Goal: Task Accomplishment & Management: Manage account settings

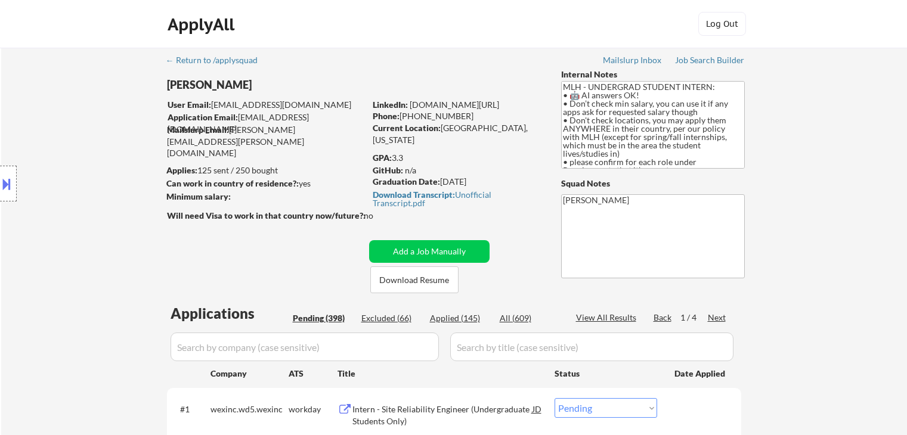
select select ""pending""
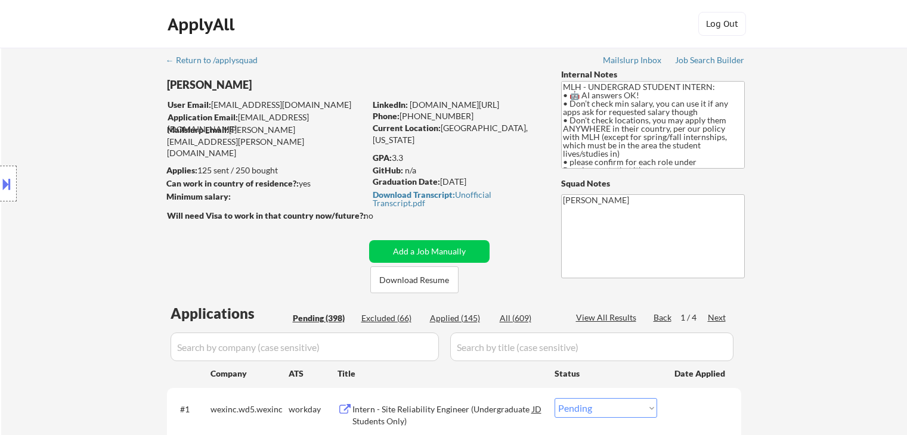
select select ""pending""
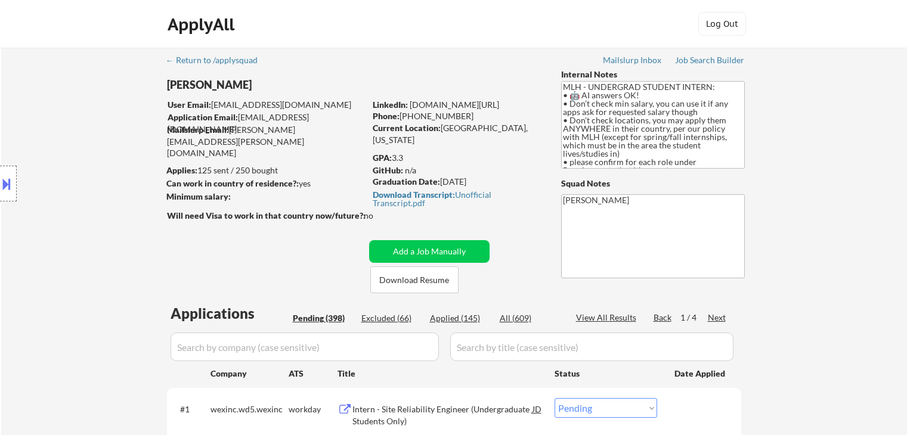
select select ""pending""
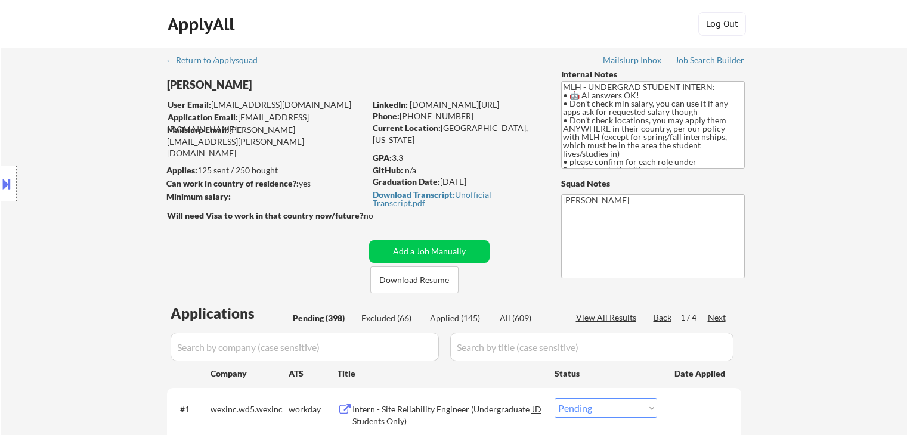
select select ""pending""
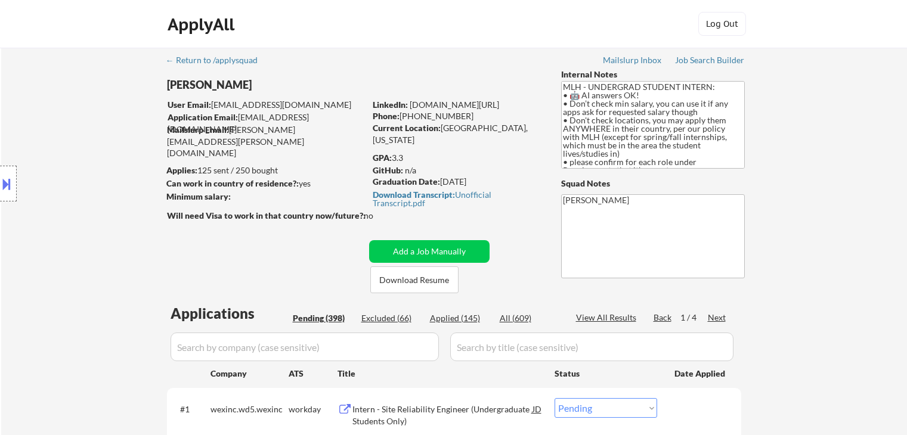
select select ""pending""
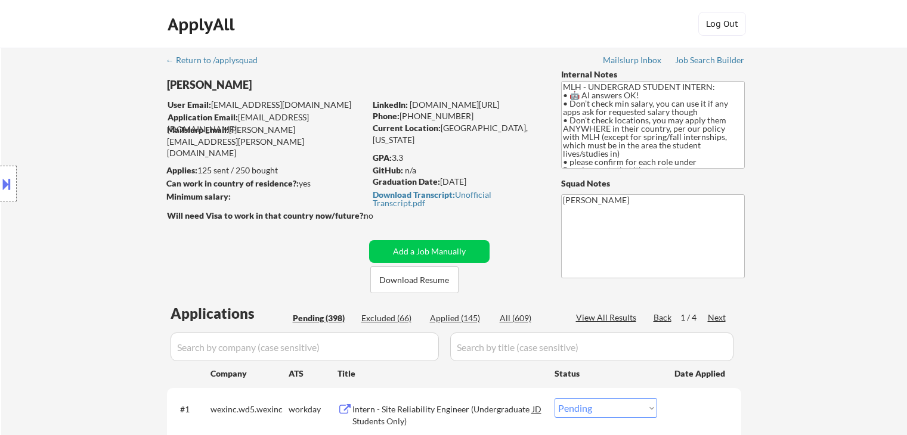
select select ""pending""
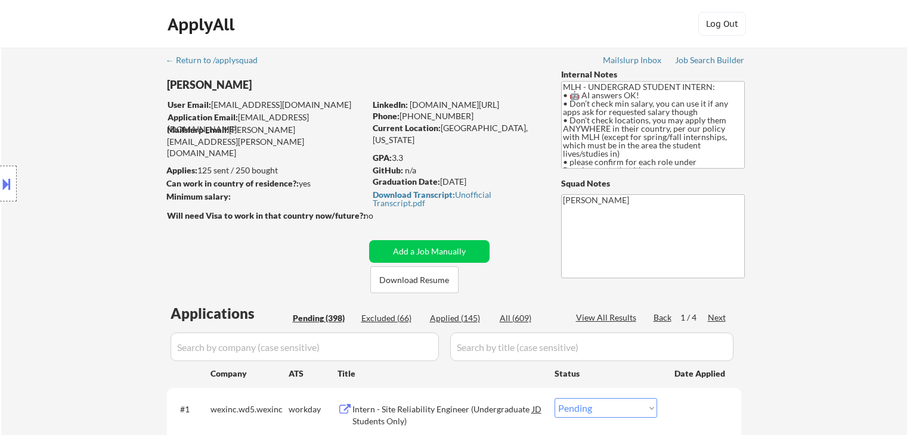
select select ""pending""
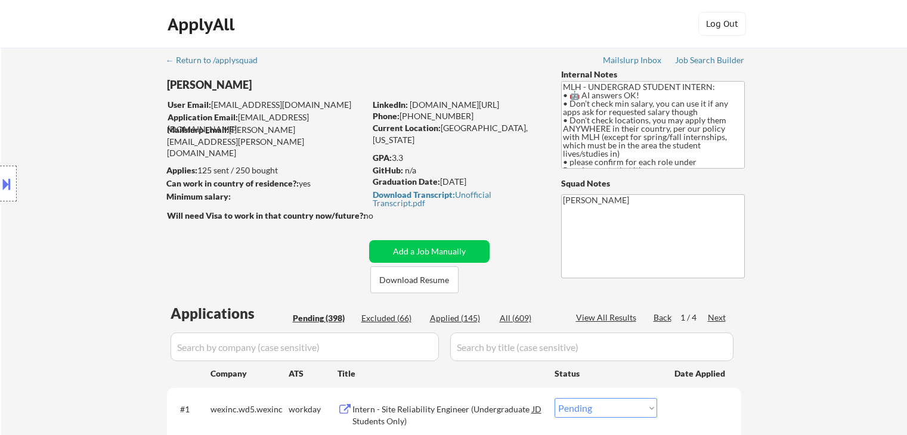
select select ""pending""
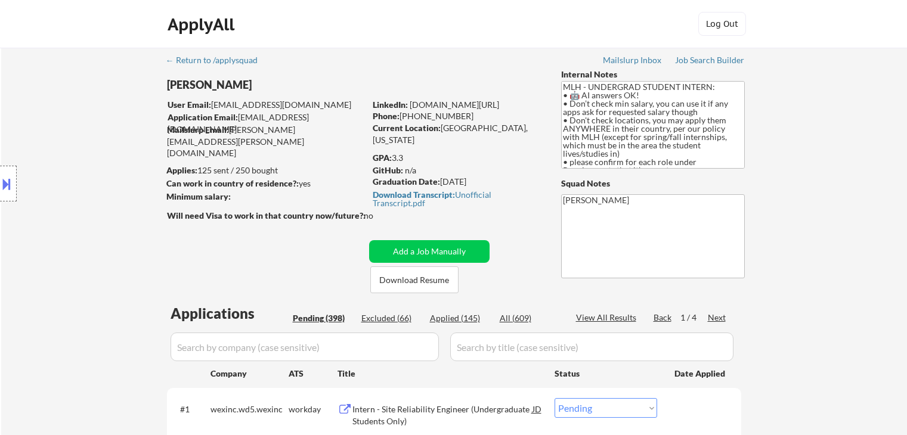
select select ""pending""
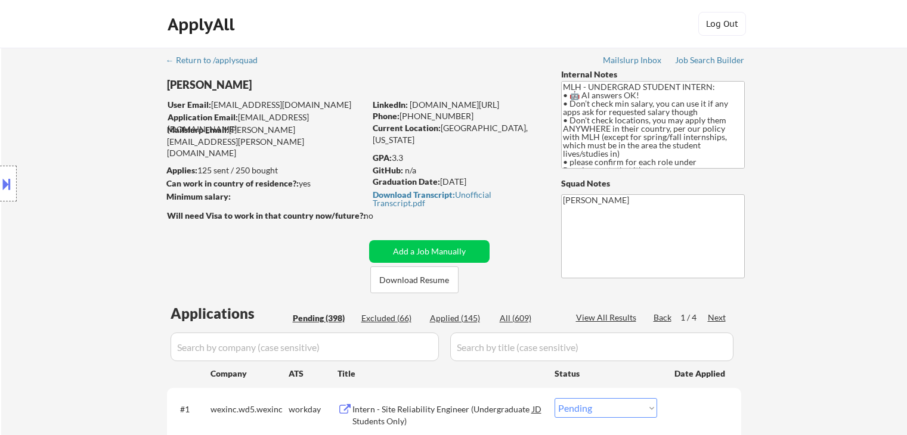
select select ""pending""
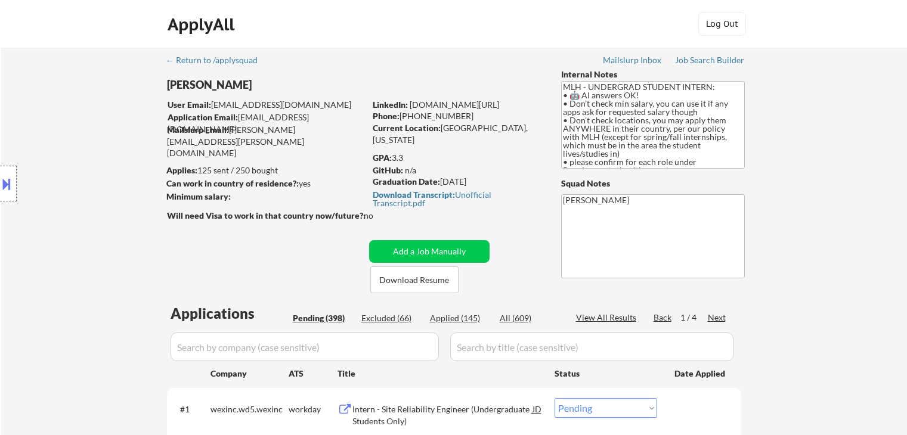
select select ""pending""
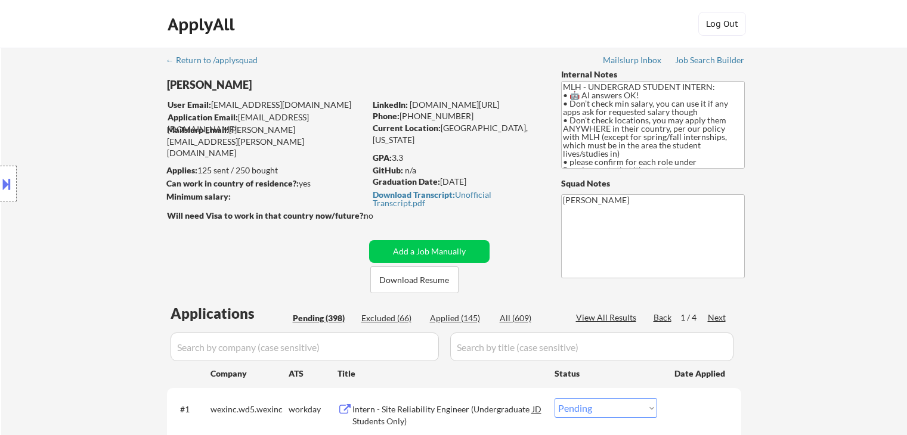
select select ""pending""
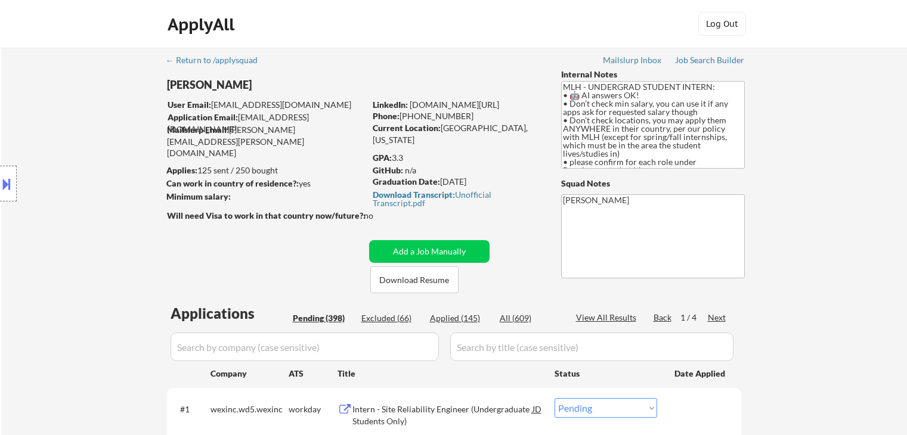
select select ""pending""
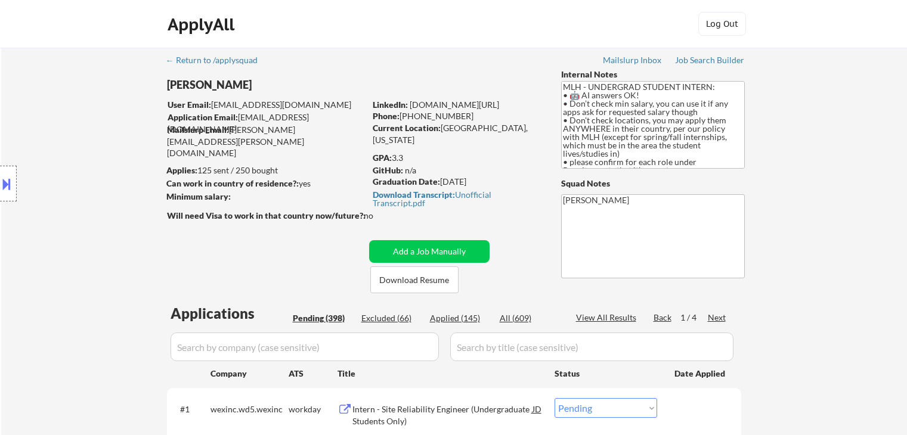
select select ""pending""
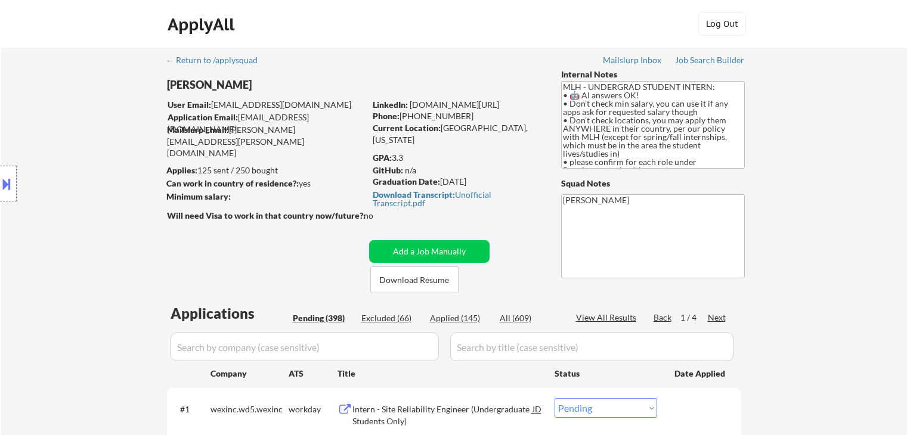
select select ""pending""
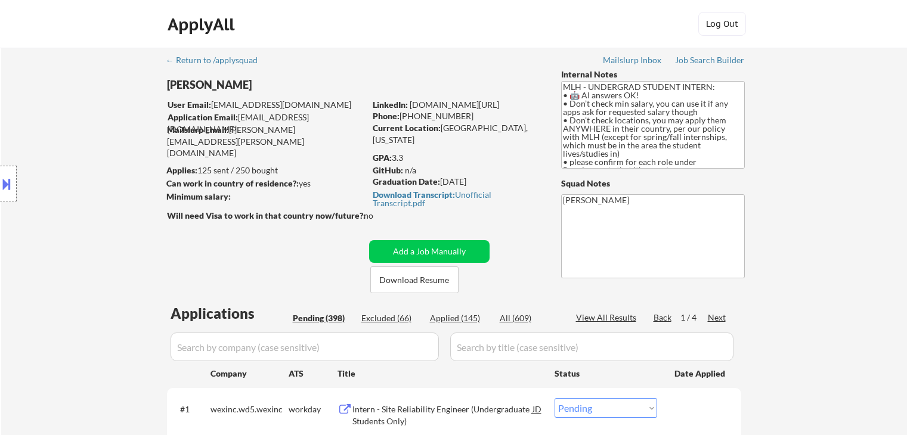
select select ""pending""
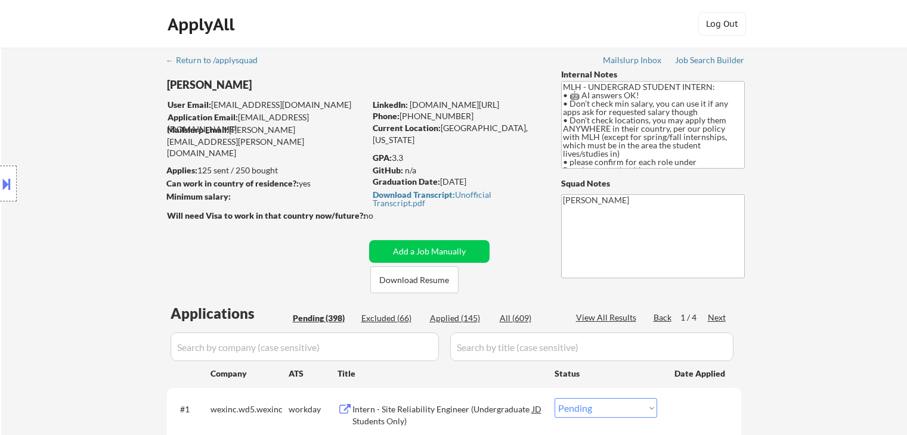
select select ""pending""
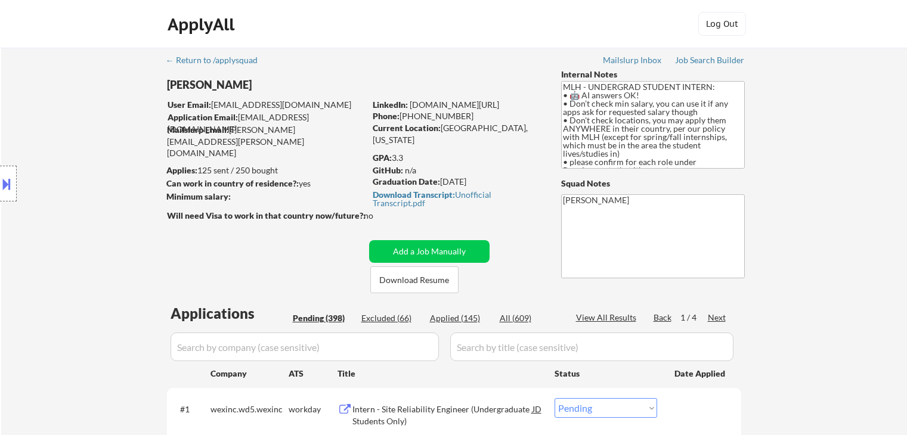
select select ""pending""
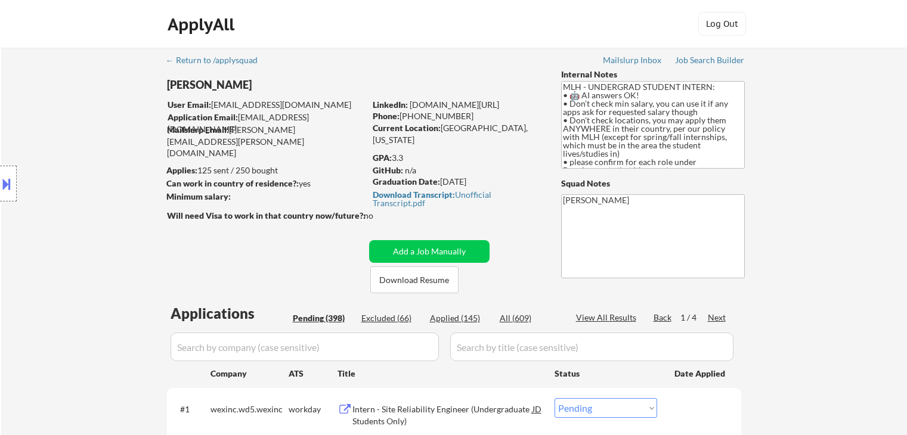
select select ""pending""
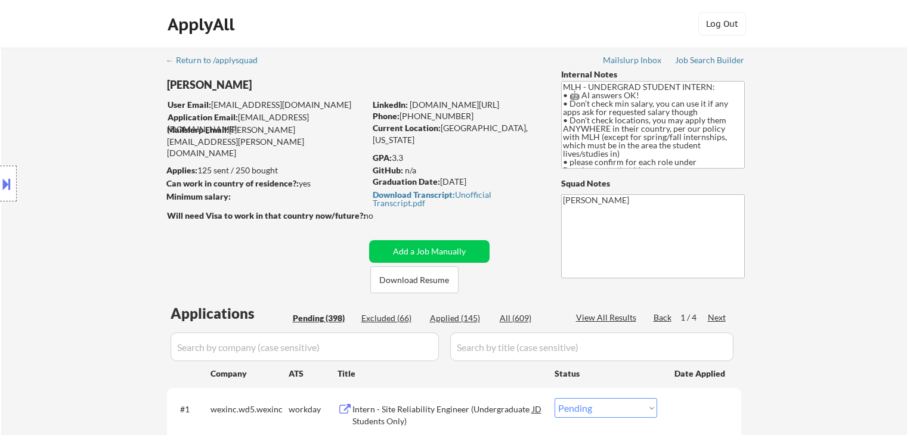
select select ""pending""
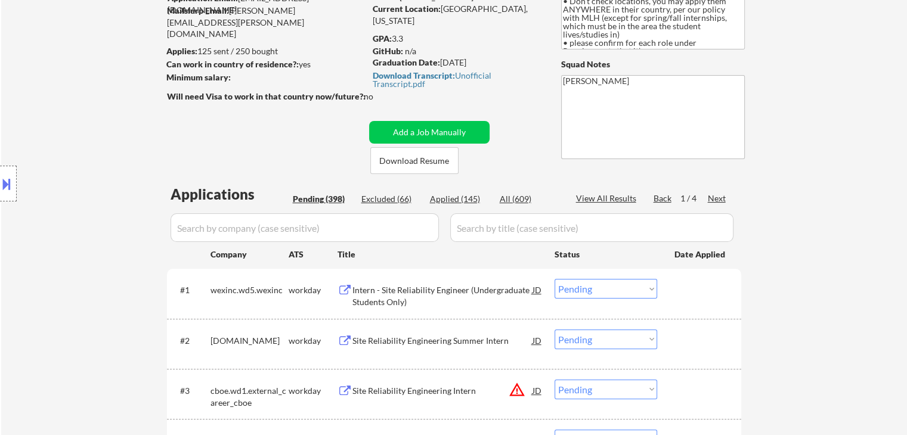
scroll to position [119, 0]
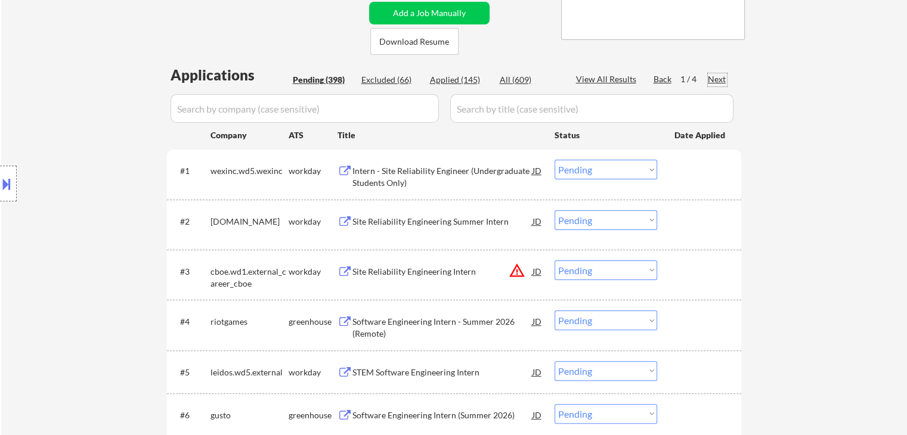
click at [711, 77] on div "Next" at bounding box center [717, 79] width 19 height 12
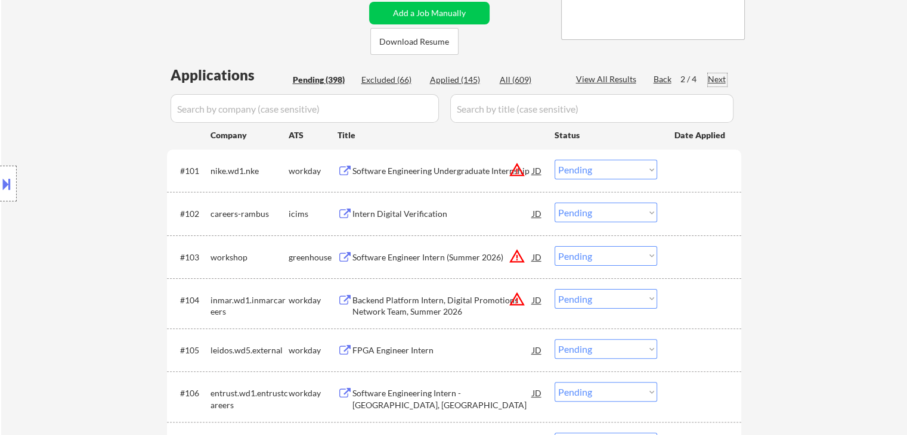
click at [715, 80] on div "Next" at bounding box center [717, 79] width 19 height 12
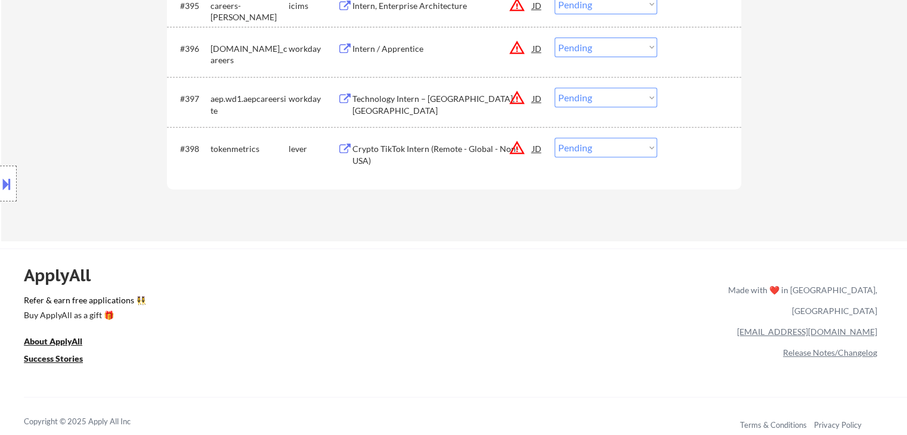
scroll to position [4922, 0]
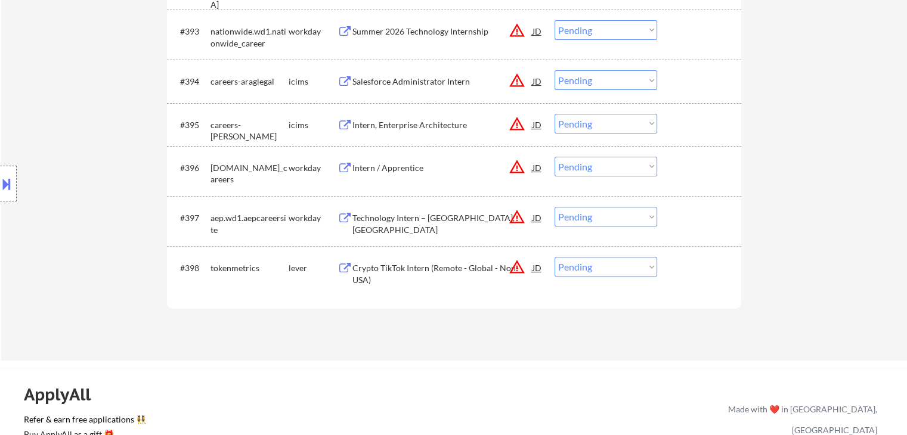
click at [398, 272] on div "Crypto TikTok Intern (Remote - Global - Non-USA)" at bounding box center [442, 273] width 180 height 23
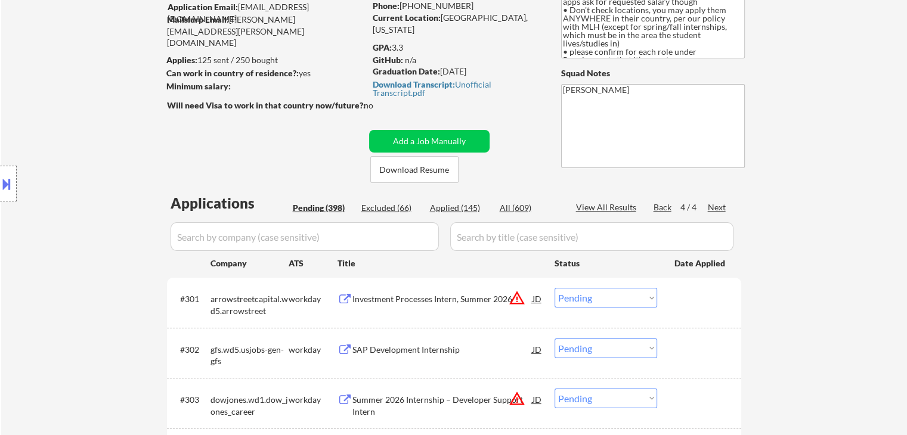
scroll to position [34, 0]
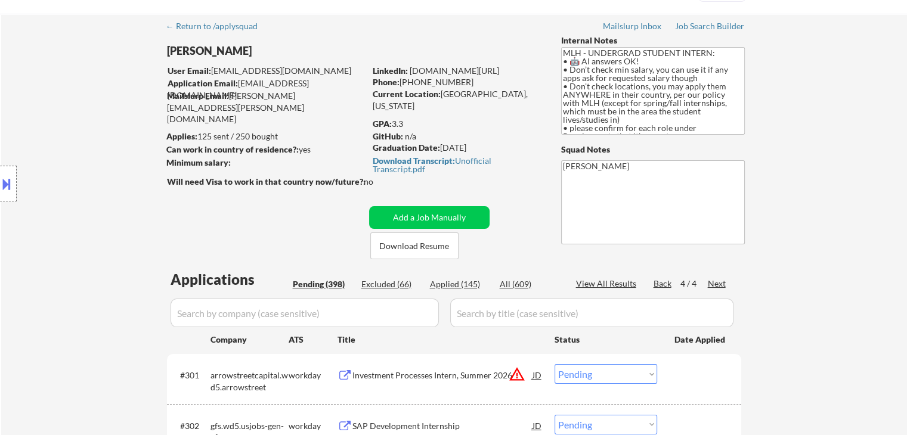
drag, startPoint x: 663, startPoint y: 281, endPoint x: 641, endPoint y: 0, distance: 282.3
click at [663, 281] on div "Back" at bounding box center [662, 284] width 19 height 12
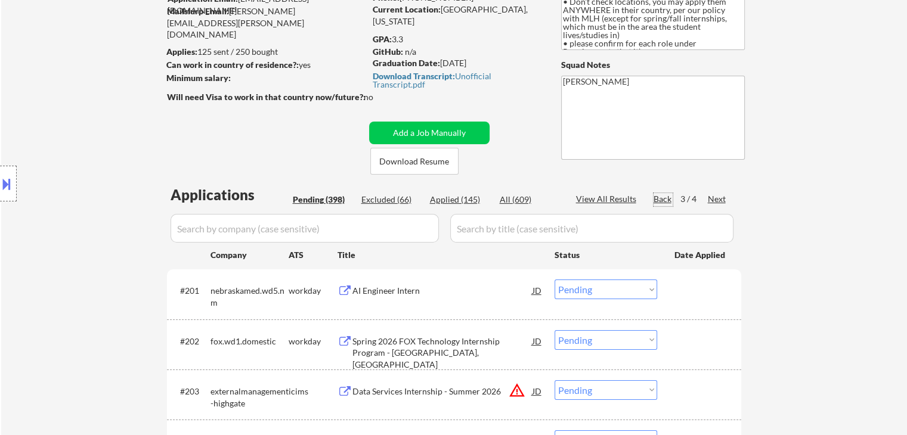
scroll to position [153, 0]
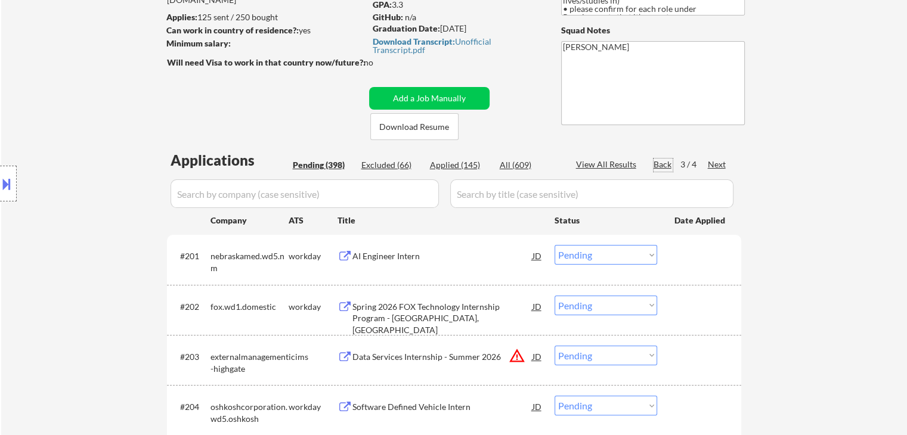
click at [717, 160] on div "Next" at bounding box center [717, 165] width 19 height 12
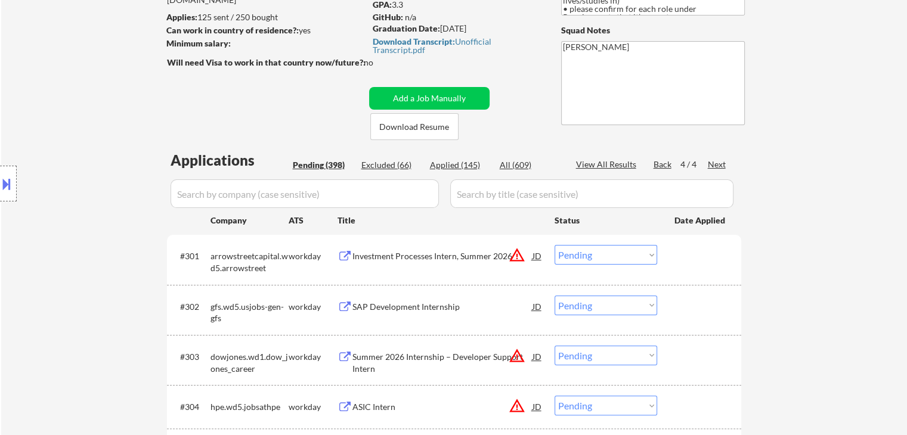
scroll to position [4881, 0]
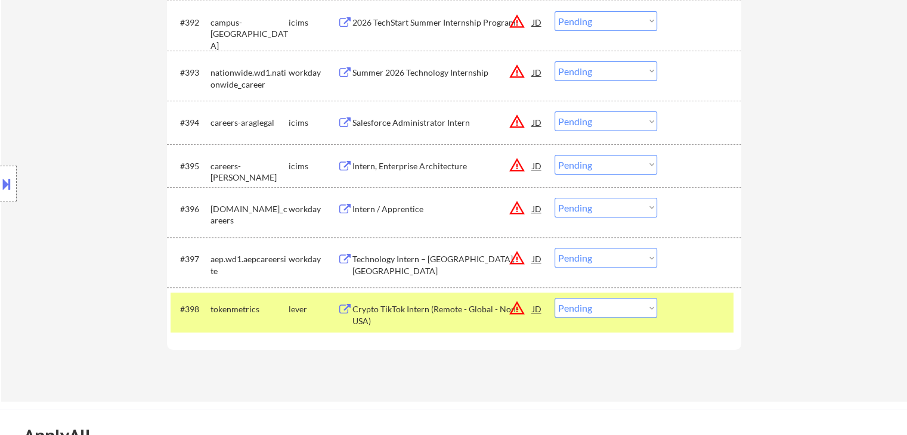
drag, startPoint x: 600, startPoint y: 305, endPoint x: 593, endPoint y: 300, distance: 8.6
click at [600, 305] on select "Choose an option... Pending Applied Excluded (Questions) Excluded (Expired) Exc…" at bounding box center [605, 308] width 103 height 20
click at [554, 298] on select "Choose an option... Pending Applied Excluded (Questions) Excluded (Expired) Exc…" at bounding box center [605, 308] width 103 height 20
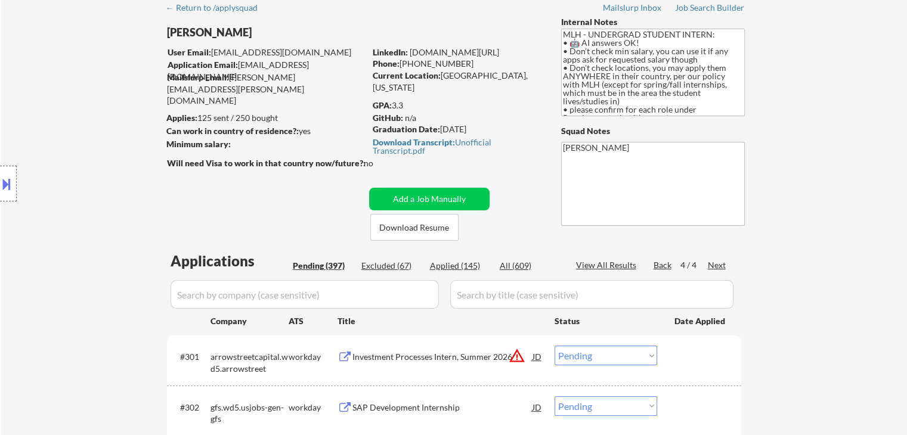
scroll to position [0, 0]
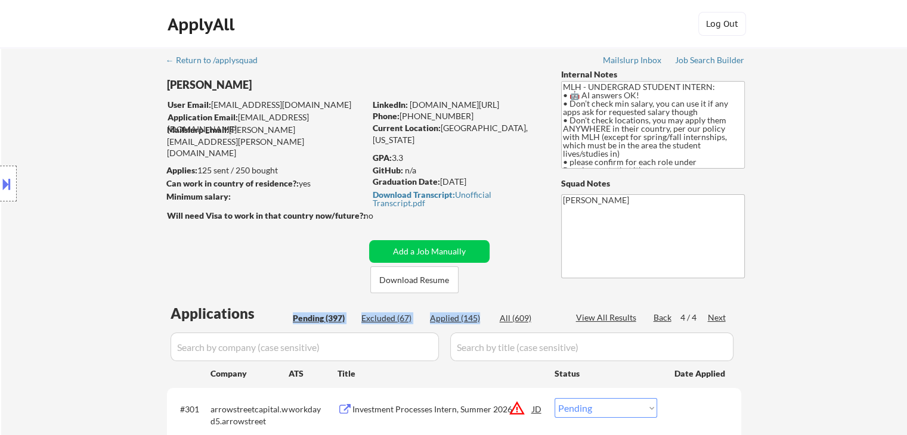
drag, startPoint x: 353, startPoint y: 316, endPoint x: 488, endPoint y: 319, distance: 135.3
click at [488, 319] on div "Pending (397) Excluded (67) Applied (145) All (609)" at bounding box center [426, 318] width 266 height 13
click at [103, 234] on div "Location Inclusions: country:[GEOGRAPHIC_DATA]" at bounding box center [106, 183] width 213 height 221
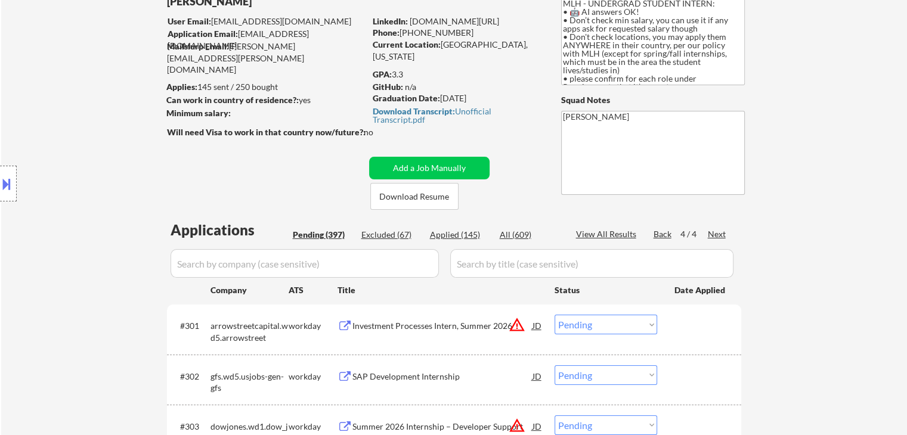
scroll to position [119, 0]
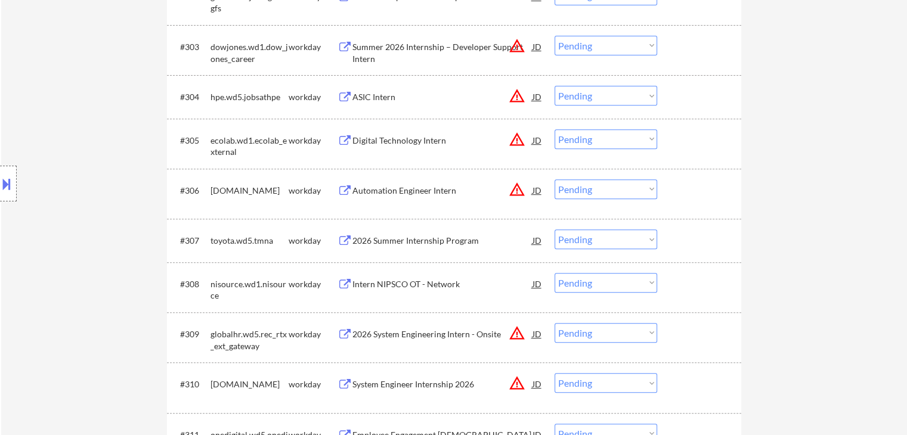
scroll to position [0, 0]
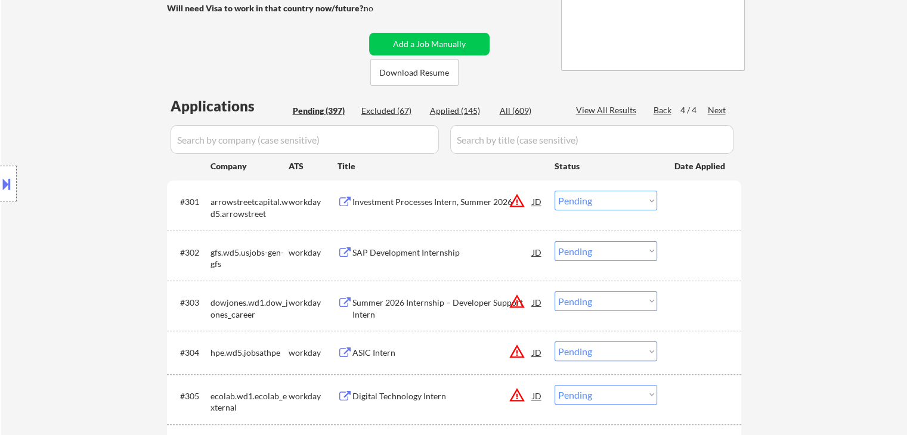
scroll to position [238, 0]
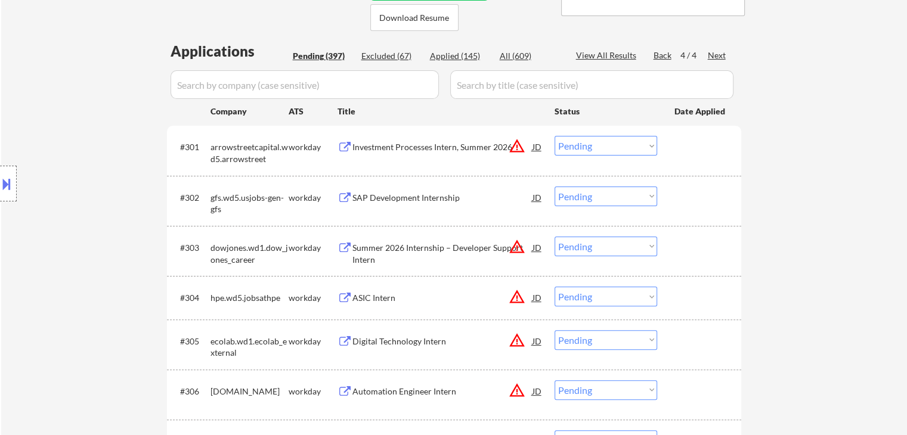
scroll to position [256, 0]
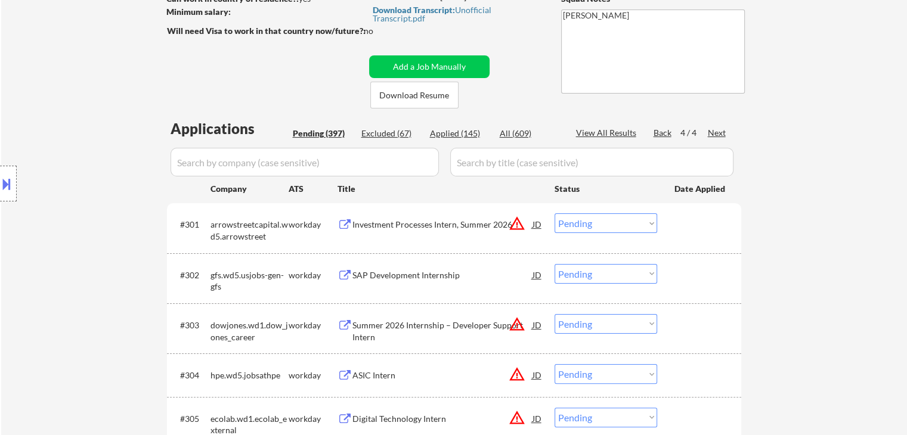
scroll to position [137, 0]
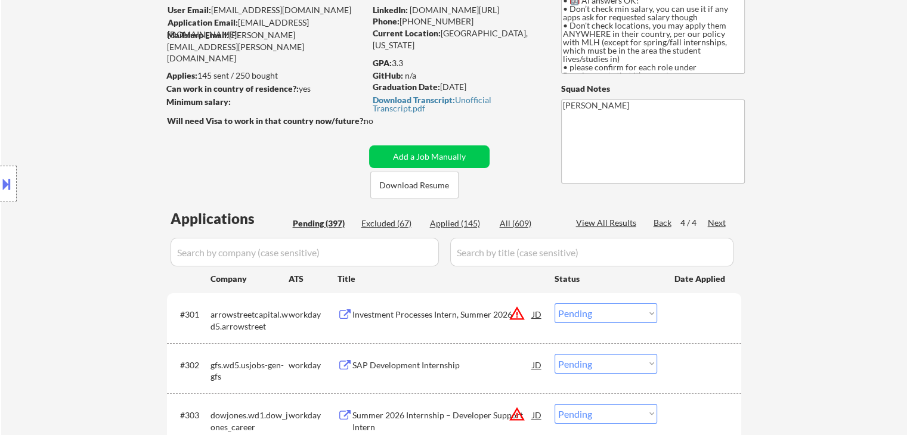
scroll to position [0, 0]
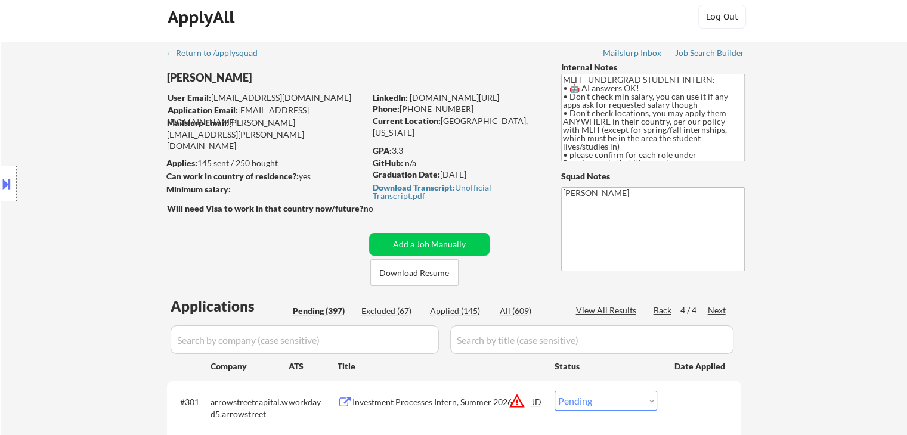
scroll to position [0, 0]
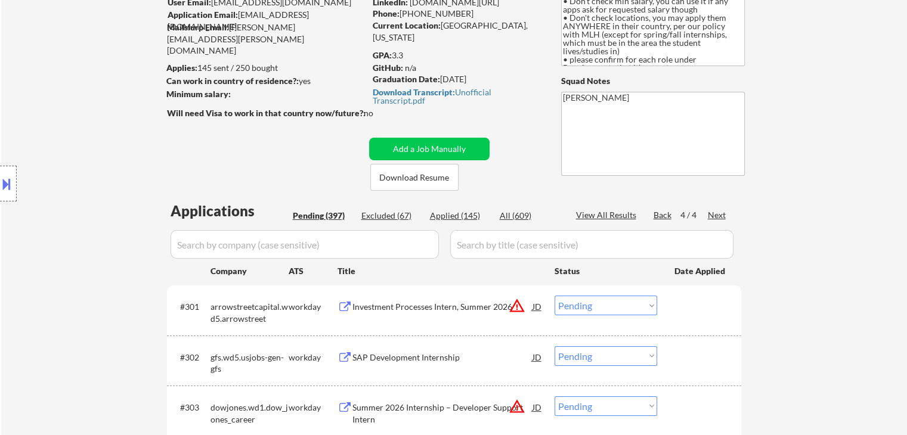
scroll to position [119, 0]
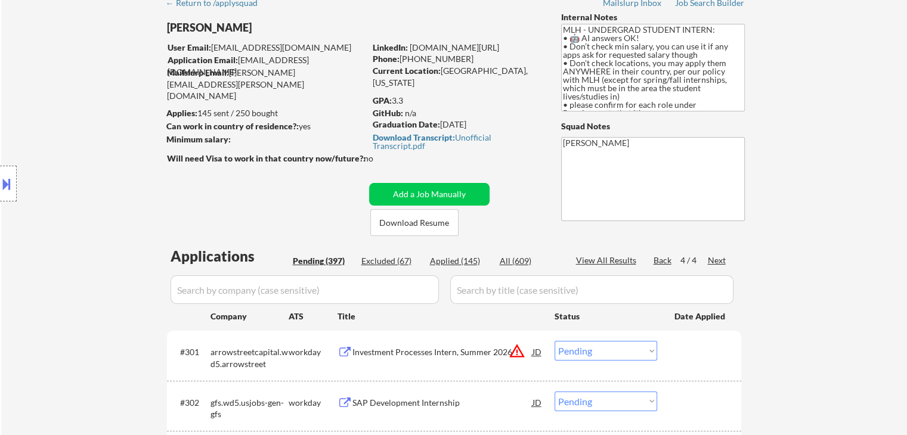
scroll to position [60, 0]
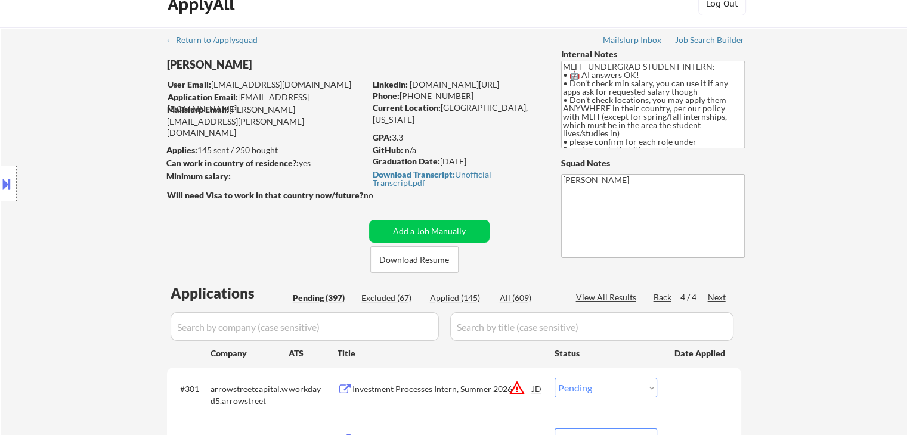
scroll to position [0, 0]
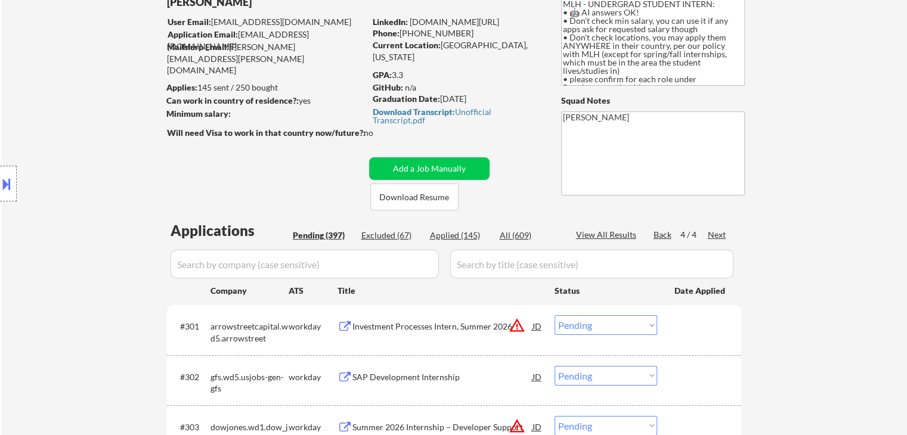
scroll to position [119, 0]
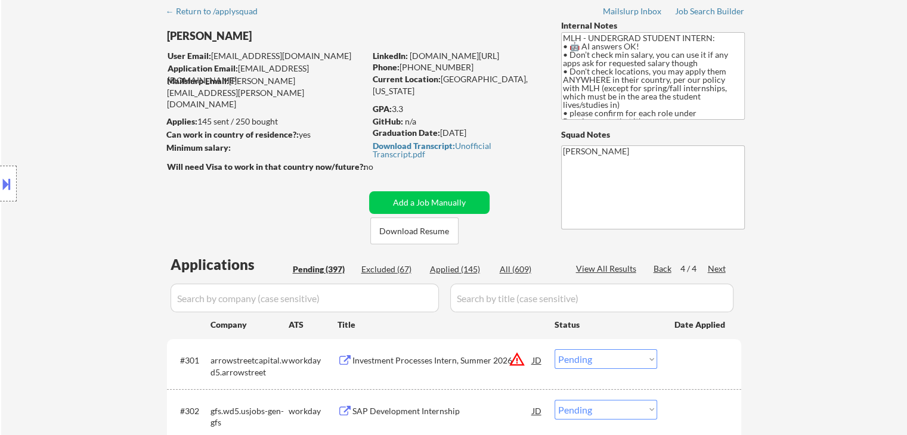
scroll to position [0, 0]
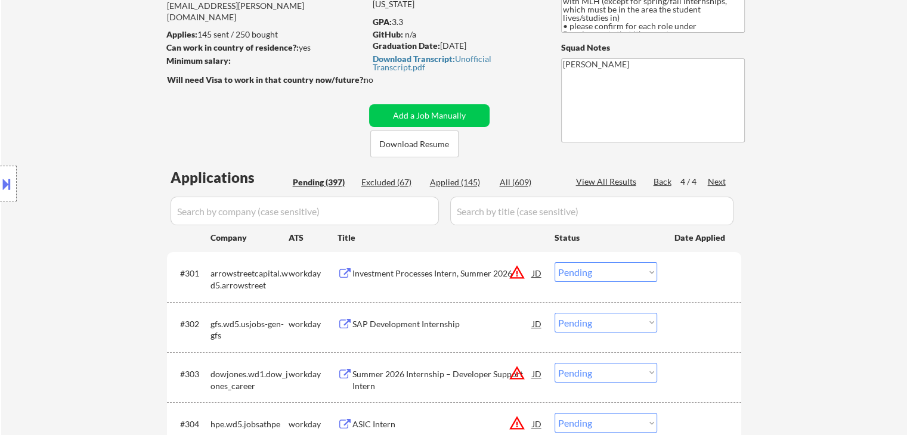
scroll to position [179, 0]
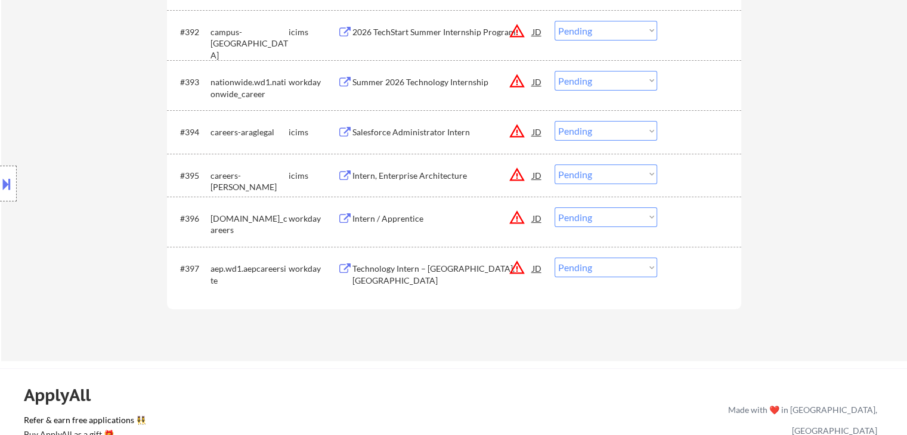
click at [85, 164] on div "Location Inclusions: country:[GEOGRAPHIC_DATA]" at bounding box center [106, 183] width 213 height 221
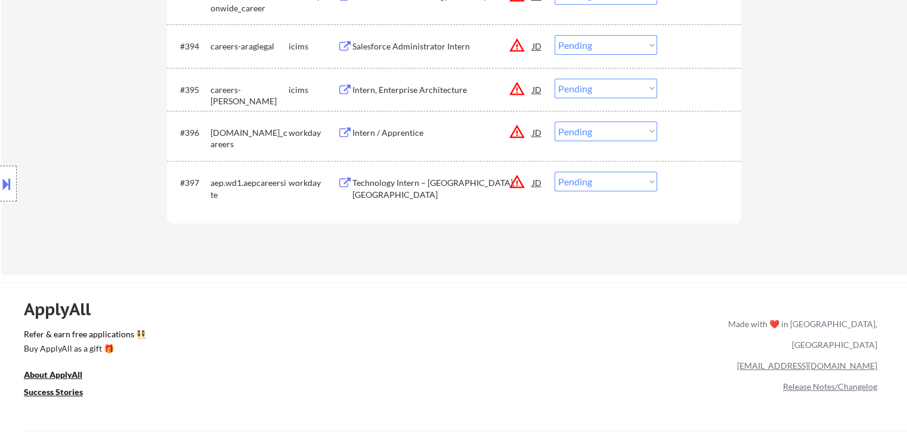
scroll to position [4991, 0]
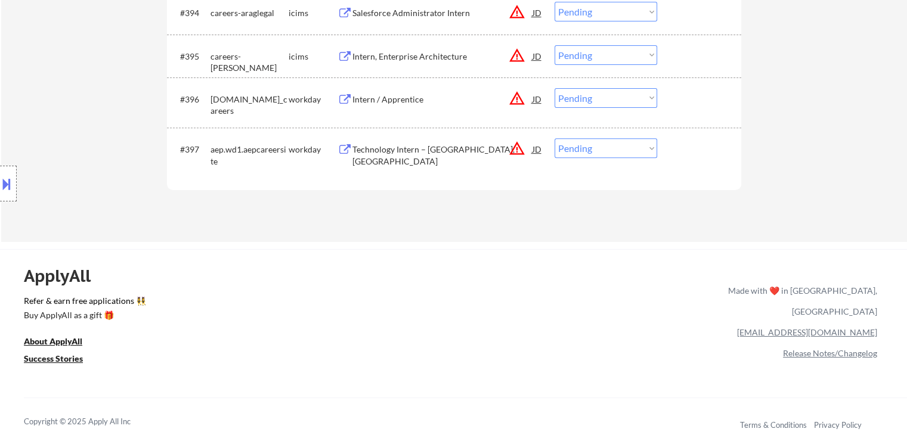
click at [91, 122] on div "Location Inclusions: country:[GEOGRAPHIC_DATA]" at bounding box center [106, 183] width 213 height 221
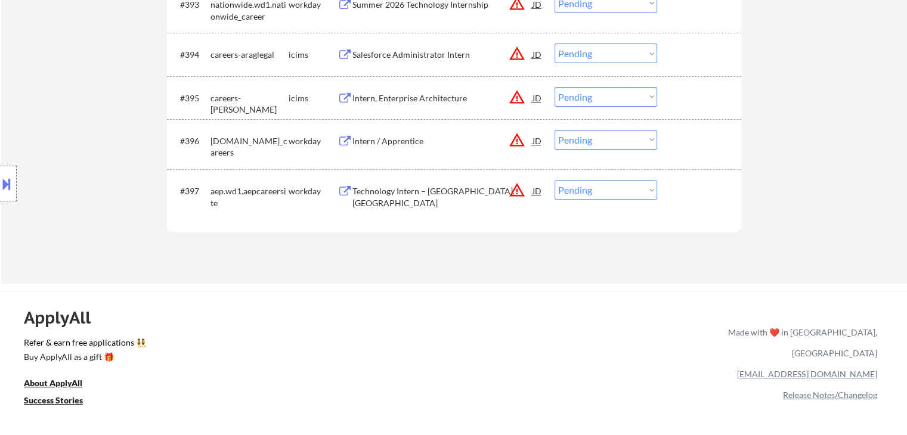
scroll to position [4931, 0]
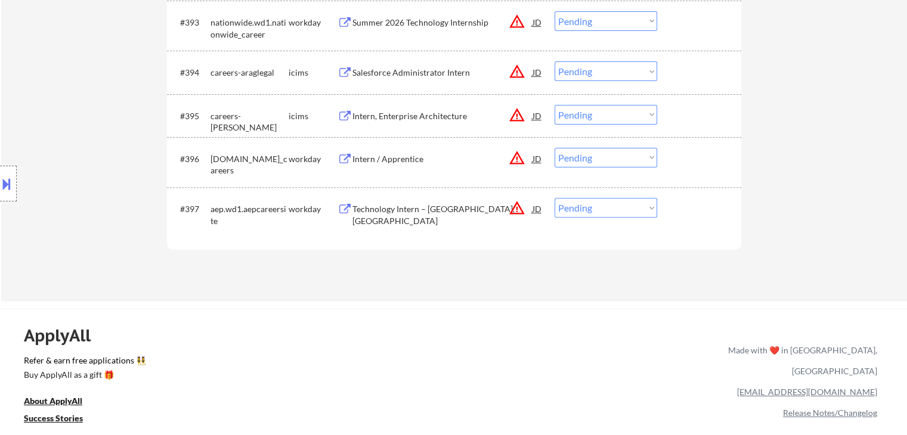
drag, startPoint x: 854, startPoint y: 179, endPoint x: 835, endPoint y: 176, distance: 18.6
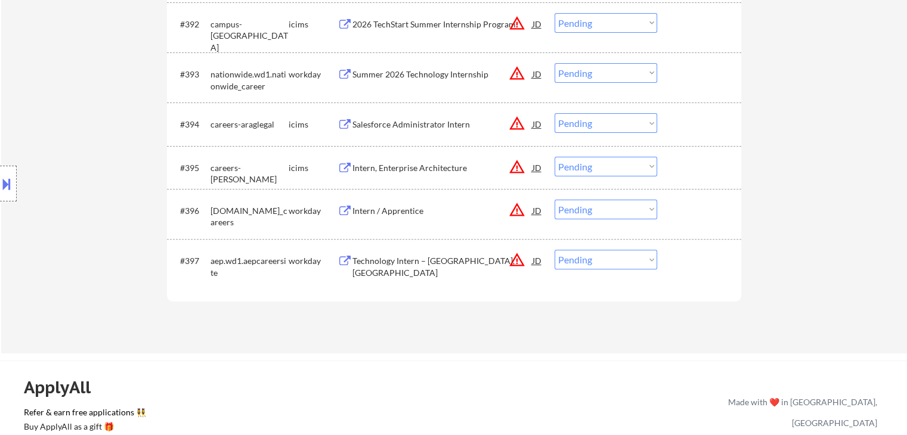
scroll to position [4812, 0]
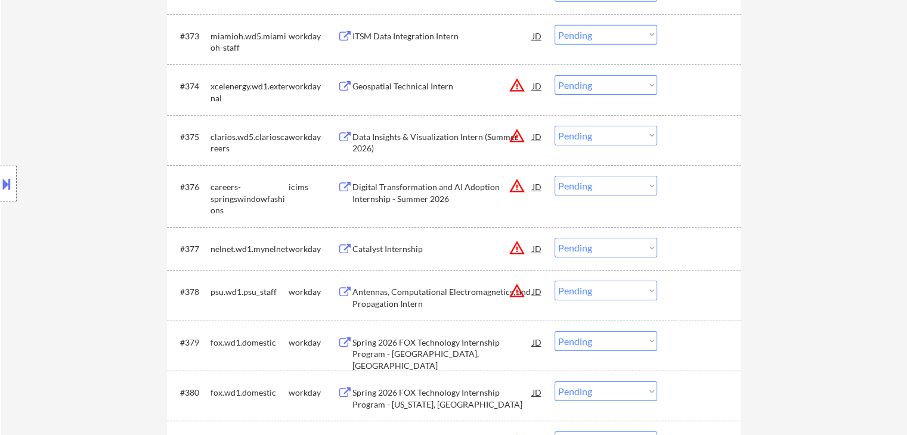
scroll to position [3858, 0]
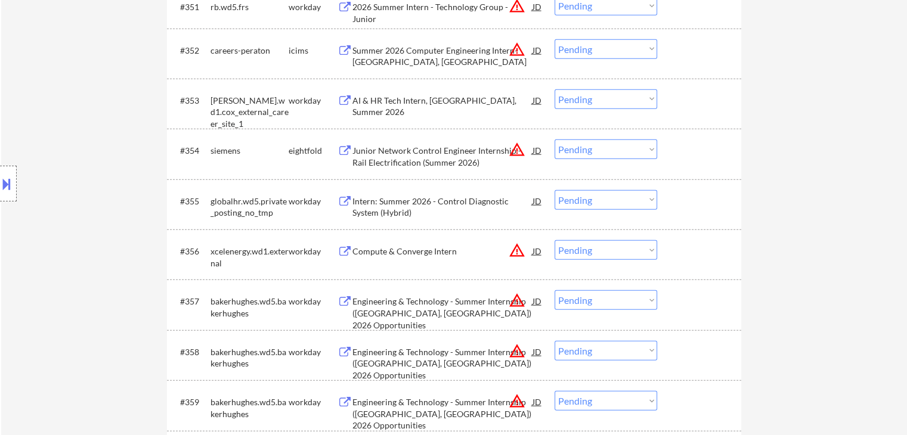
scroll to position [2904, 0]
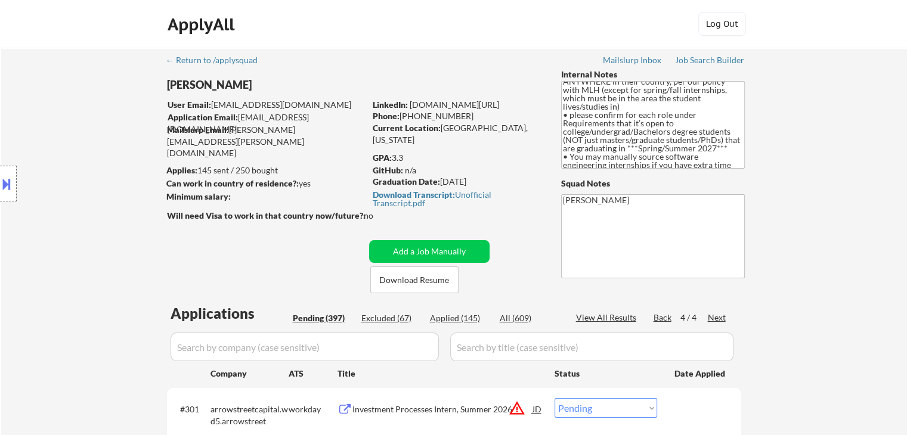
scroll to position [99, 0]
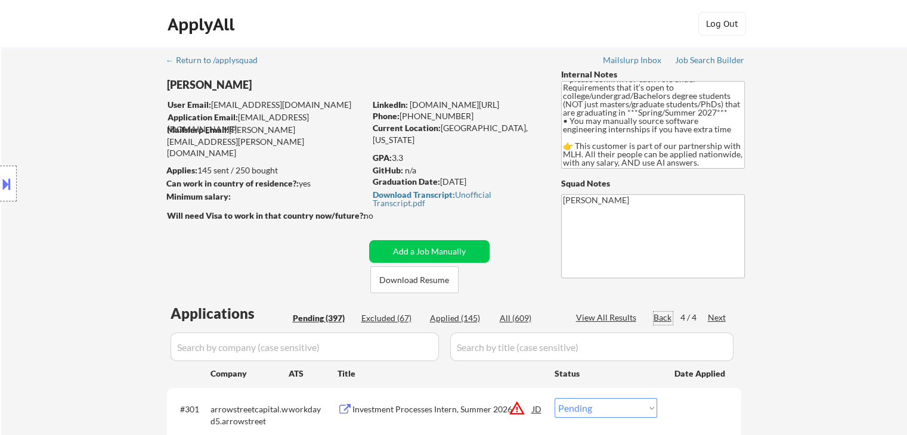
drag, startPoint x: 659, startPoint y: 315, endPoint x: 677, endPoint y: 277, distance: 42.1
click at [660, 315] on div "Back" at bounding box center [662, 318] width 19 height 12
select select ""pending""
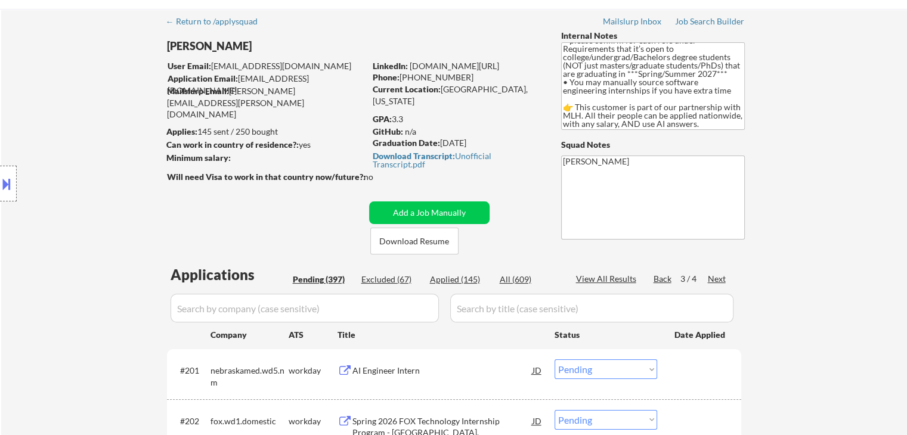
scroll to position [60, 0]
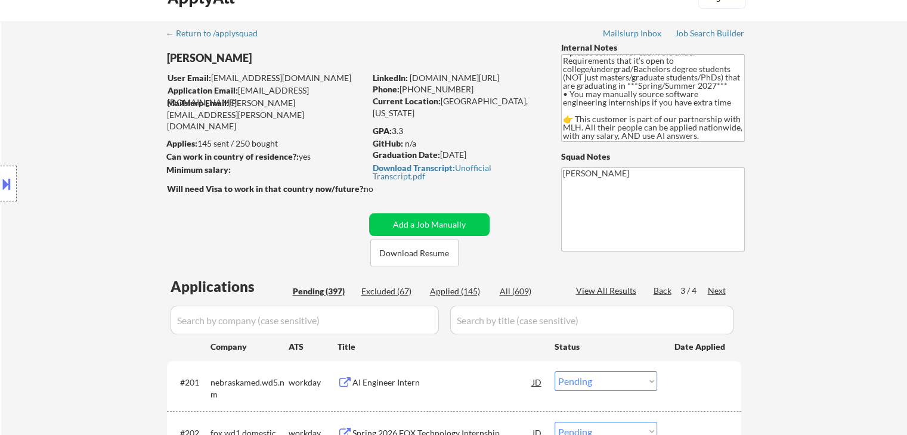
scroll to position [0, 0]
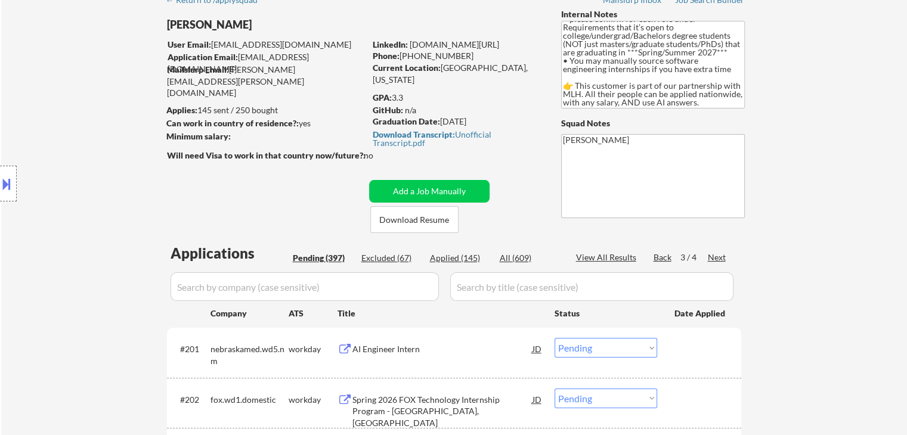
scroll to position [60, 0]
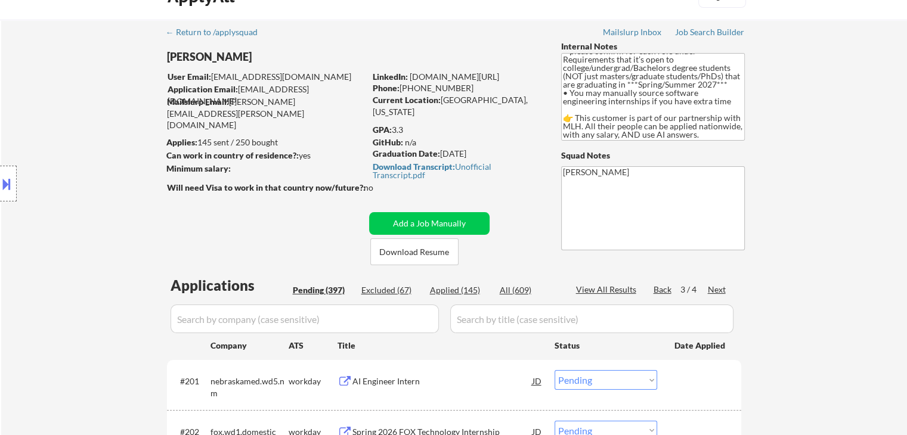
scroll to position [0, 0]
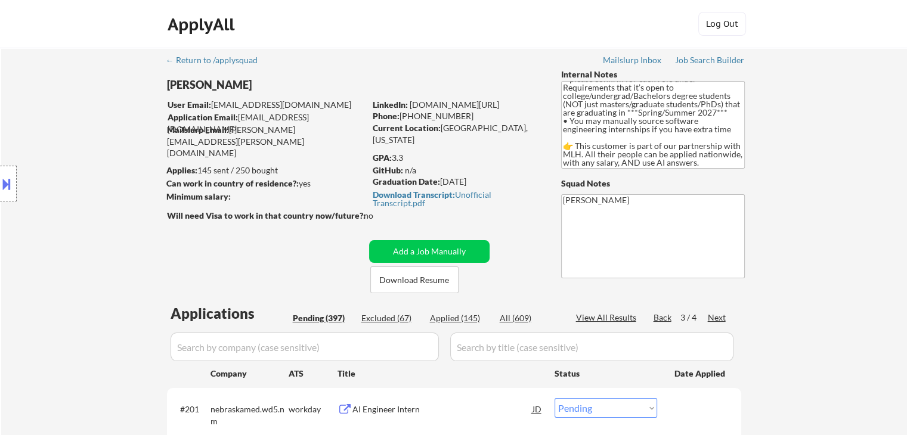
click at [103, 106] on div "Location Inclusions: country:[GEOGRAPHIC_DATA]" at bounding box center [106, 183] width 213 height 221
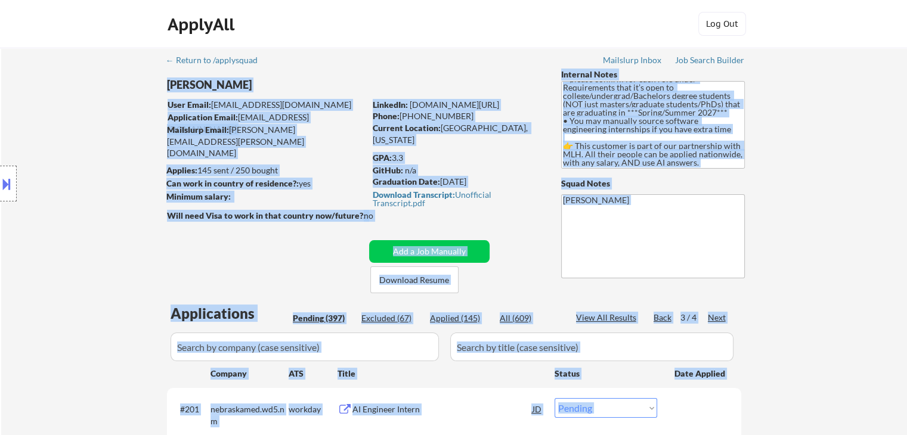
drag, startPoint x: 768, startPoint y: 52, endPoint x: 488, endPoint y: 76, distance: 280.6
click at [358, 83] on div "[PERSON_NAME]" at bounding box center [289, 84] width 245 height 15
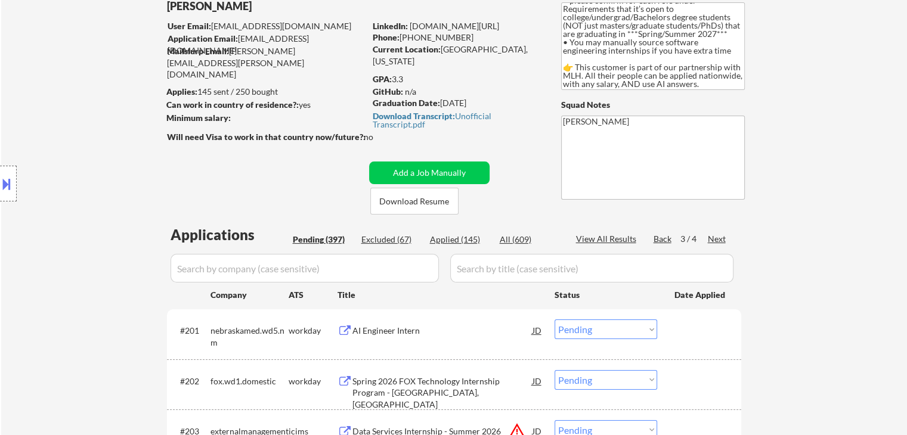
scroll to position [119, 0]
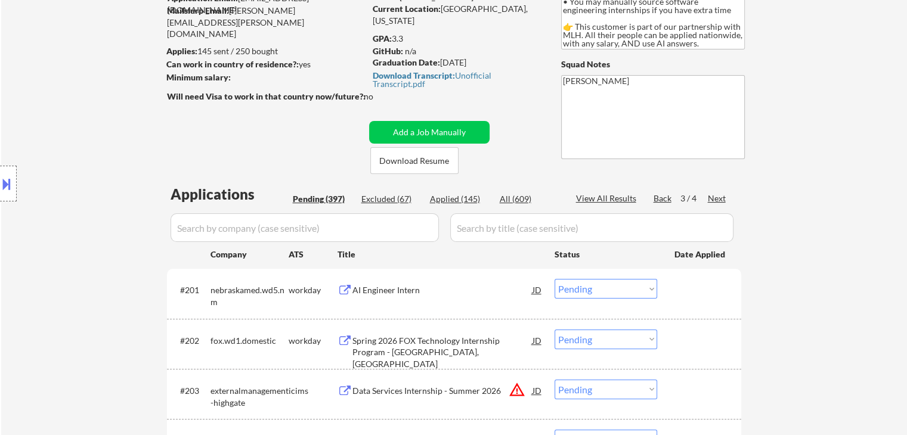
drag, startPoint x: 833, startPoint y: 137, endPoint x: 822, endPoint y: 154, distance: 20.9
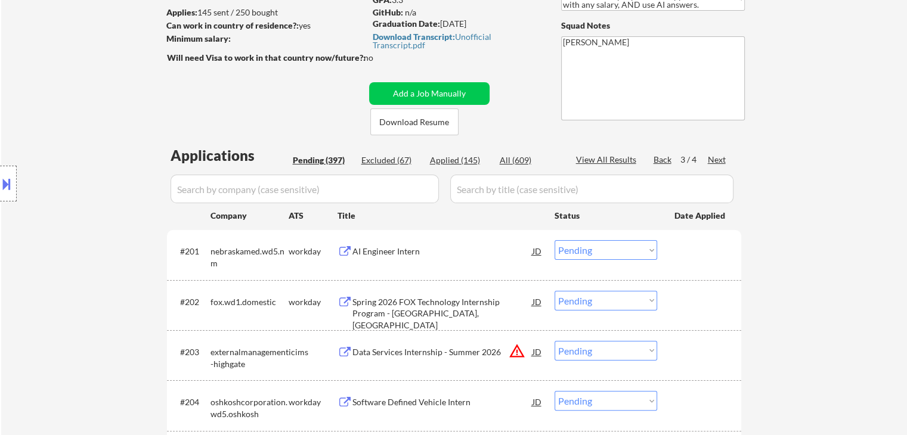
scroll to position [179, 0]
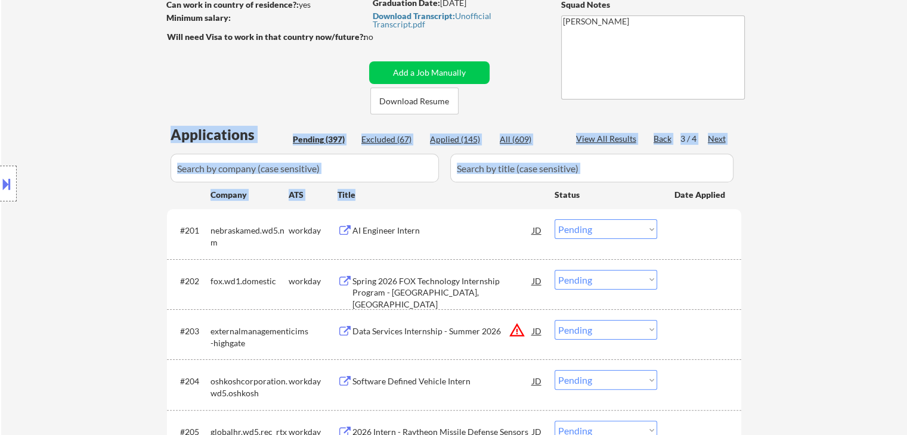
drag, startPoint x: 744, startPoint y: 190, endPoint x: 888, endPoint y: 210, distance: 145.7
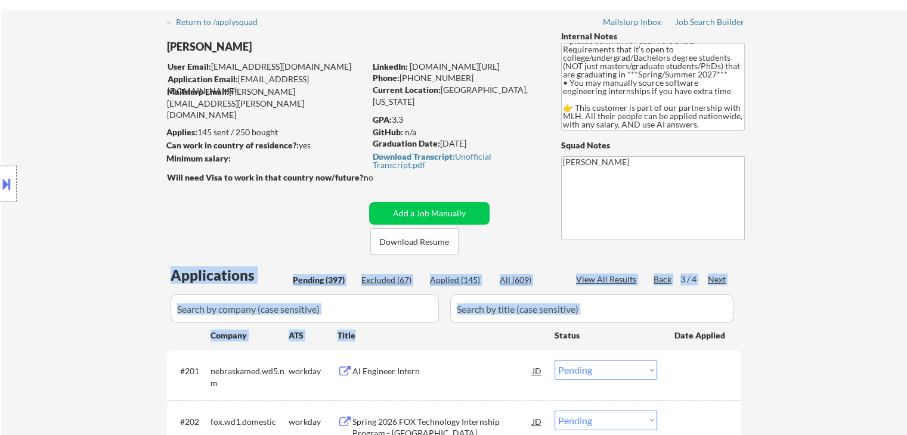
scroll to position [0, 0]
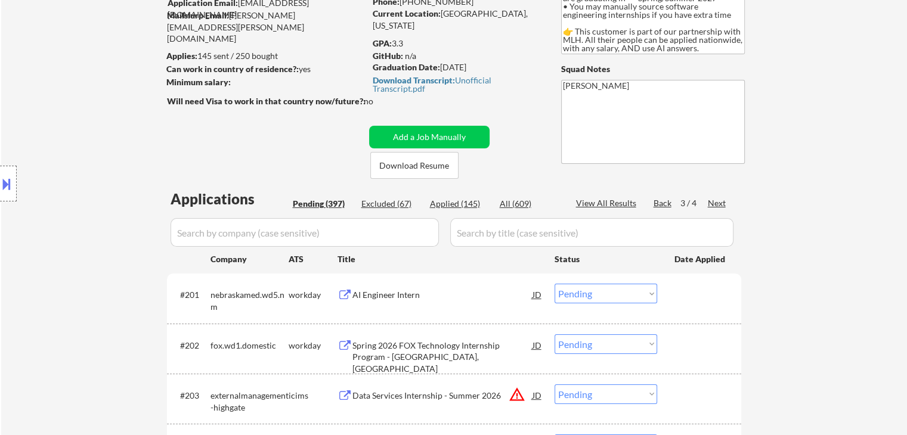
scroll to position [179, 0]
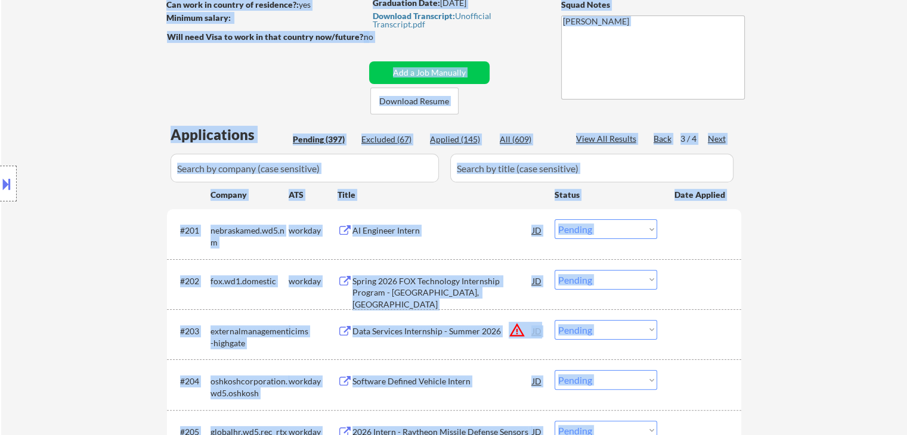
drag, startPoint x: 654, startPoint y: 123, endPoint x: 260, endPoint y: 119, distance: 394.0
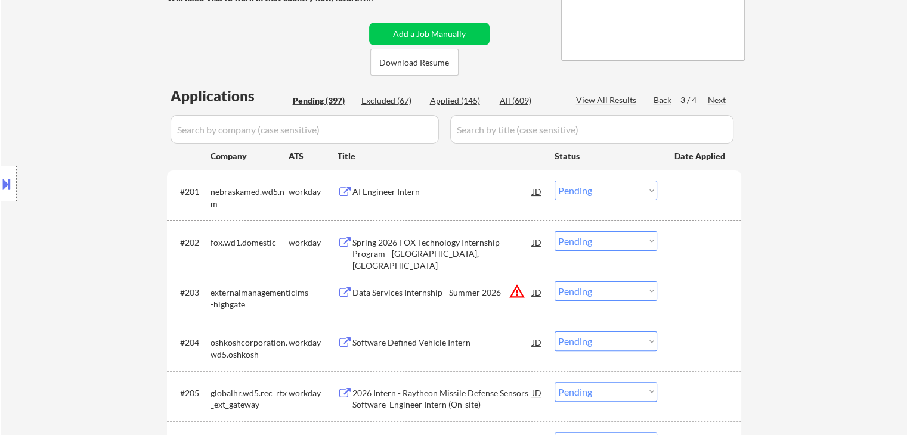
scroll to position [238, 0]
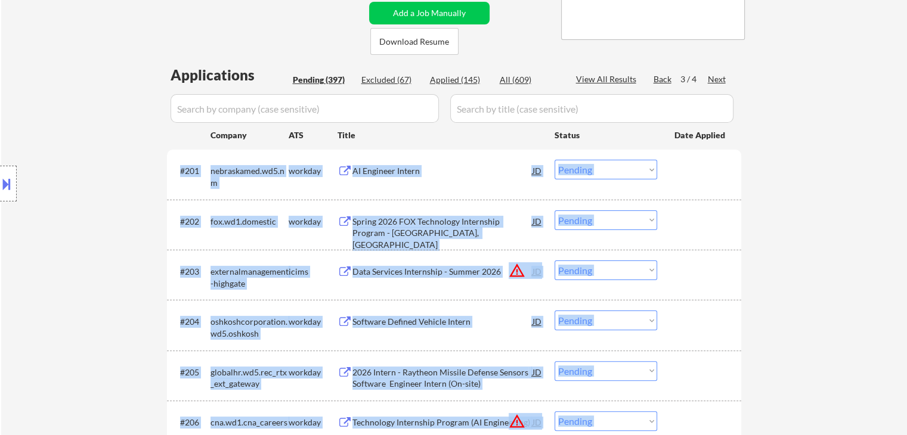
drag, startPoint x: 739, startPoint y: 129, endPoint x: 504, endPoint y: 148, distance: 235.7
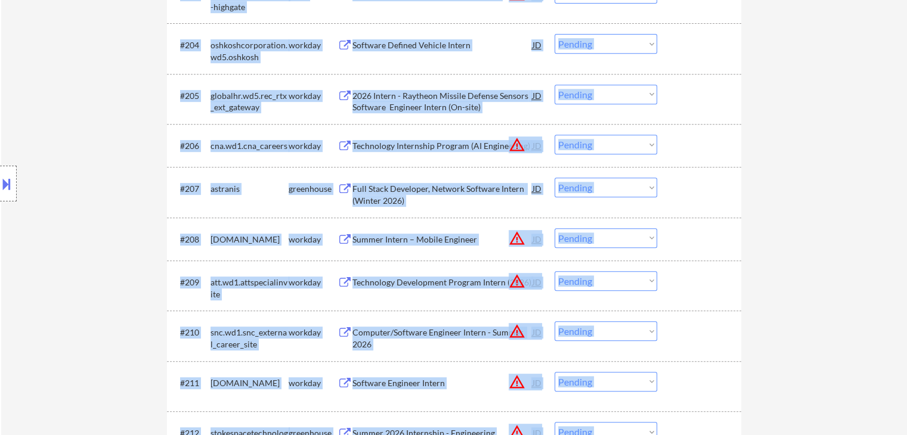
scroll to position [440, 0]
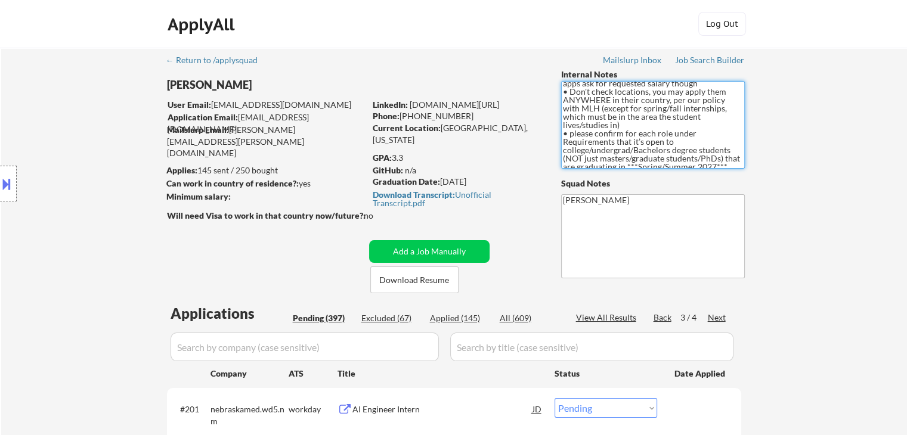
scroll to position [0, 0]
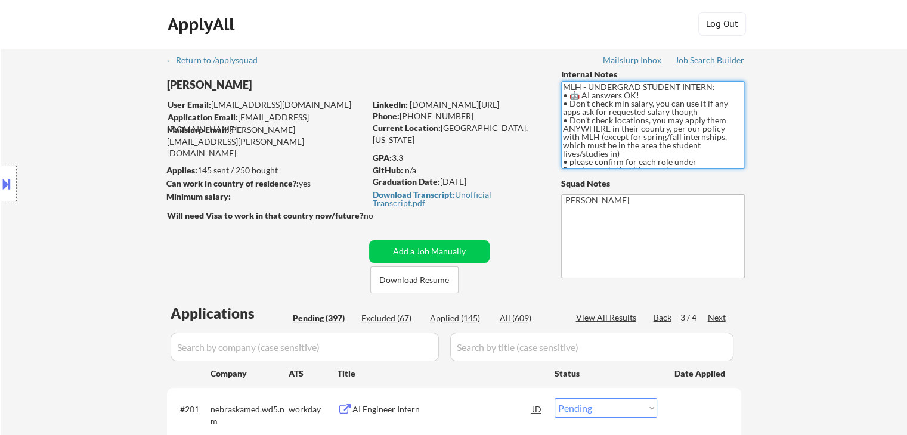
drag, startPoint x: 604, startPoint y: 162, endPoint x: 551, endPoint y: 52, distance: 122.4
drag, startPoint x: 703, startPoint y: 162, endPoint x: 579, endPoint y: 101, distance: 137.8
click at [579, 101] on textarea "MLH - UNDERGRAD STUDENT INTERN: • 🤖 AI answers OK! • Don’t check min salary, yo…" at bounding box center [653, 125] width 184 height 88
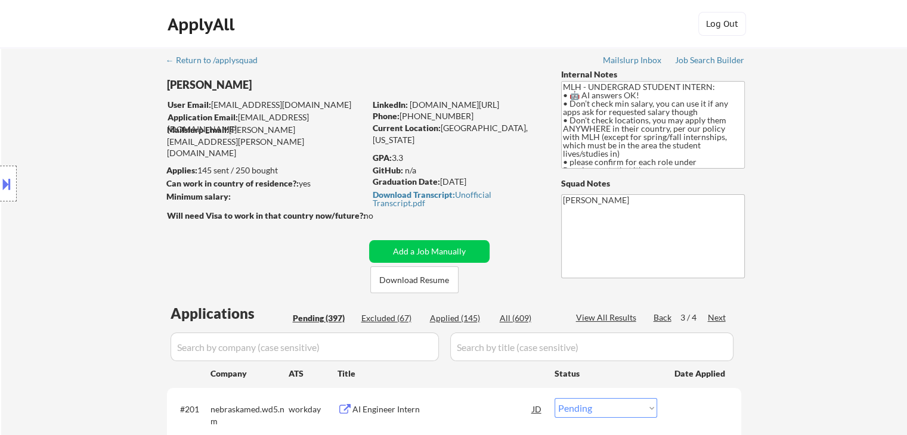
drag, startPoint x: 875, startPoint y: 128, endPoint x: 915, endPoint y: 68, distance: 71.8
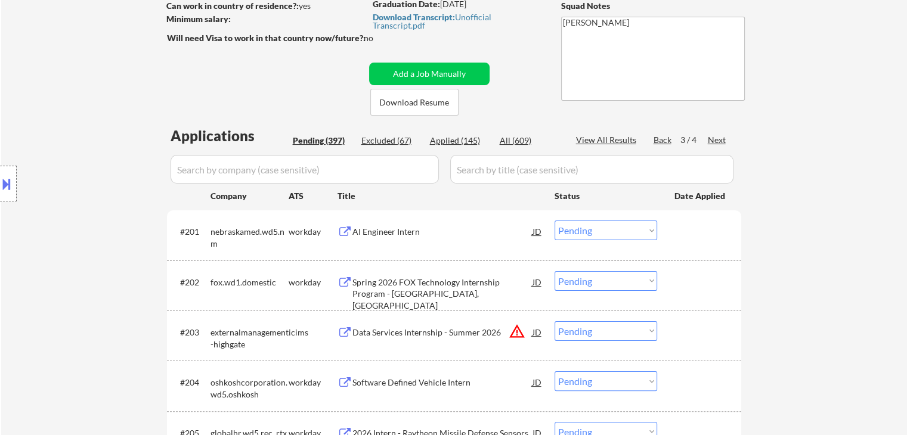
scroll to position [238, 0]
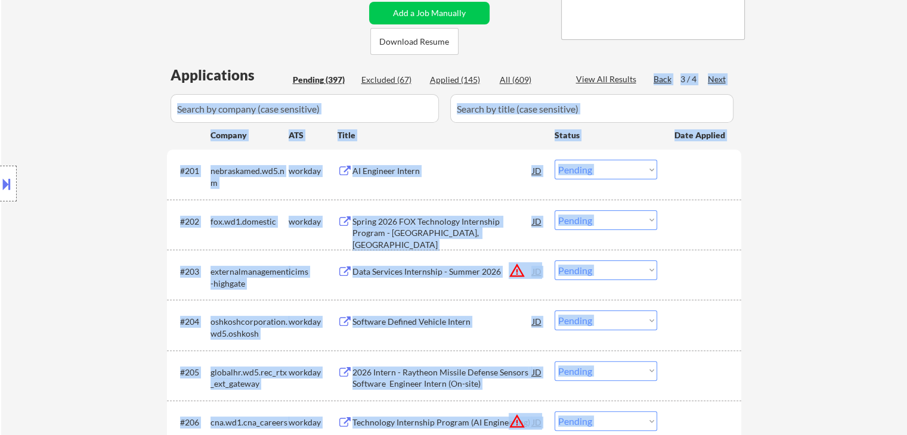
drag, startPoint x: 560, startPoint y: 59, endPoint x: 160, endPoint y: 67, distance: 400.7
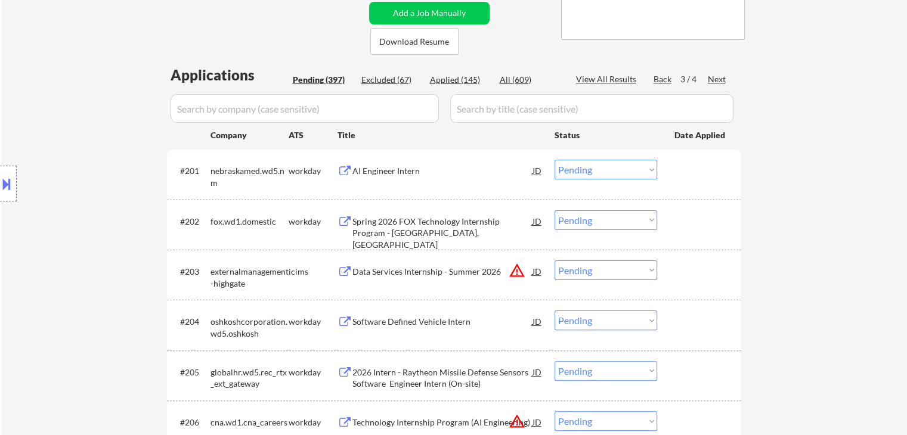
click at [110, 144] on div "Location Inclusions: country:[GEOGRAPHIC_DATA]" at bounding box center [106, 183] width 213 height 221
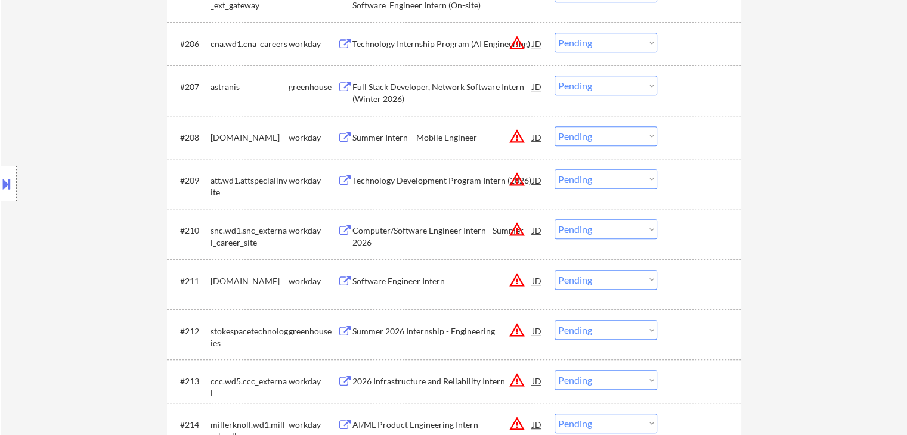
scroll to position [596, 0]
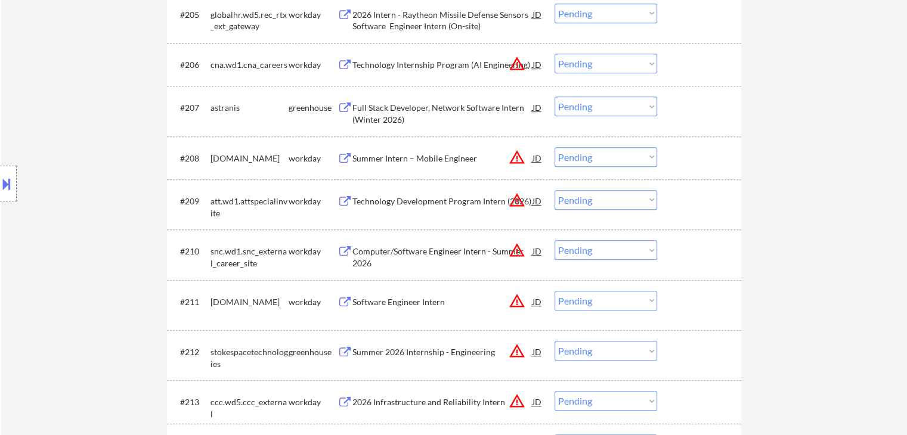
drag, startPoint x: 855, startPoint y: 169, endPoint x: 915, endPoint y: 114, distance: 81.4
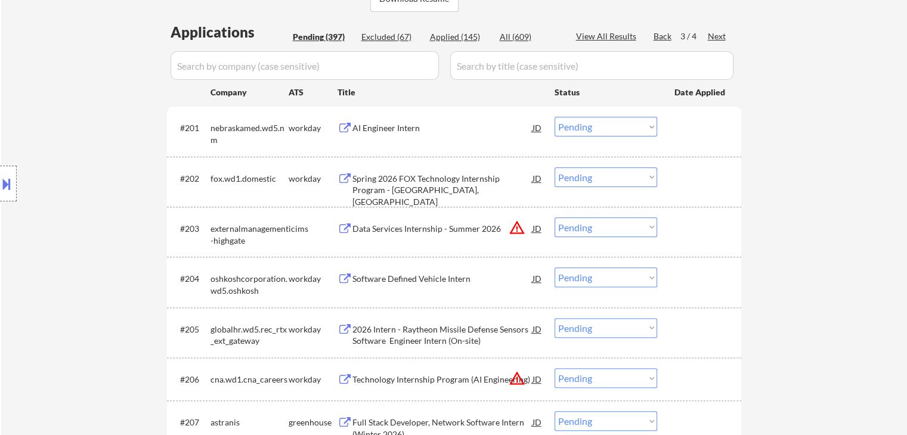
scroll to position [0, 0]
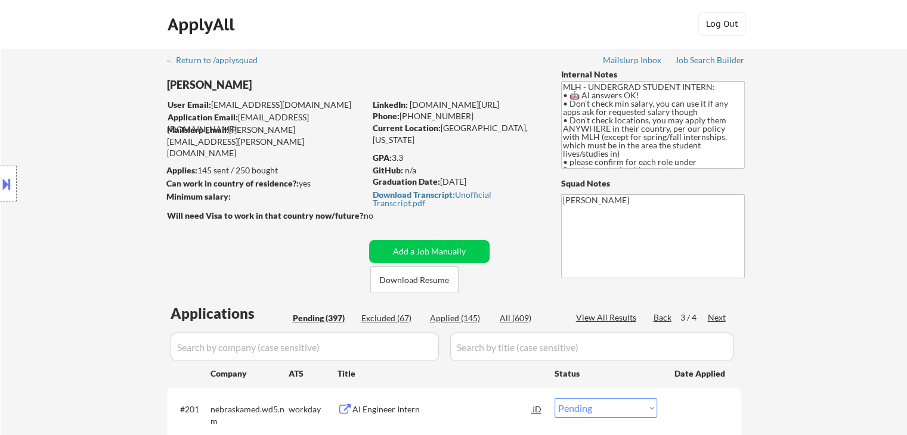
drag, startPoint x: 696, startPoint y: 163, endPoint x: 595, endPoint y: 87, distance: 126.4
click at [595, 87] on textarea "MLH - UNDERGRAD STUDENT INTERN: • 🤖 AI answers OK! • Don’t check min salary, yo…" at bounding box center [653, 125] width 184 height 88
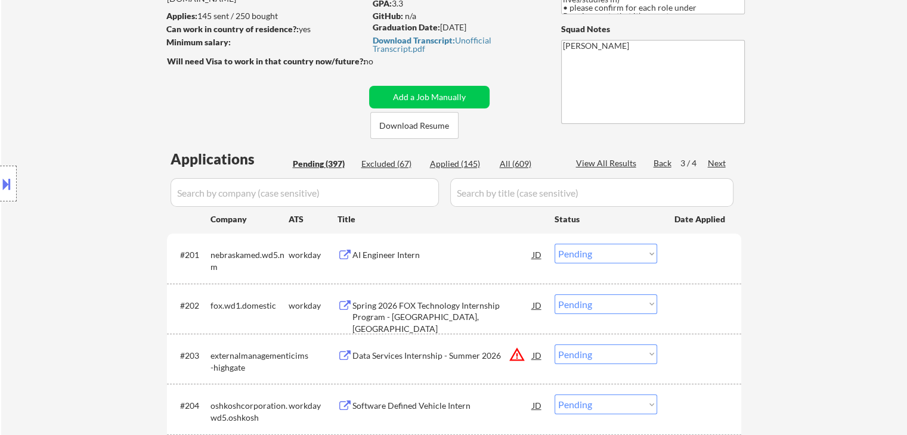
scroll to position [119, 0]
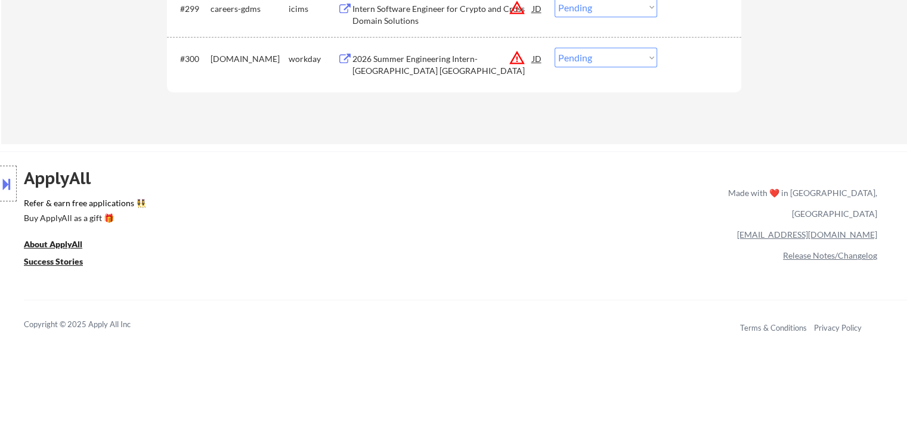
scroll to position [5336, 0]
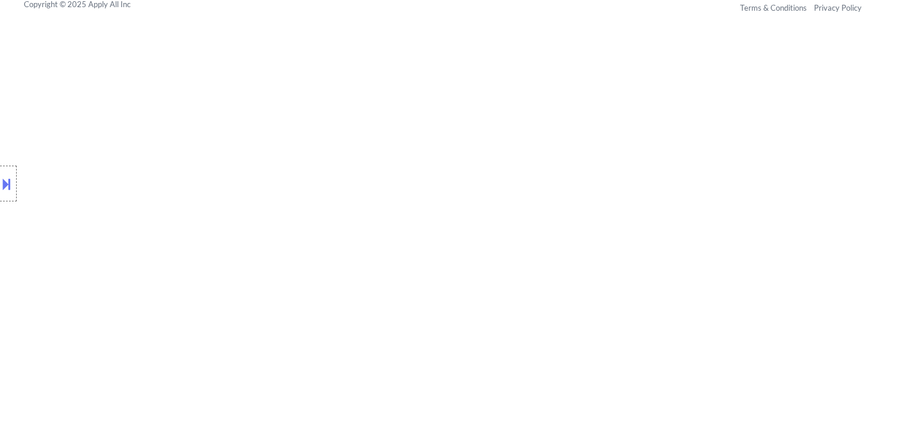
drag, startPoint x: 872, startPoint y: 191, endPoint x: 857, endPoint y: 195, distance: 15.9
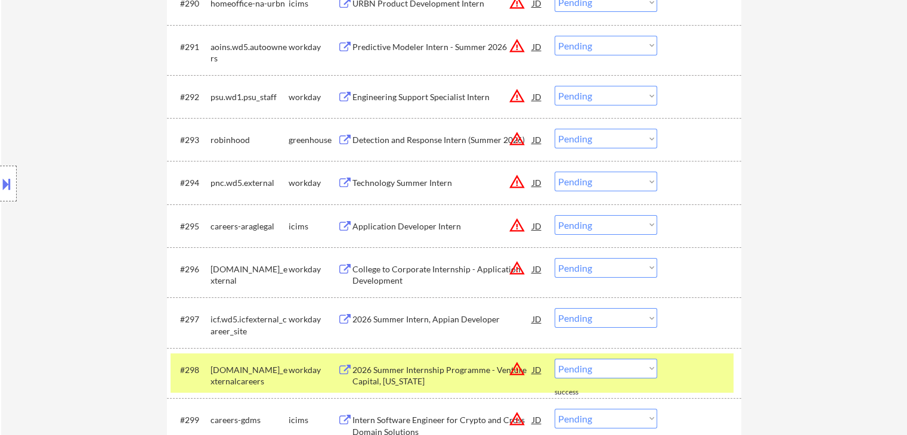
scroll to position [4561, 0]
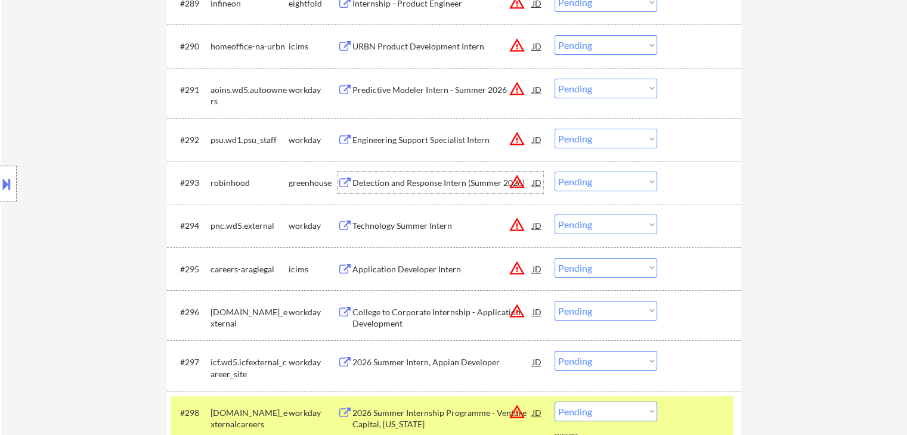
click at [396, 191] on div "Detection and Response Intern (Summer 2026)" at bounding box center [442, 182] width 180 height 21
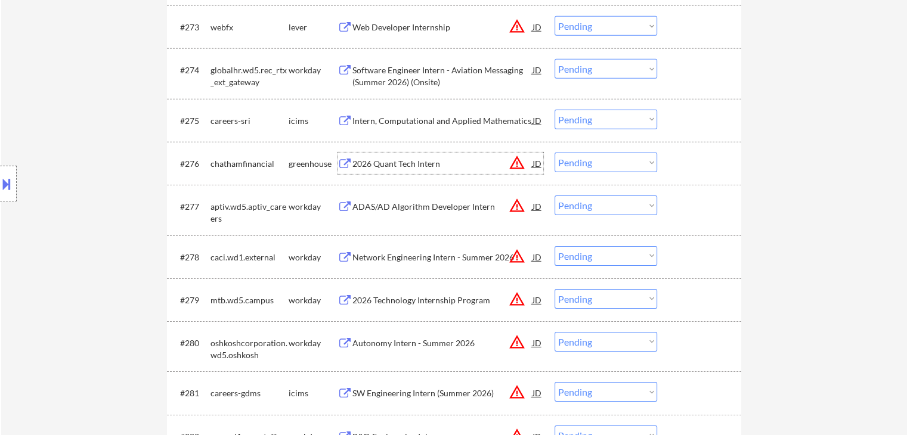
click at [380, 162] on div "2026 Quant Tech Intern" at bounding box center [442, 164] width 180 height 12
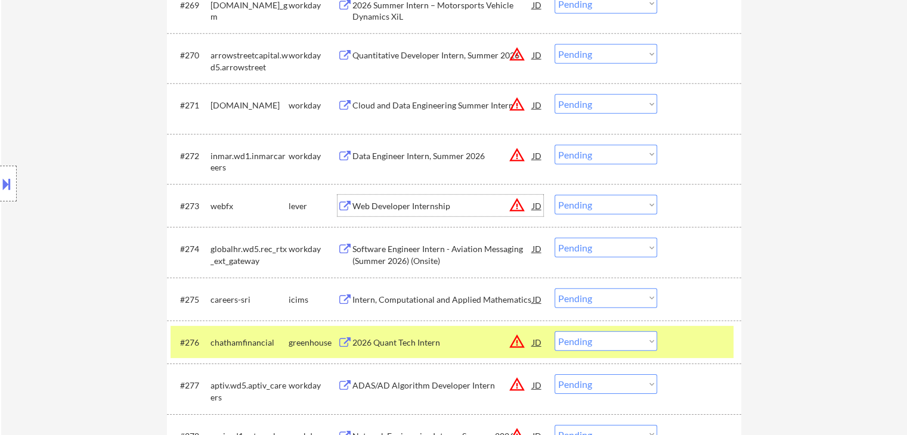
click at [393, 201] on div "Web Developer Internship" at bounding box center [442, 206] width 180 height 12
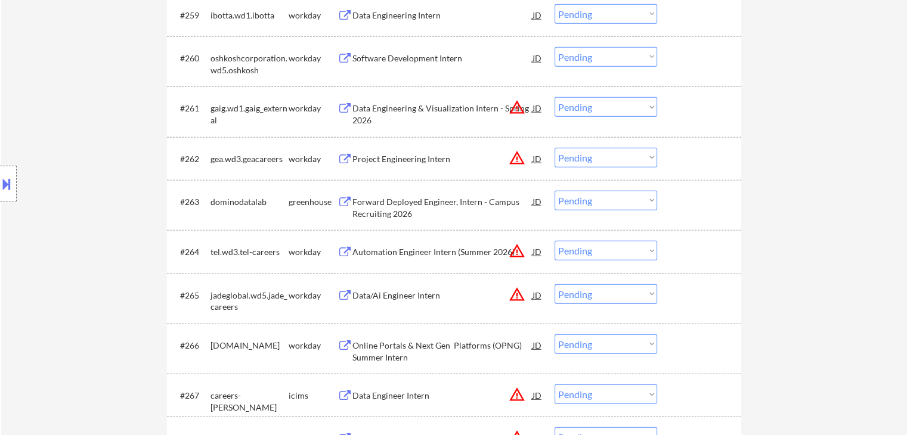
click at [379, 199] on div "Forward Deployed Engineer, Intern - Campus Recruiting 2026" at bounding box center [442, 207] width 180 height 23
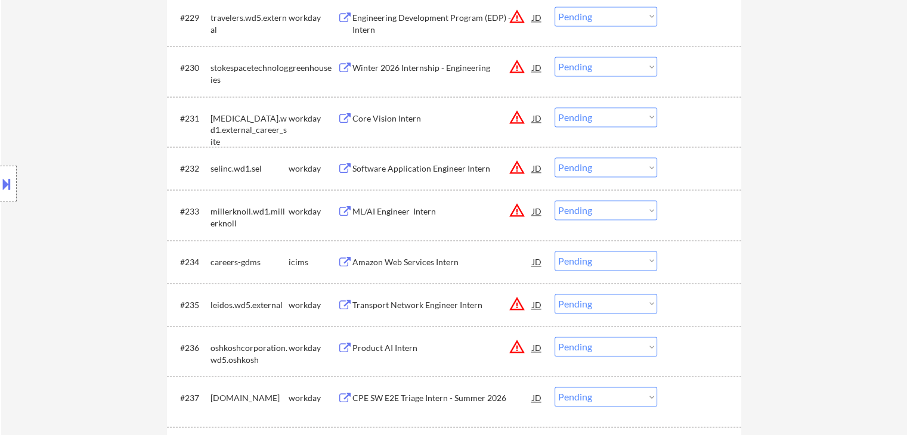
scroll to position [1699, 0]
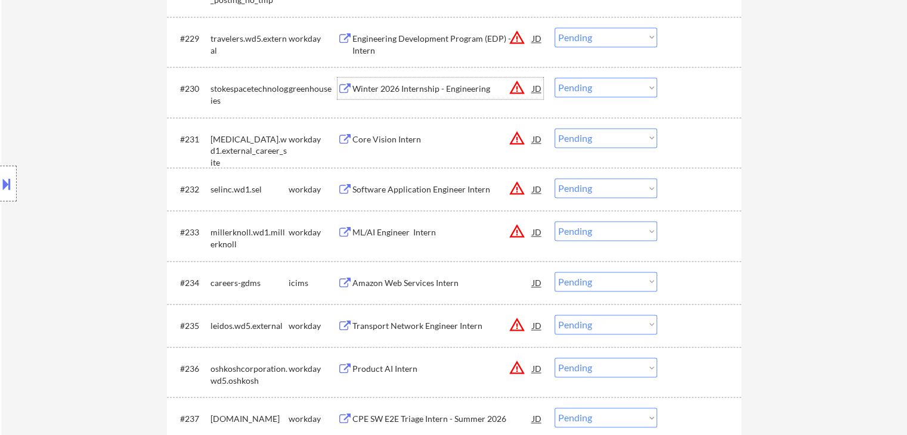
click at [387, 88] on div "Winter 2026 Internship - Engineering" at bounding box center [442, 89] width 180 height 12
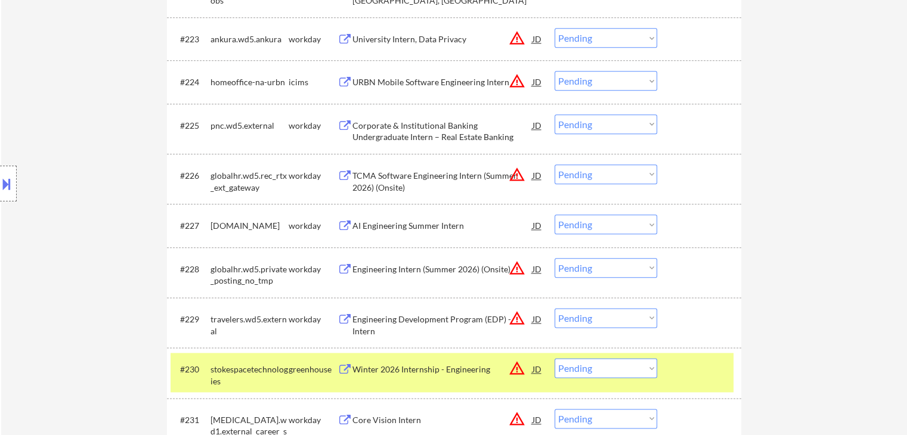
scroll to position [1401, 0]
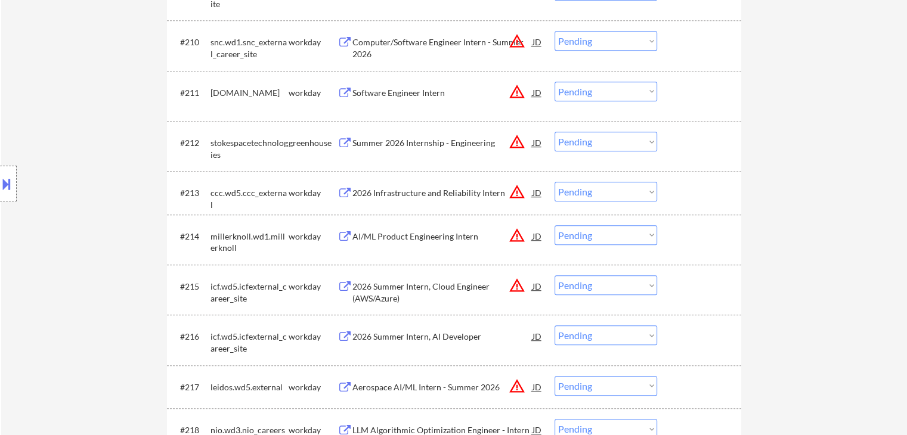
drag, startPoint x: 364, startPoint y: 145, endPoint x: 370, endPoint y: 160, distance: 16.1
click at [365, 145] on div "Summer 2026 Internship - Engineering" at bounding box center [442, 143] width 180 height 12
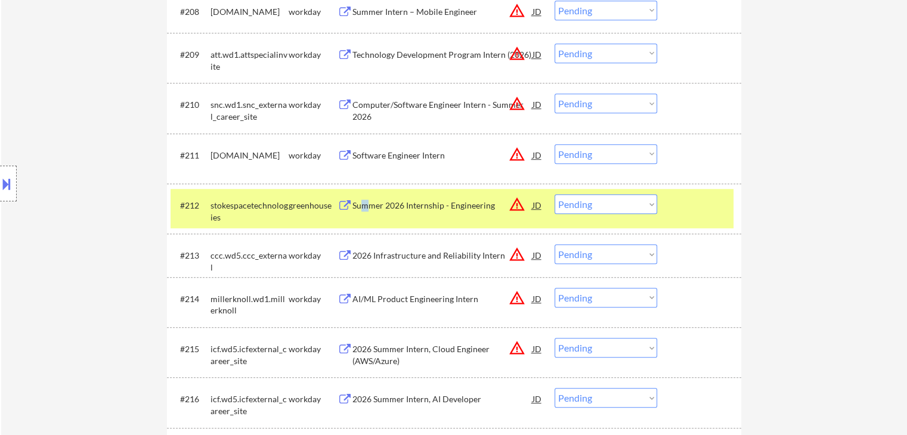
scroll to position [686, 0]
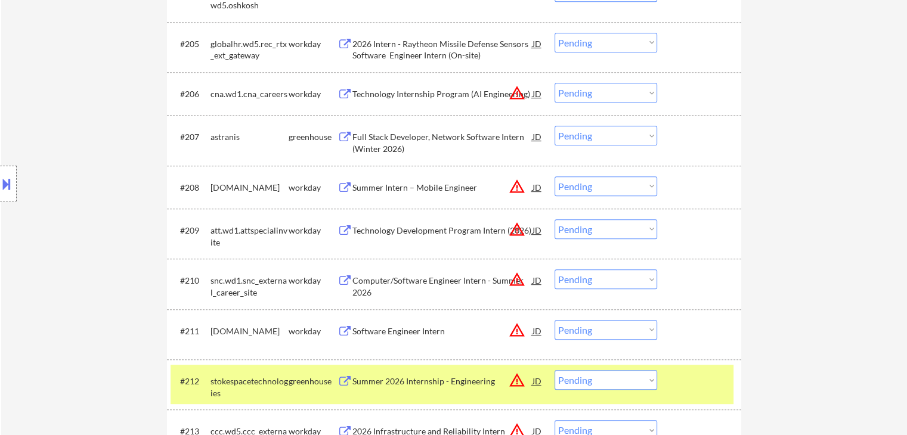
click at [374, 147] on div "Full Stack Developer, Network Software Intern (Winter 2026)" at bounding box center [442, 142] width 180 height 23
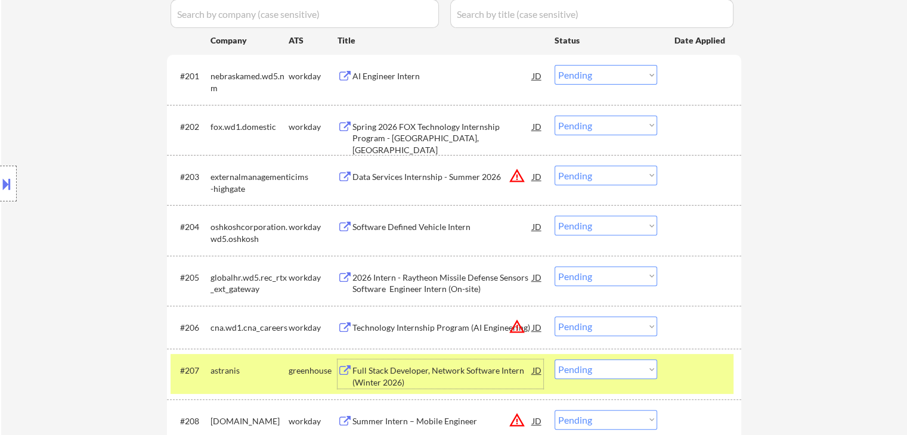
scroll to position [269, 0]
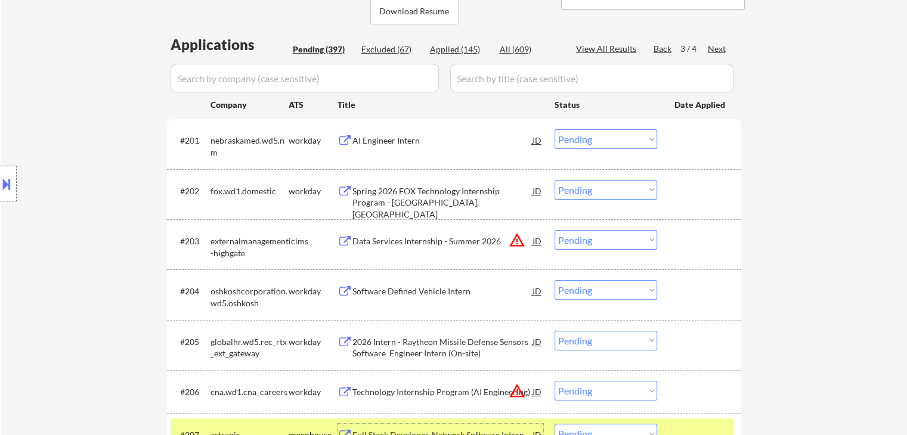
drag, startPoint x: 380, startPoint y: 137, endPoint x: 391, endPoint y: 204, distance: 68.3
click at [380, 137] on div "AI Engineer Intern" at bounding box center [442, 141] width 180 height 12
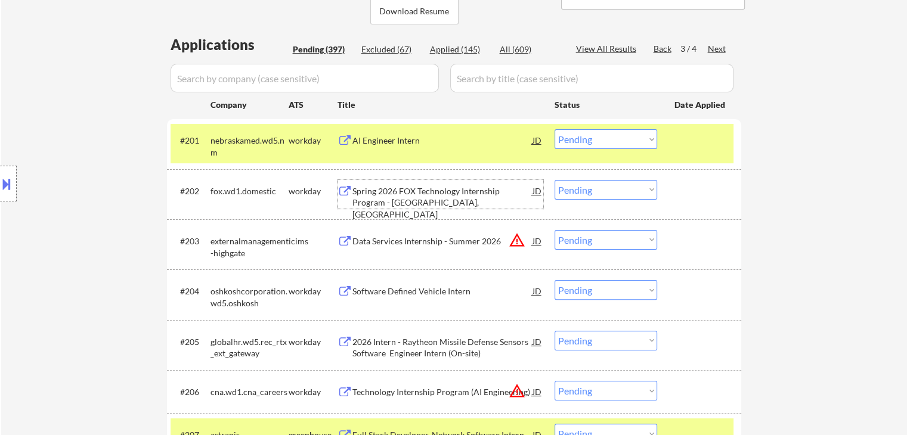
click at [384, 194] on div "Spring 2026 FOX Technology Internship Program - [GEOGRAPHIC_DATA], [GEOGRAPHIC_…" at bounding box center [442, 202] width 180 height 35
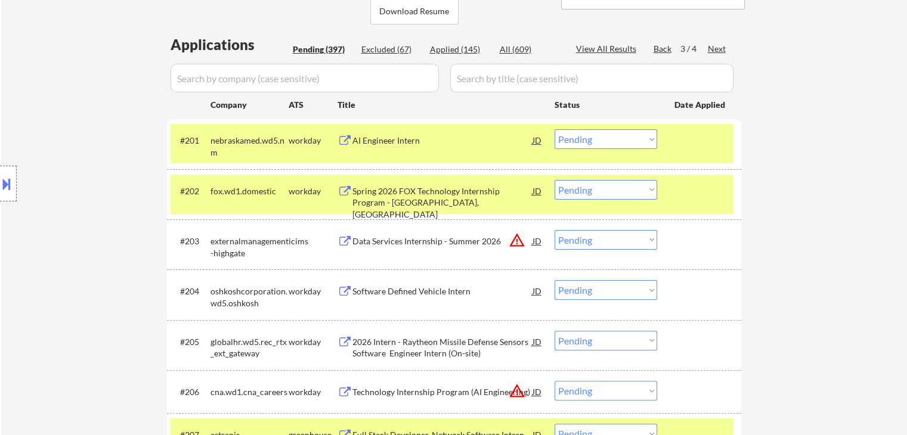
click at [395, 241] on div "Data Services Internship - Summer 2026" at bounding box center [442, 241] width 180 height 12
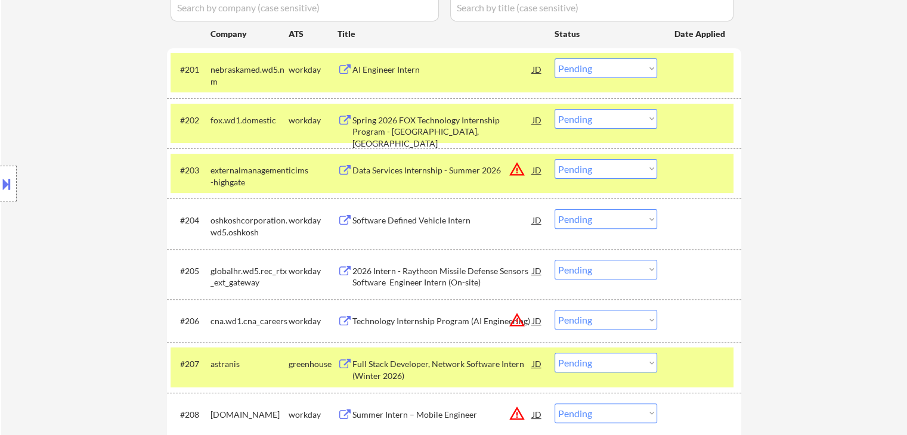
scroll to position [388, 0]
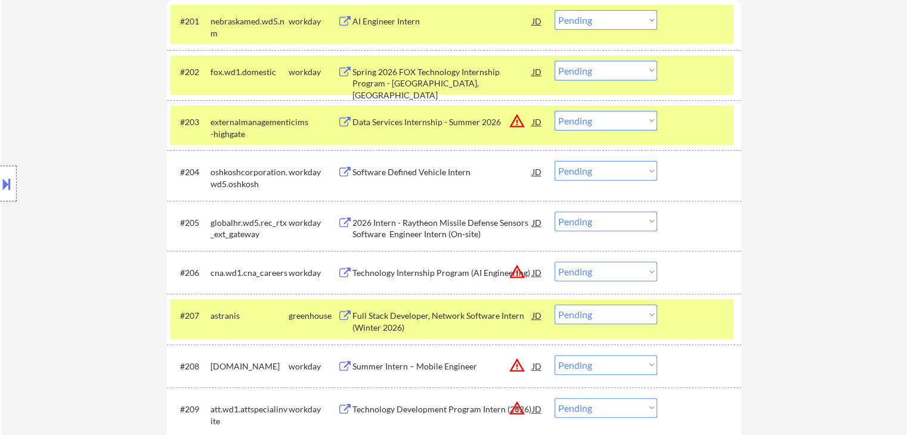
click at [393, 168] on div "Software Defined Vehicle Intern" at bounding box center [442, 172] width 180 height 12
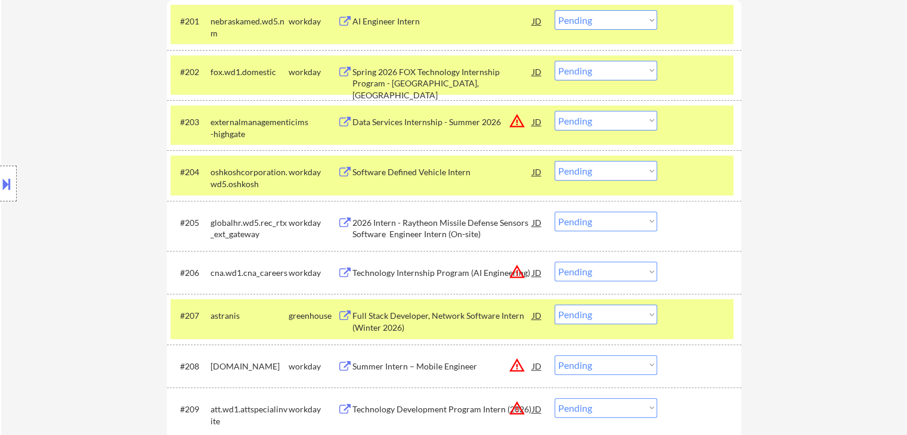
click at [390, 220] on div "2026 Intern - Raytheon Missile Defense Sensors Software Engineer Intern (On-sit…" at bounding box center [442, 228] width 180 height 23
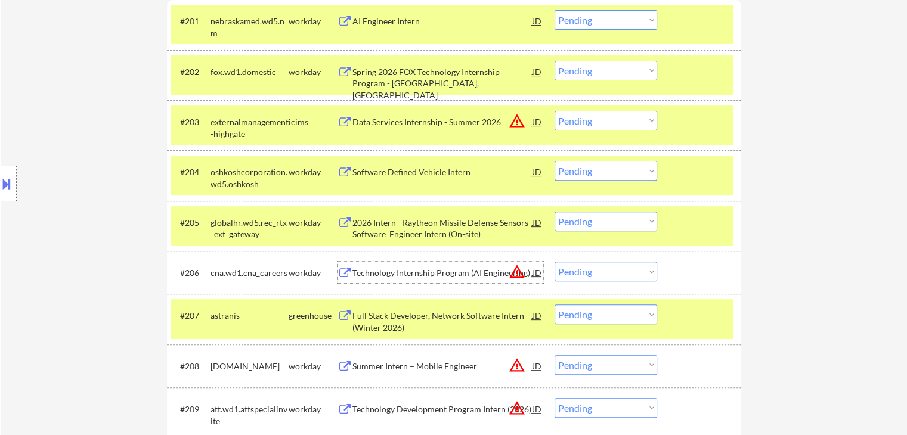
drag, startPoint x: 398, startPoint y: 268, endPoint x: 448, endPoint y: 265, distance: 49.6
click at [398, 268] on div "Technology Internship Program (AI Engineering)" at bounding box center [442, 273] width 180 height 12
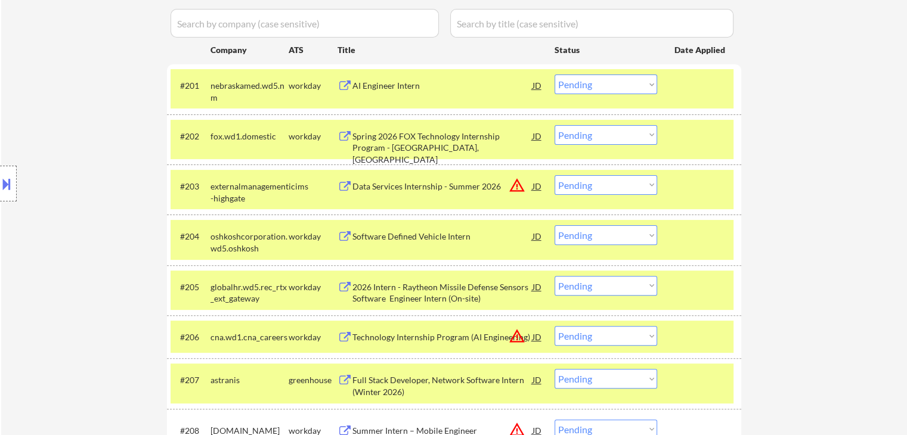
scroll to position [269, 0]
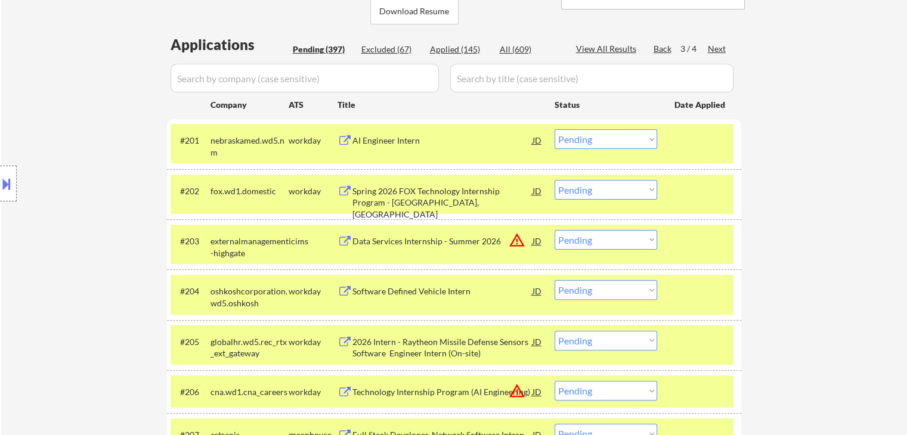
click at [660, 51] on div "Back" at bounding box center [662, 49] width 19 height 12
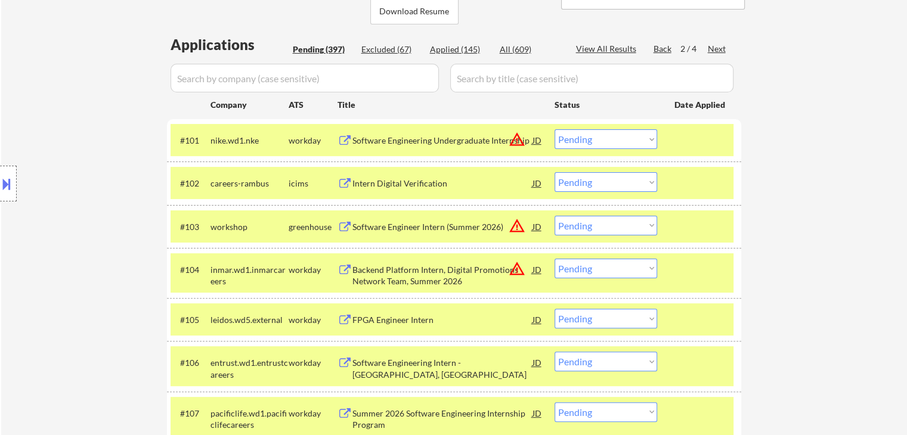
drag, startPoint x: 660, startPoint y: 51, endPoint x: 658, endPoint y: 58, distance: 7.5
click at [660, 51] on div "Back" at bounding box center [662, 49] width 19 height 12
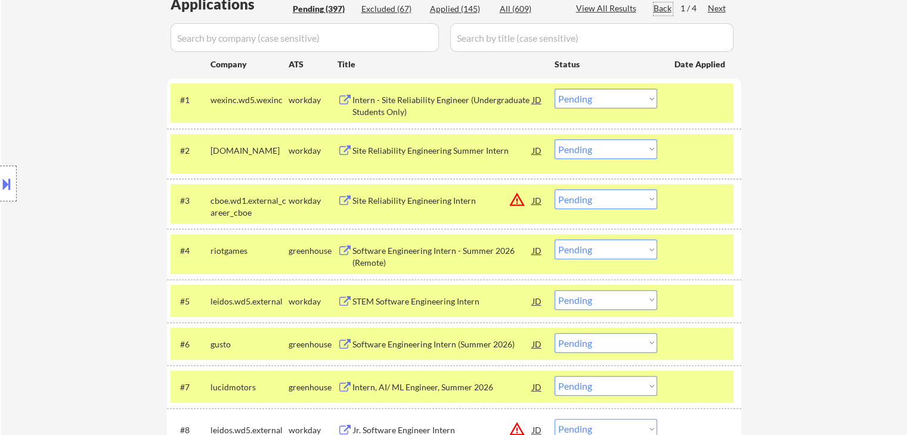
scroll to position [328, 0]
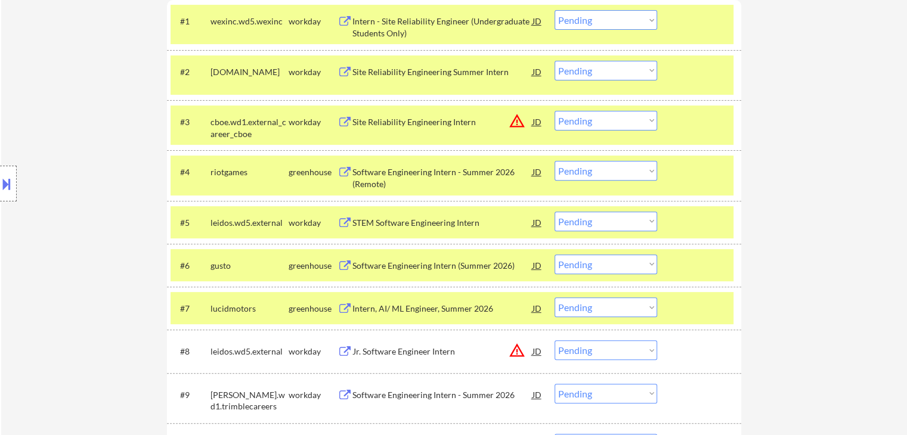
click at [382, 172] on div "Software Engineering Intern - Summer 2026 (Remote)" at bounding box center [442, 177] width 180 height 23
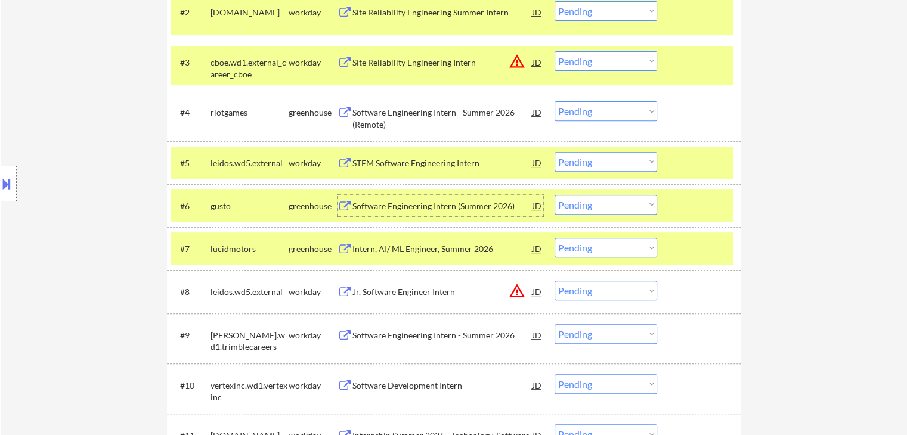
click at [379, 206] on div "Software Engineering Intern (Summer 2026)" at bounding box center [442, 206] width 180 height 12
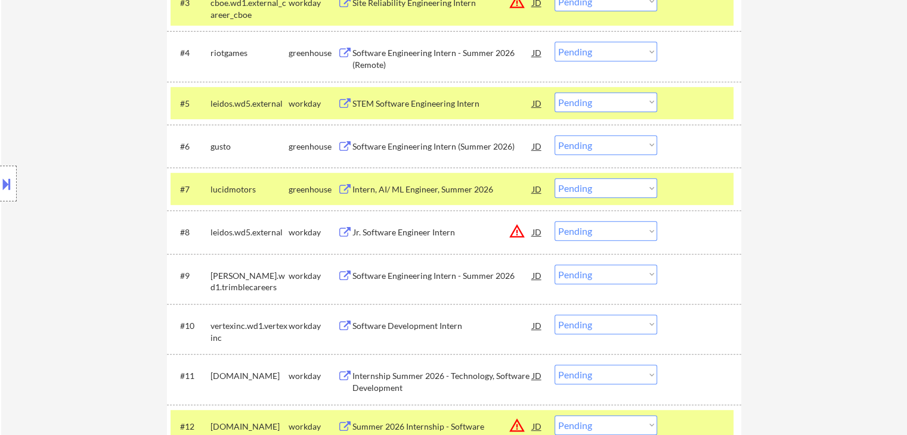
click at [376, 191] on div "Intern, AI/ ML Engineer, Summer 2026" at bounding box center [442, 190] width 180 height 12
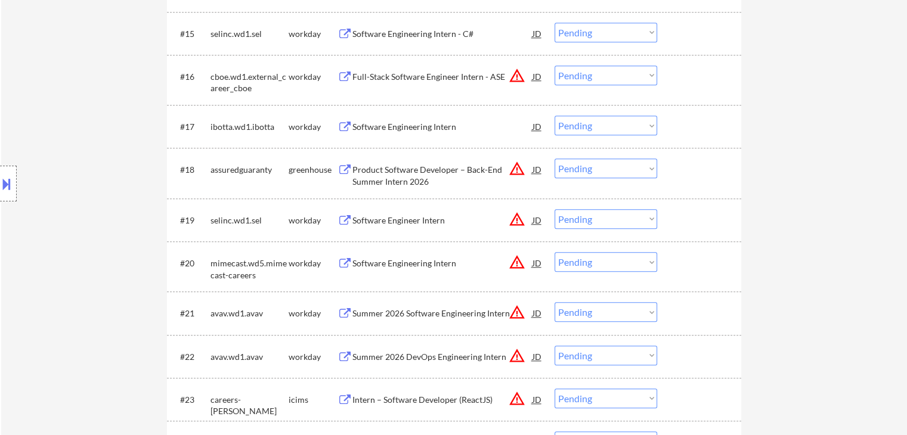
drag, startPoint x: 382, startPoint y: 172, endPoint x: 386, endPoint y: 176, distance: 6.3
click at [382, 170] on div "Product Software Developer – Back-End Summer Intern 2026" at bounding box center [442, 175] width 180 height 23
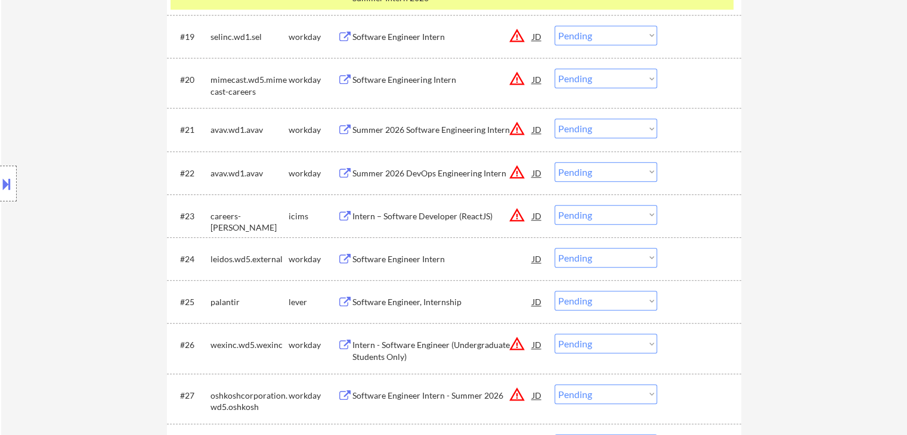
scroll to position [1282, 0]
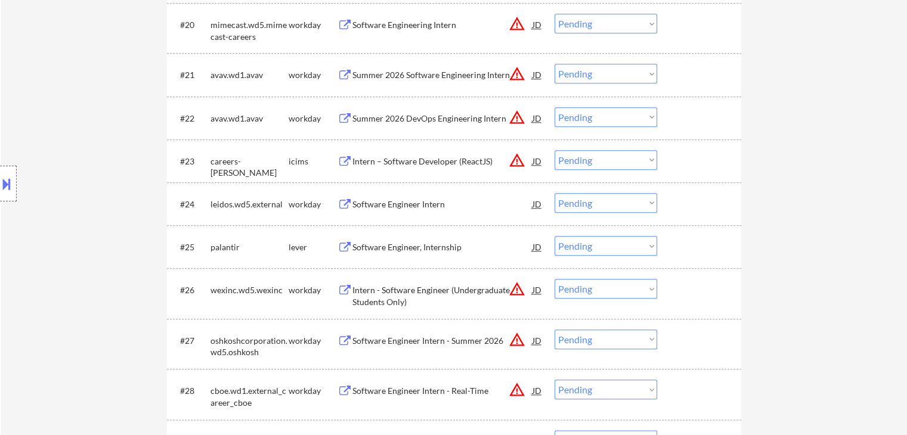
click at [403, 244] on div "Software Engineer, Internship" at bounding box center [442, 247] width 180 height 12
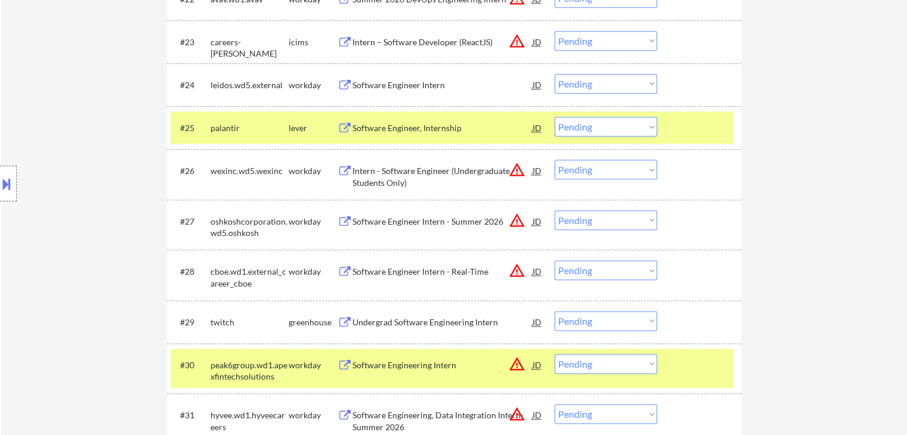
scroll to position [1521, 0]
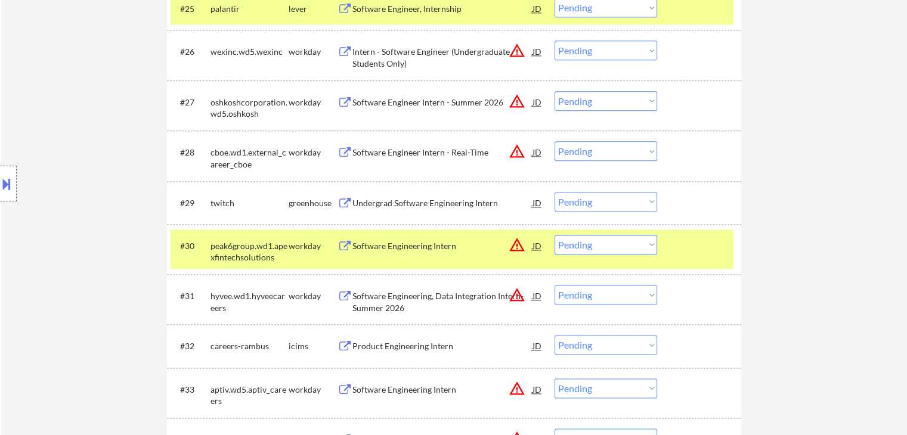
drag, startPoint x: 401, startPoint y: 200, endPoint x: 404, endPoint y: 206, distance: 6.7
click at [402, 200] on div "Undergrad Software Engineering Intern" at bounding box center [442, 203] width 180 height 12
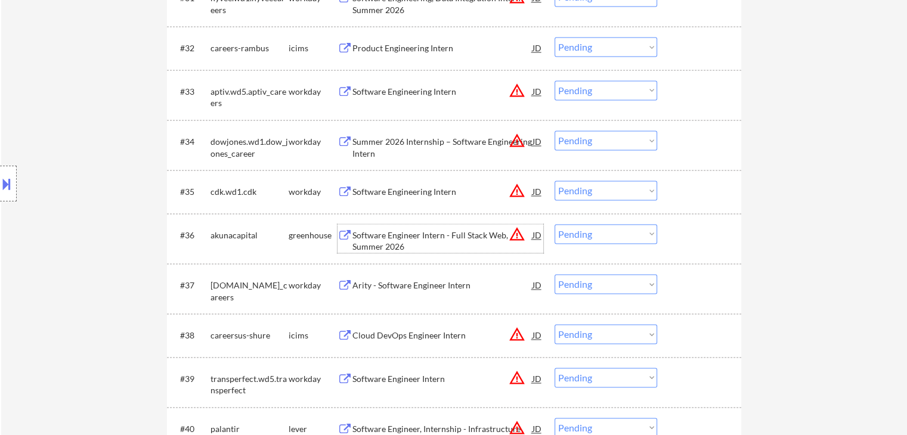
click at [399, 235] on div "Software Engineer Intern - Full Stack Web, Summer 2026" at bounding box center [442, 240] width 180 height 23
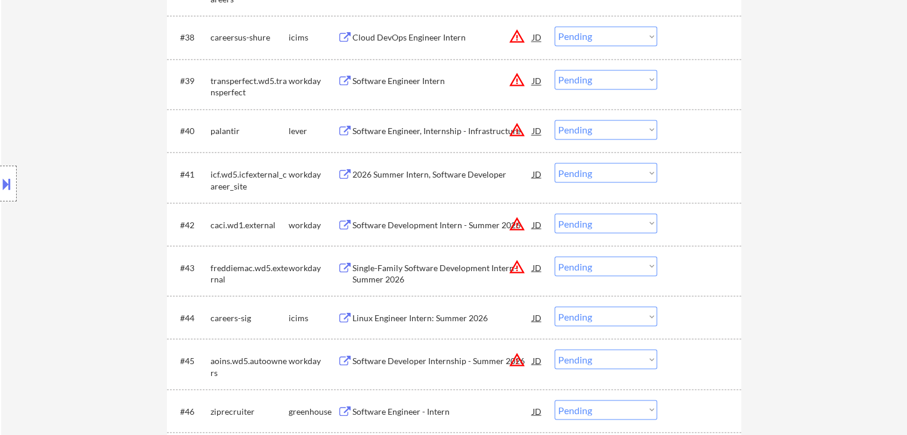
drag, startPoint x: 386, startPoint y: 131, endPoint x: 387, endPoint y: 148, distance: 17.3
click at [387, 131] on div "Software Engineer, Internship - Infrastructure" at bounding box center [442, 131] width 180 height 12
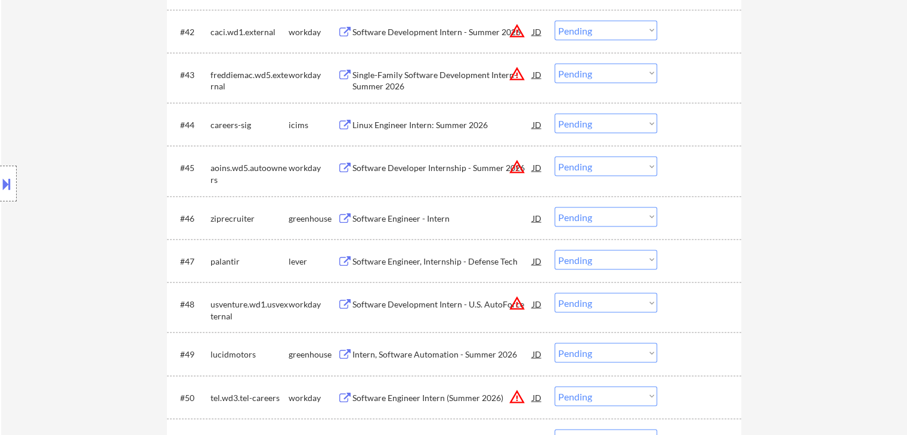
scroll to position [2355, 0]
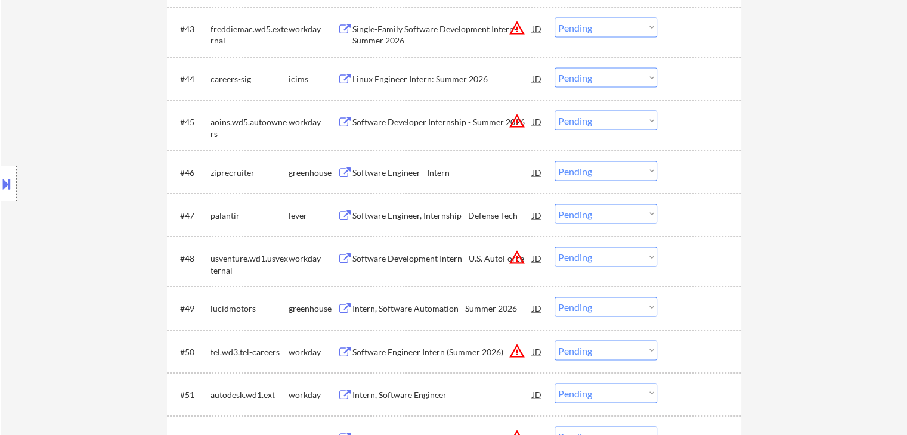
click at [392, 169] on div "Software Engineer - Intern" at bounding box center [442, 173] width 180 height 12
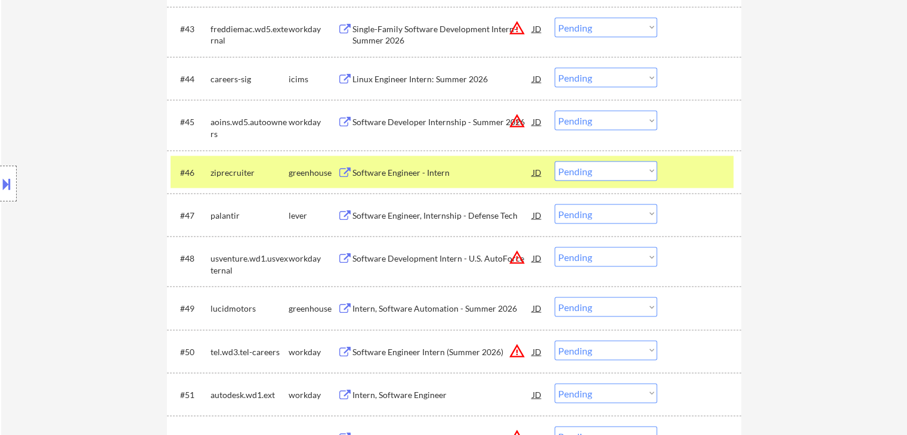
click at [389, 214] on div "Software Engineer, Internship - Defense Tech" at bounding box center [442, 216] width 180 height 12
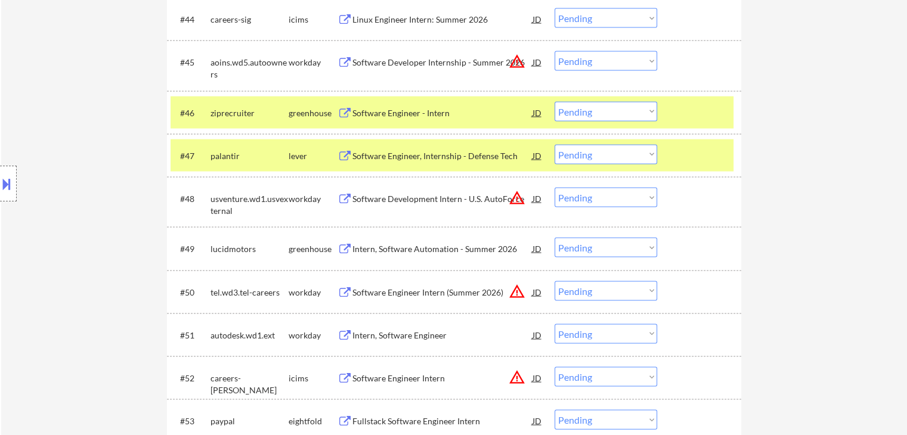
click at [386, 246] on div "Intern, Software Automation - Summer 2026" at bounding box center [442, 249] width 180 height 12
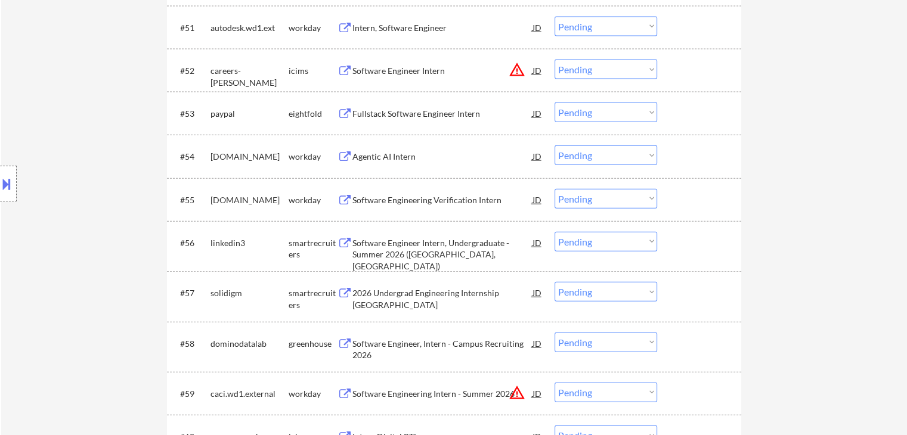
scroll to position [2772, 0]
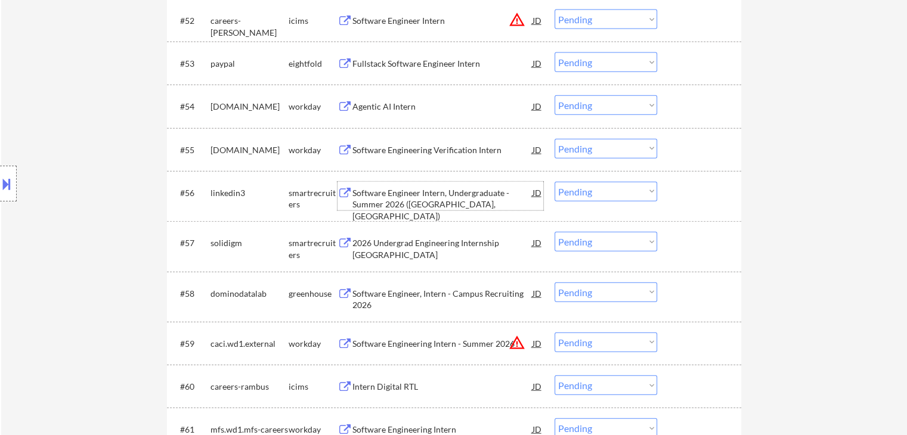
click at [386, 201] on div "Software Engineer Intern, Undergraduate - Summer 2026 ([GEOGRAPHIC_DATA], [GEOG…" at bounding box center [442, 204] width 180 height 35
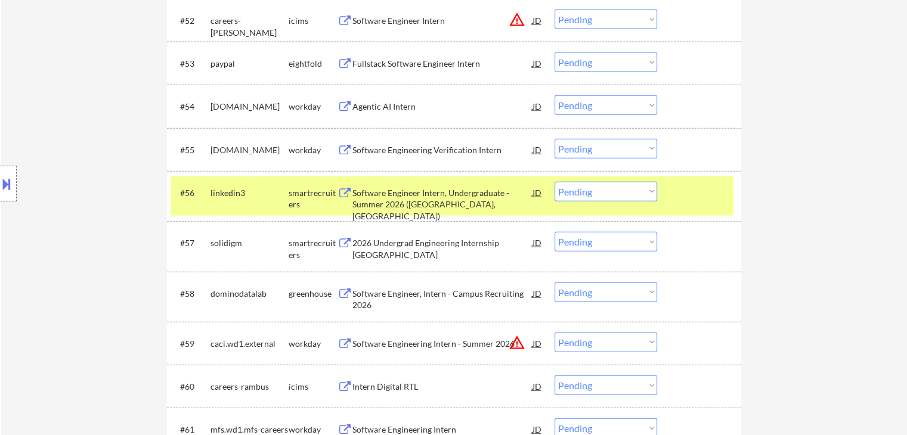
click at [379, 241] on div "2026 Undergrad Engineering Internship [GEOGRAPHIC_DATA]" at bounding box center [442, 248] width 180 height 23
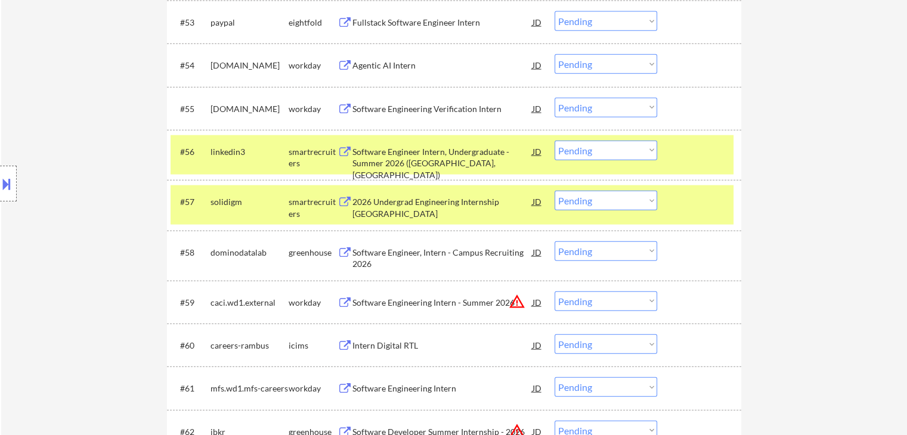
scroll to position [2832, 0]
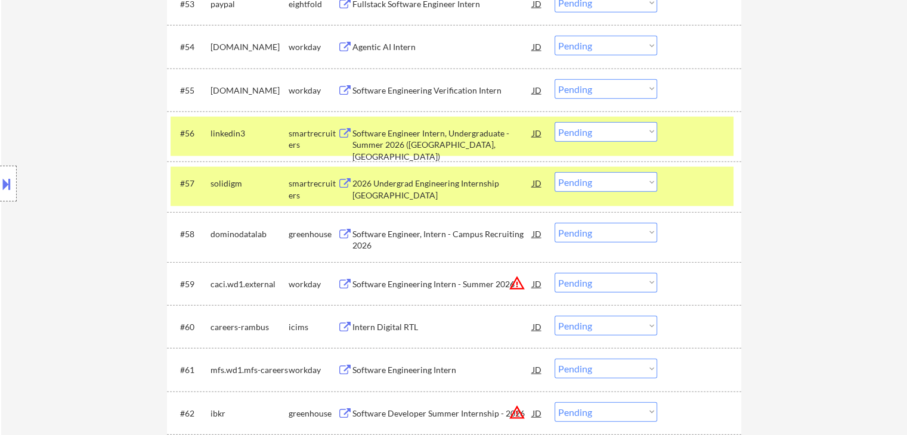
click at [373, 239] on div "Software Engineer, Intern - Campus Recruiting 2026" at bounding box center [442, 239] width 180 height 23
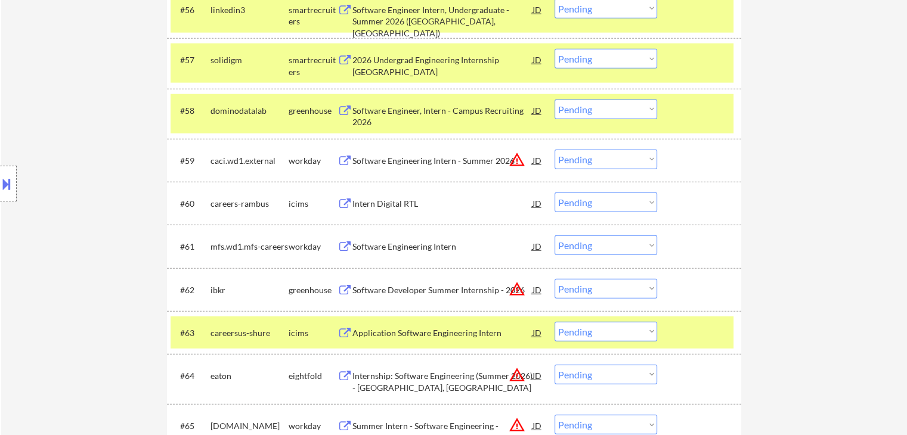
scroll to position [3011, 0]
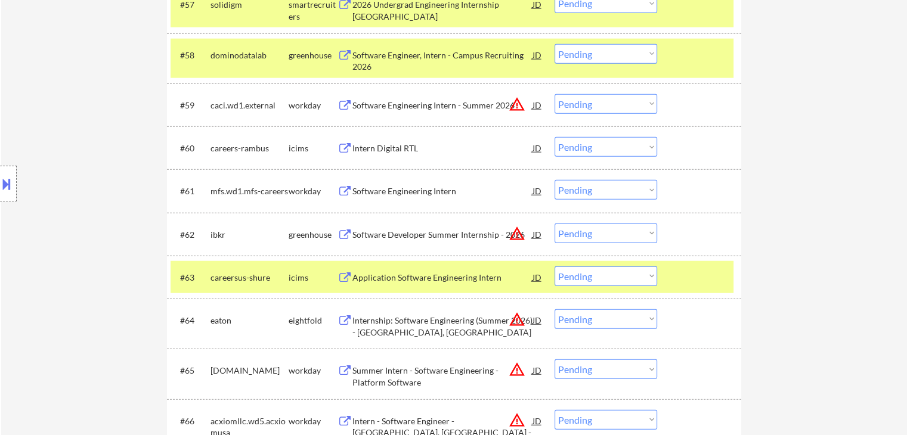
click at [393, 235] on div "Software Developer Summer Internship - 2026" at bounding box center [442, 235] width 180 height 12
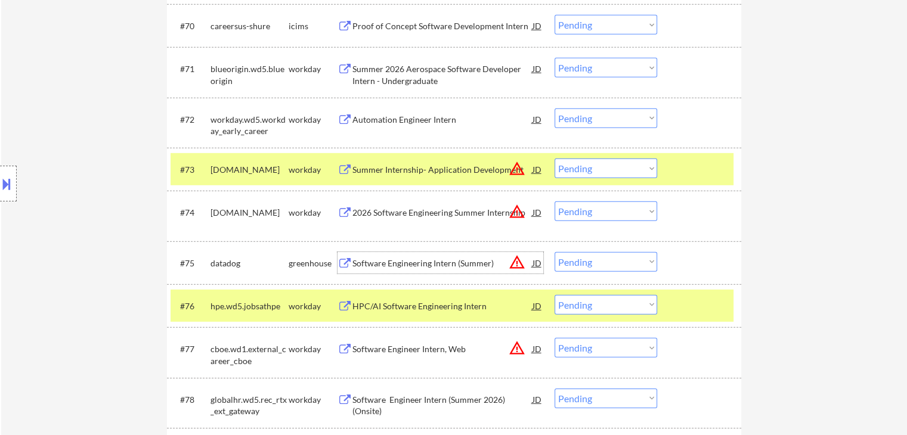
click at [403, 260] on div "Software Engineering Intern (Summer)" at bounding box center [442, 264] width 180 height 12
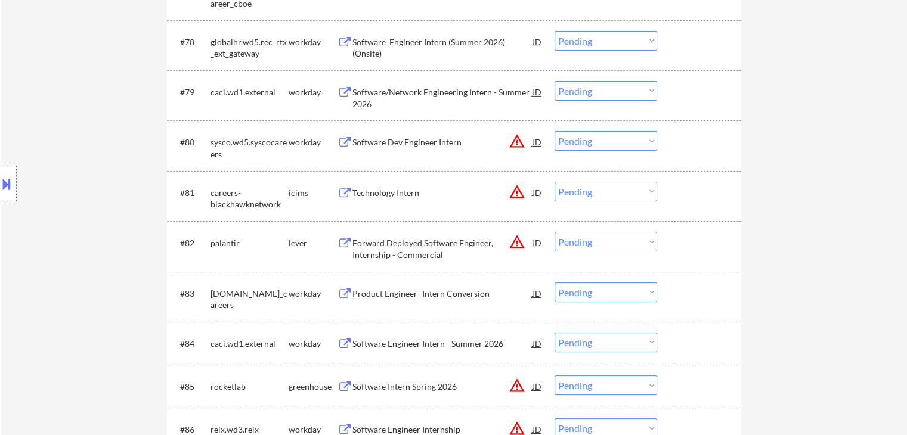
click at [400, 247] on div "Forward Deployed Software Engineer, Internship - Commercial" at bounding box center [442, 248] width 180 height 23
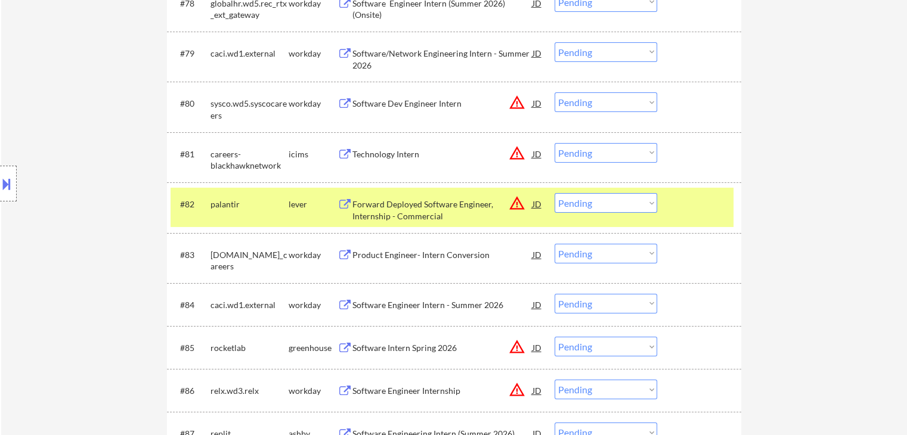
scroll to position [4024, 0]
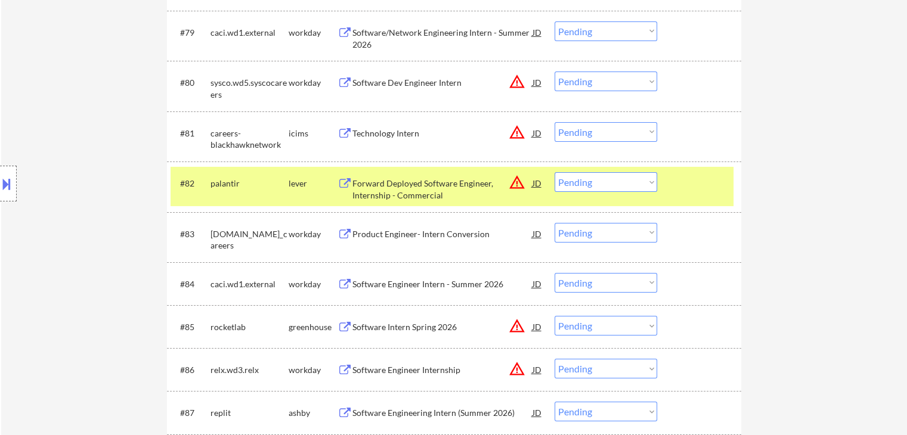
drag, startPoint x: 391, startPoint y: 327, endPoint x: 408, endPoint y: 298, distance: 33.1
click at [391, 325] on div "Software Intern Spring 2026" at bounding box center [442, 327] width 180 height 12
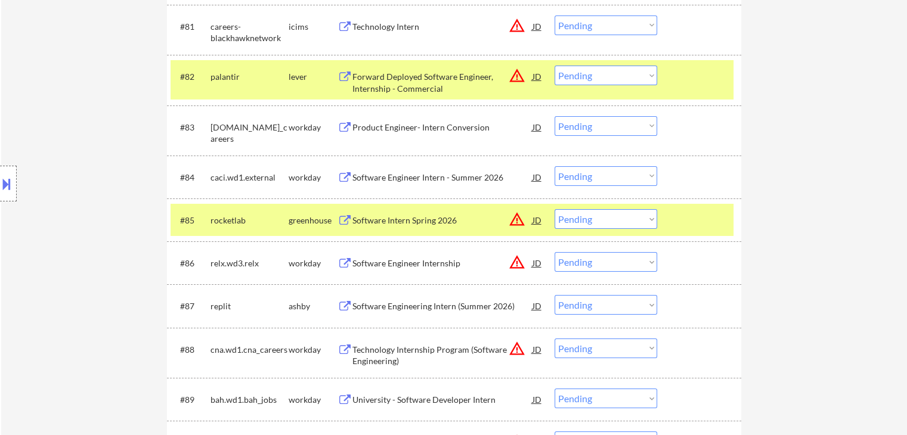
scroll to position [4143, 0]
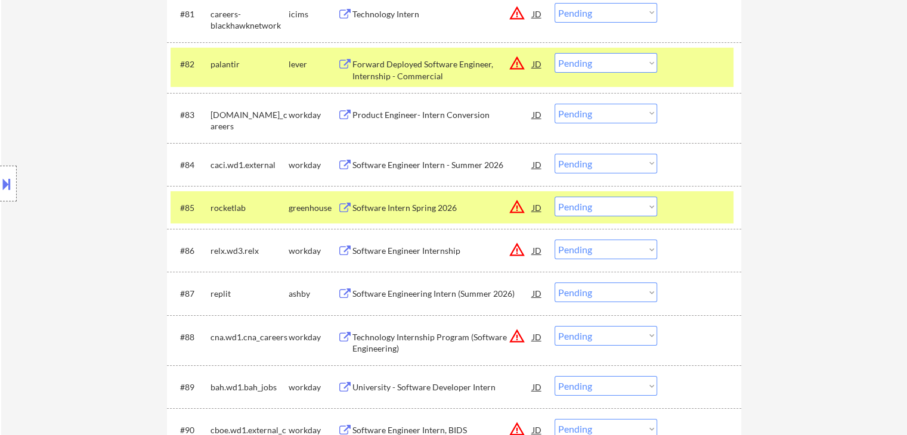
drag, startPoint x: 372, startPoint y: 295, endPoint x: 388, endPoint y: 284, distance: 19.3
click at [373, 294] on div "Software Engineering Intern (Summer 2026)" at bounding box center [442, 294] width 180 height 12
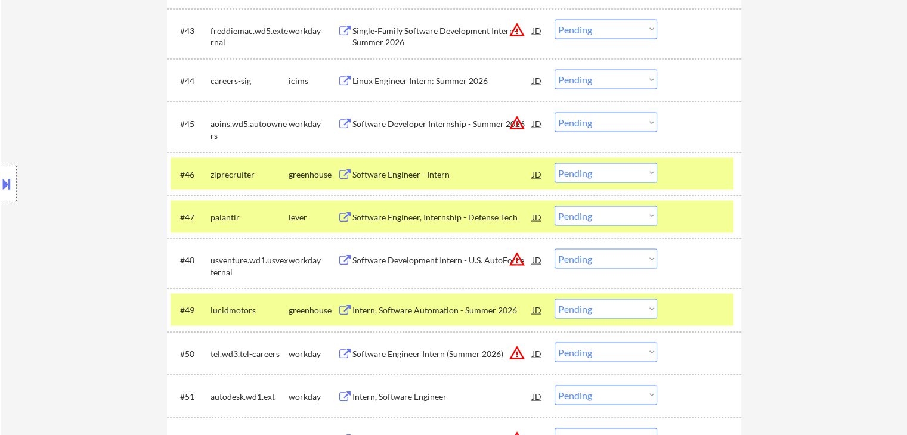
scroll to position [4134, 0]
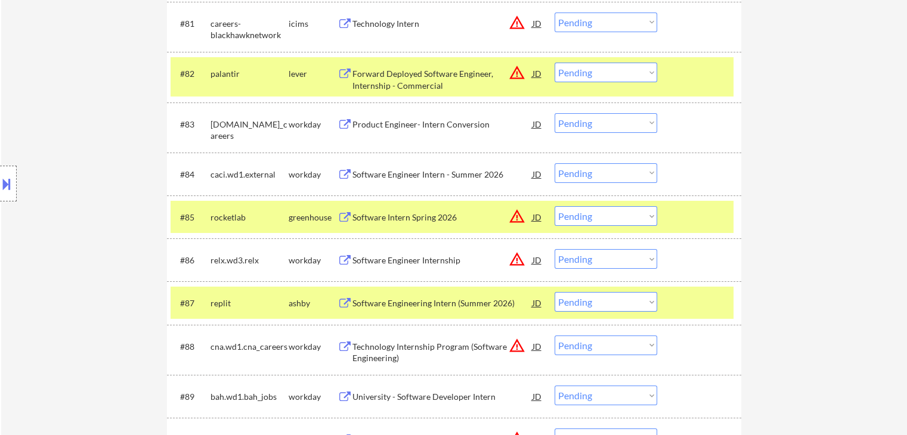
click at [596, 216] on select "Choose an option... Pending Applied Excluded (Questions) Excluded (Expired) Exc…" at bounding box center [605, 216] width 103 height 20
click at [554, 206] on select "Choose an option... Pending Applied Excluded (Questions) Excluded (Expired) Exc…" at bounding box center [605, 216] width 103 height 20
select select ""pending""
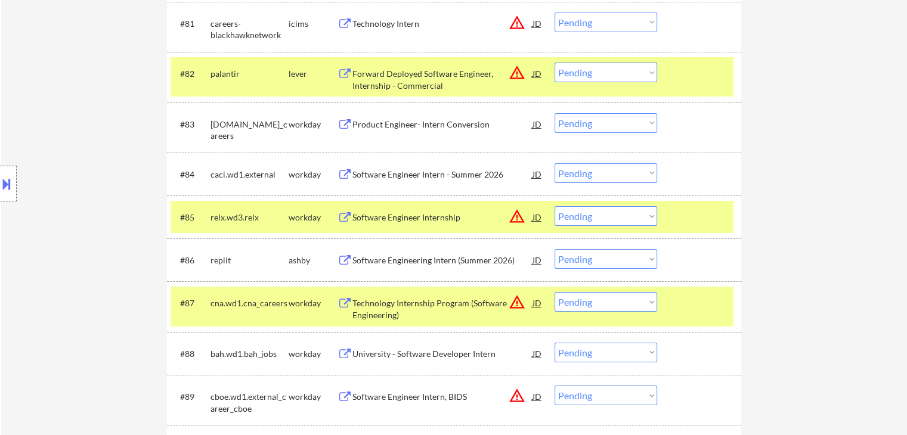
scroll to position [342, 0]
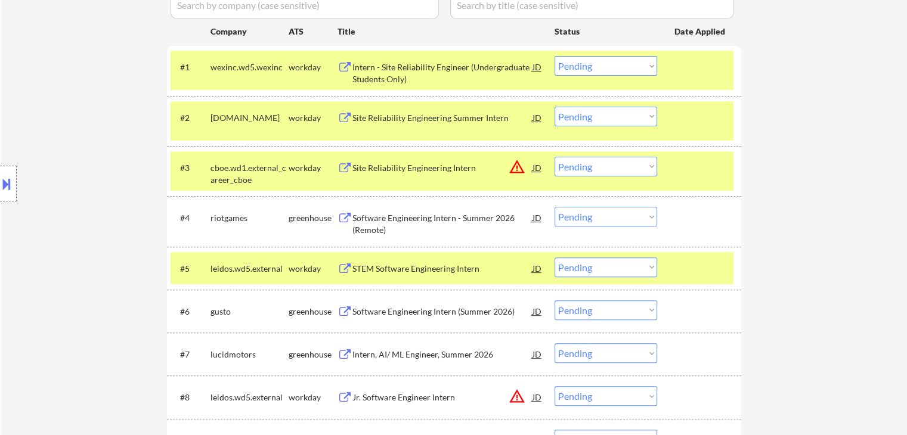
click at [584, 218] on select "Choose an option... Pending Applied Excluded (Questions) Excluded (Expired) Exc…" at bounding box center [605, 217] width 103 height 20
click at [554, 207] on select "Choose an option... Pending Applied Excluded (Questions) Excluded (Expired) Exc…" at bounding box center [605, 217] width 103 height 20
select select ""pending""
click at [0, 188] on button at bounding box center [6, 184] width 13 height 20
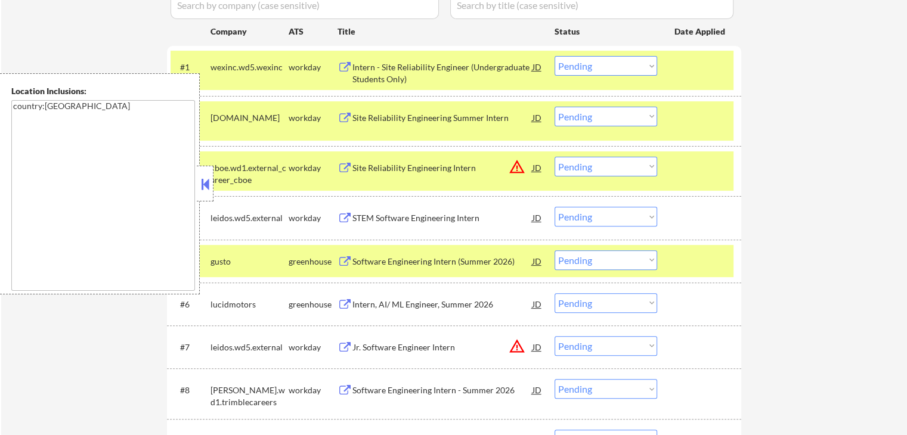
click at [203, 188] on button at bounding box center [205, 184] width 13 height 18
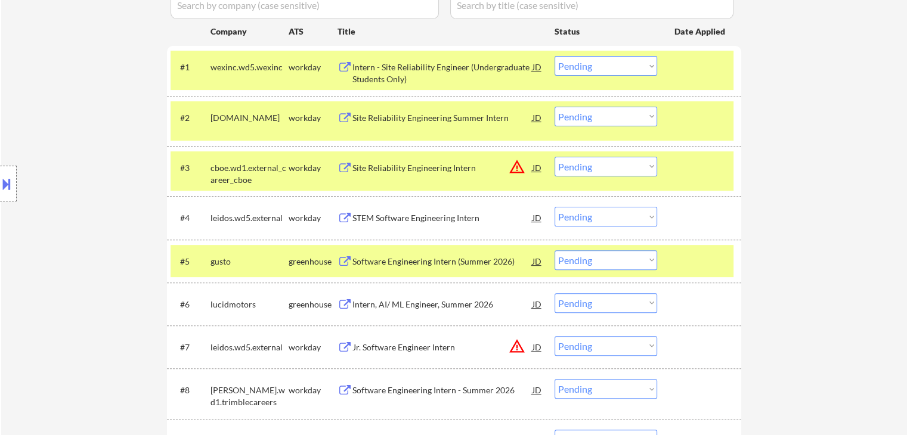
click at [82, 179] on div "Location Inclusions: country:[GEOGRAPHIC_DATA]" at bounding box center [106, 183] width 213 height 221
click at [611, 258] on select "Choose an option... Pending Applied Excluded (Questions) Excluded (Expired) Exc…" at bounding box center [605, 260] width 103 height 20
click at [554, 250] on select "Choose an option... Pending Applied Excluded (Questions) Excluded (Expired) Exc…" at bounding box center [605, 260] width 103 height 20
select select ""pending""
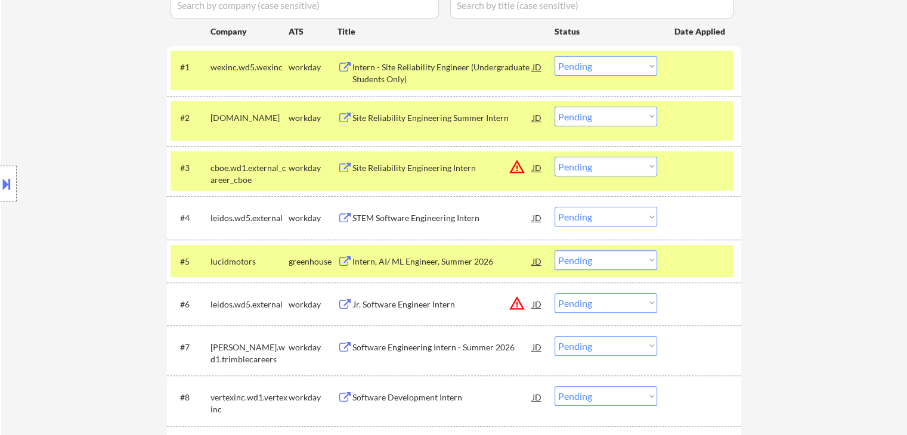
scroll to position [902, 0]
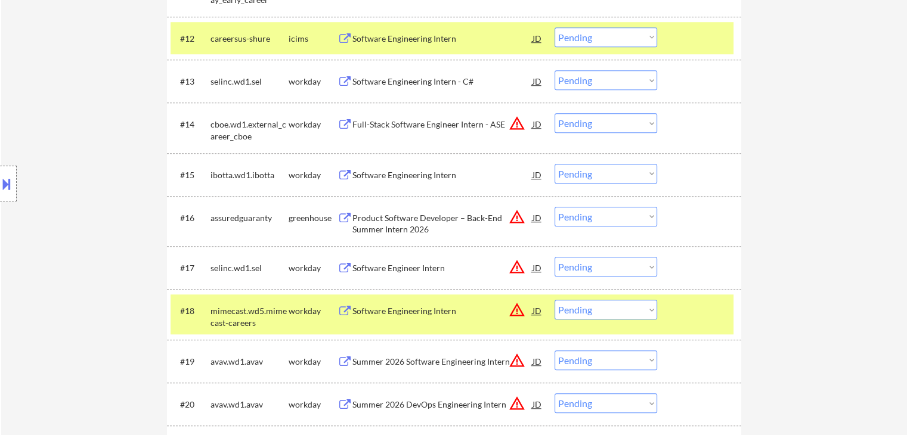
click at [613, 220] on select "Choose an option... Pending Applied Excluded (Questions) Excluded (Expired) Exc…" at bounding box center [605, 217] width 103 height 20
click at [554, 207] on select "Choose an option... Pending Applied Excluded (Questions) Excluded (Expired) Exc…" at bounding box center [605, 217] width 103 height 20
select select ""pending""
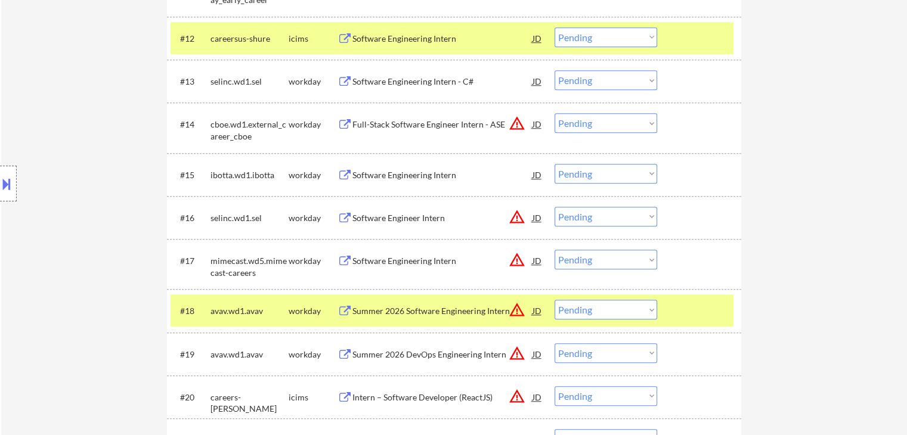
scroll to position [2310, 0]
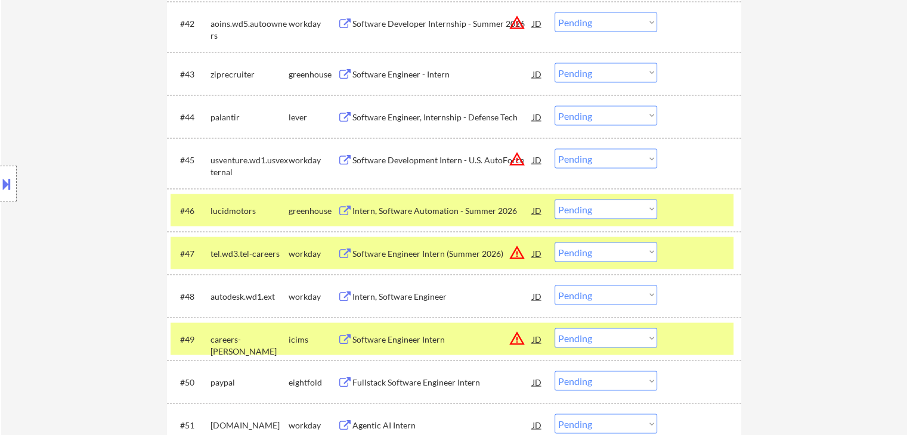
click at [612, 212] on select "Choose an option... Pending Applied Excluded (Questions) Excluded (Expired) Exc…" at bounding box center [605, 210] width 103 height 20
click at [554, 200] on select "Choose an option... Pending Applied Excluded (Questions) Excluded (Expired) Exc…" at bounding box center [605, 210] width 103 height 20
select select ""pending""
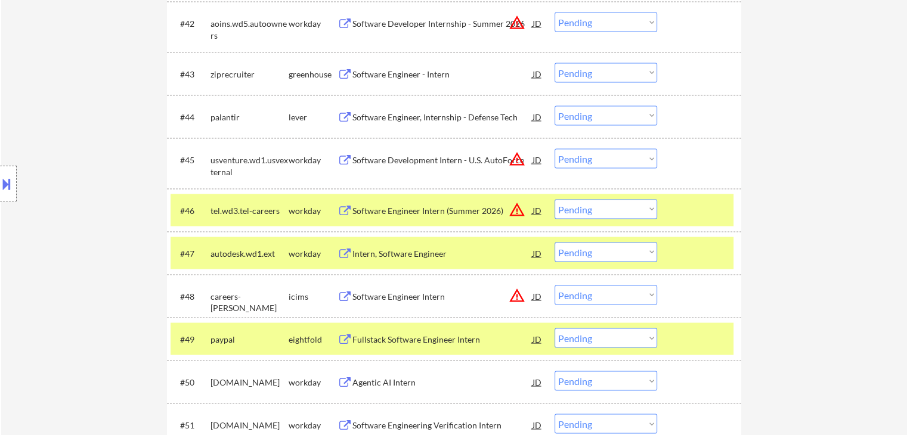
scroll to position [1361, 0]
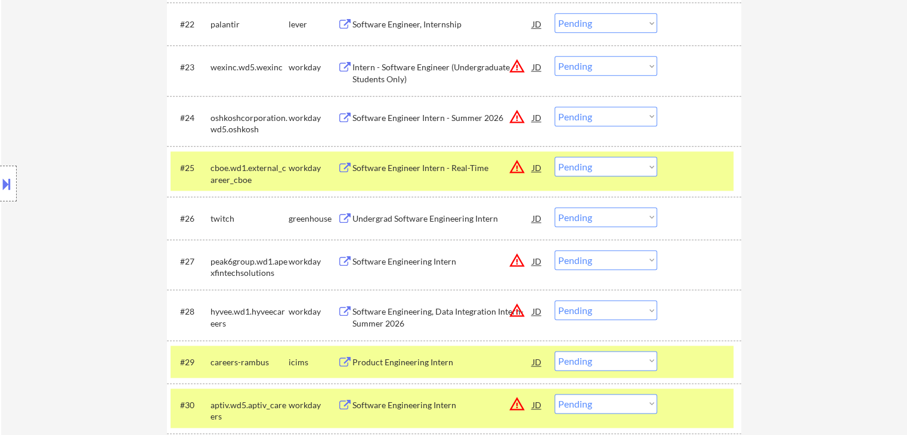
drag, startPoint x: 614, startPoint y: 218, endPoint x: 596, endPoint y: 225, distance: 19.8
click at [614, 218] on select "Choose an option... Pending Applied Excluded (Questions) Excluded (Expired) Exc…" at bounding box center [605, 217] width 103 height 20
click at [554, 207] on select "Choose an option... Pending Applied Excluded (Questions) Excluded (Expired) Exc…" at bounding box center [605, 217] width 103 height 20
select select ""pending""
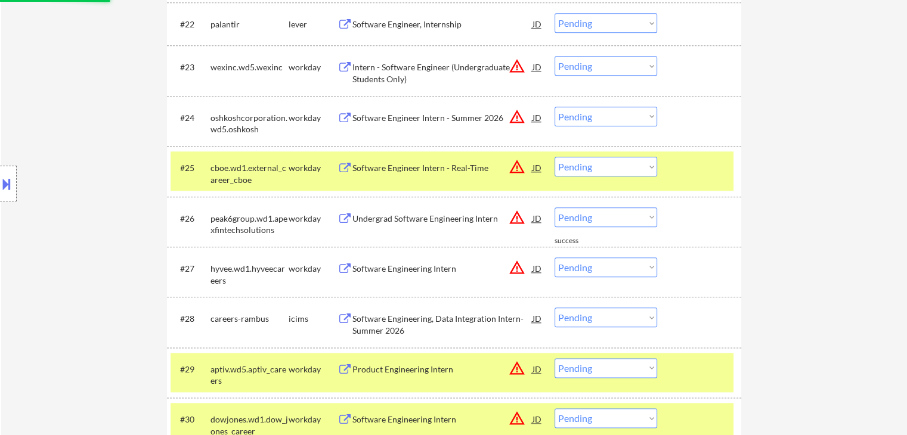
scroll to position [1664, 0]
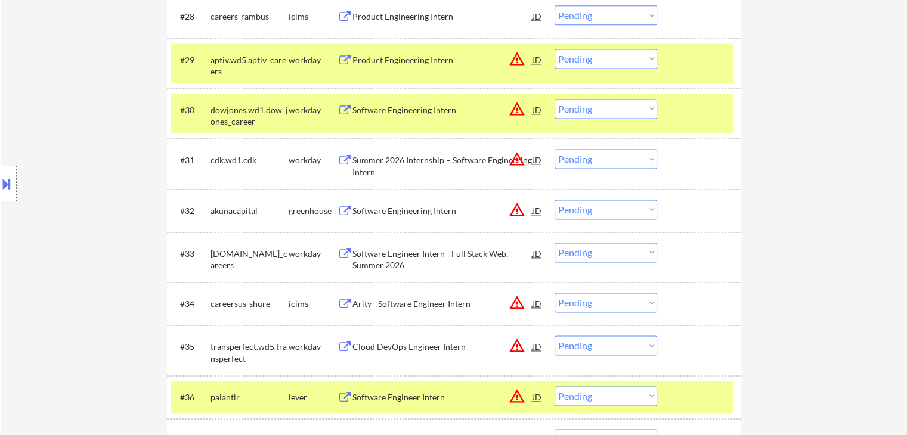
click at [599, 218] on div "#32 akunacapital greenhouse Software Engineering Intern JD warning_amber Choose…" at bounding box center [451, 210] width 563 height 32
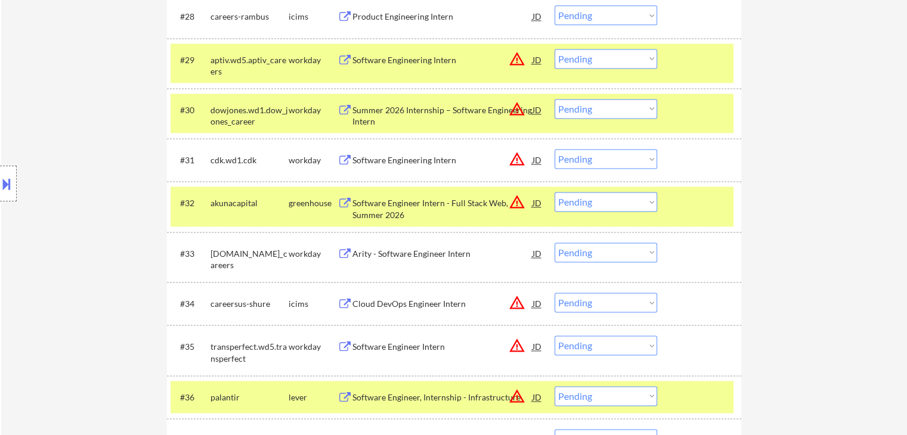
drag, startPoint x: 648, startPoint y: 200, endPoint x: 637, endPoint y: 194, distance: 13.1
click at [648, 200] on select "Choose an option... Pending Applied Excluded (Questions) Excluded (Expired) Exc…" at bounding box center [605, 202] width 103 height 20
click at [554, 192] on select "Choose an option... Pending Applied Excluded (Questions) Excluded (Expired) Exc…" at bounding box center [605, 202] width 103 height 20
select select ""pending""
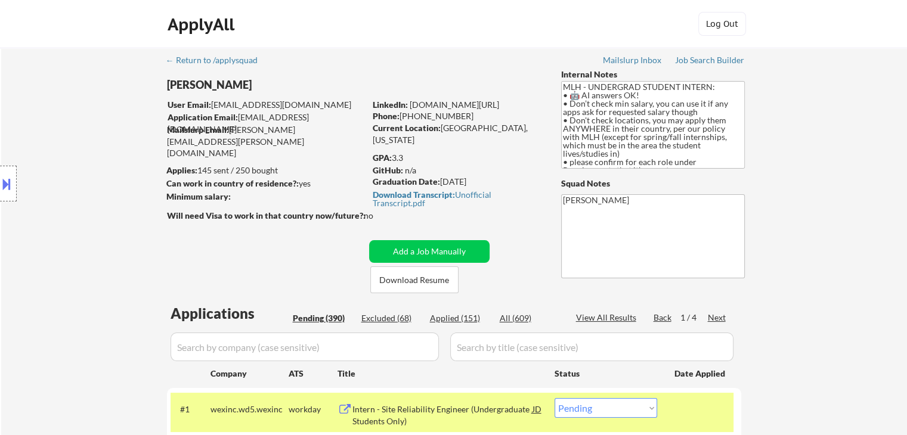
scroll to position [2073, 0]
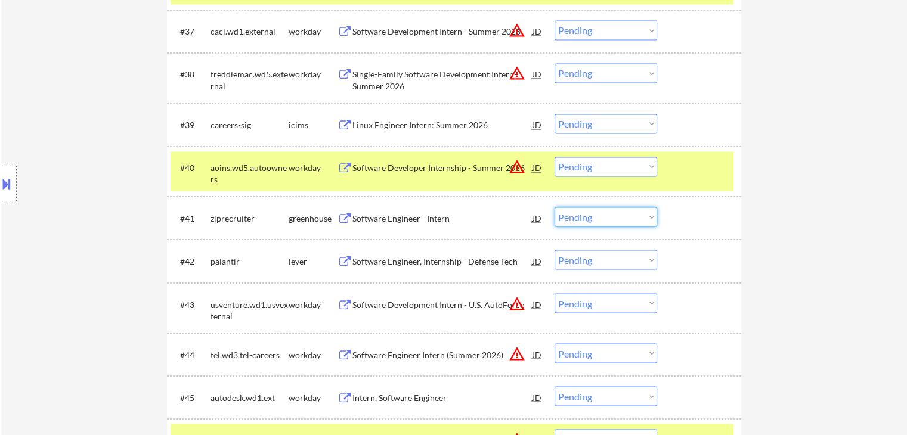
click at [610, 218] on select "Choose an option... Pending Applied Excluded (Questions) Excluded (Expired) Exc…" at bounding box center [605, 217] width 103 height 20
click at [554, 207] on select "Choose an option... Pending Applied Excluded (Questions) Excluded (Expired) Exc…" at bounding box center [605, 217] width 103 height 20
select select ""pending""
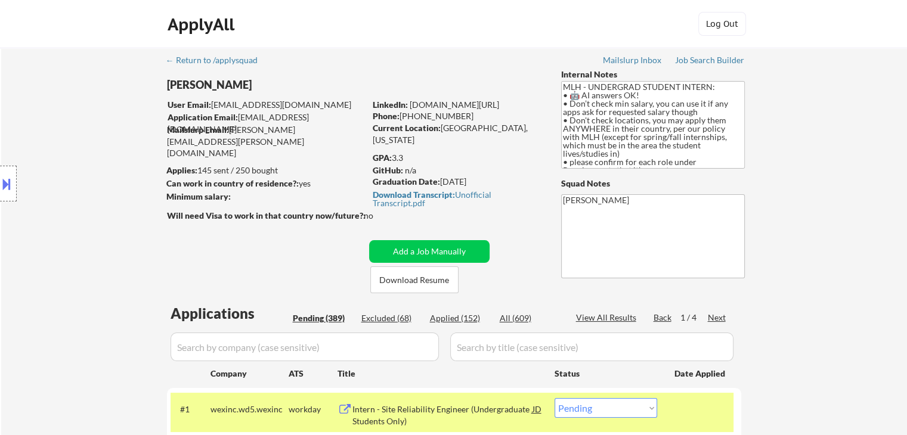
scroll to position [386, 0]
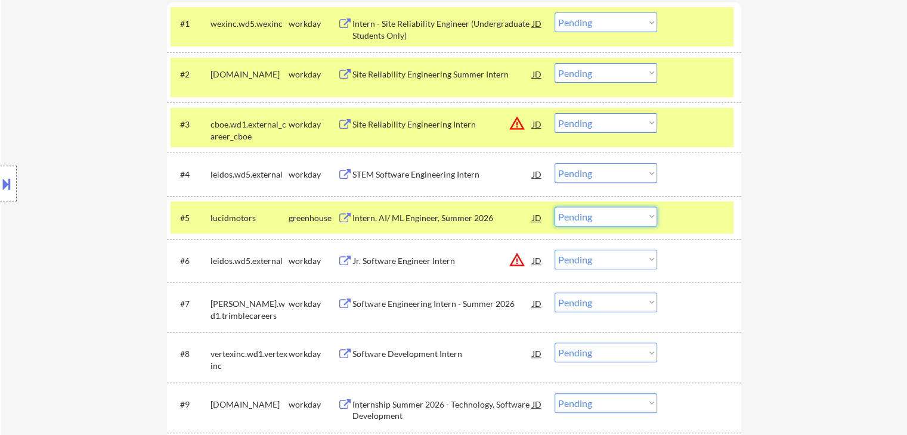
click at [638, 215] on select "Choose an option... Pending Applied Excluded (Questions) Excluded (Expired) Exc…" at bounding box center [605, 217] width 103 height 20
click at [554, 207] on select "Choose an option... Pending Applied Excluded (Questions) Excluded (Expired) Exc…" at bounding box center [605, 217] width 103 height 20
select select ""pending""
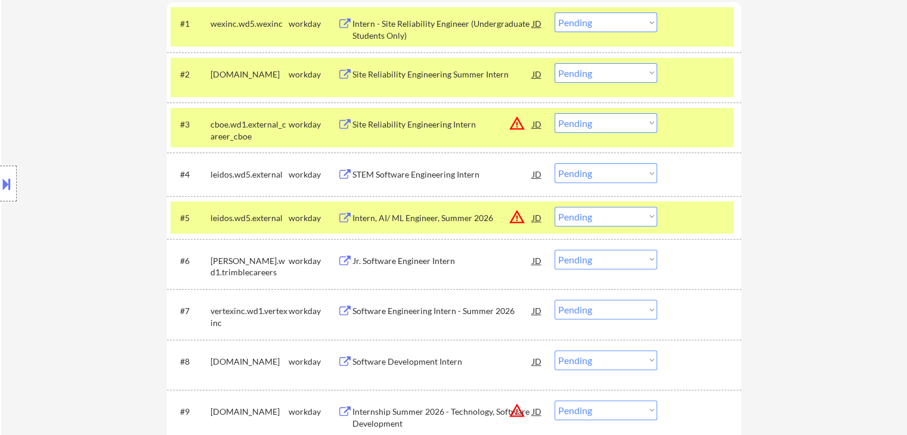
scroll to position [2446, 0]
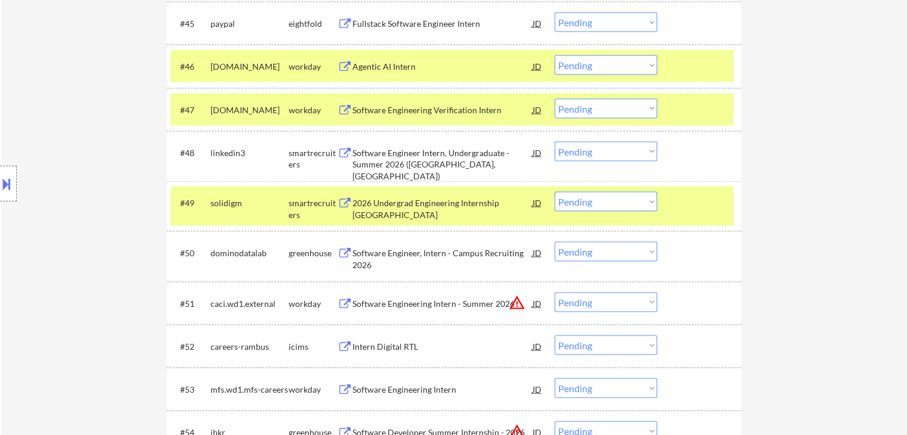
click at [587, 153] on select "Choose an option... Pending Applied Excluded (Questions) Excluded (Expired) Exc…" at bounding box center [605, 152] width 103 height 20
click at [554, 142] on select "Choose an option... Pending Applied Excluded (Questions) Excluded (Expired) Exc…" at bounding box center [605, 152] width 103 height 20
select select ""pending""
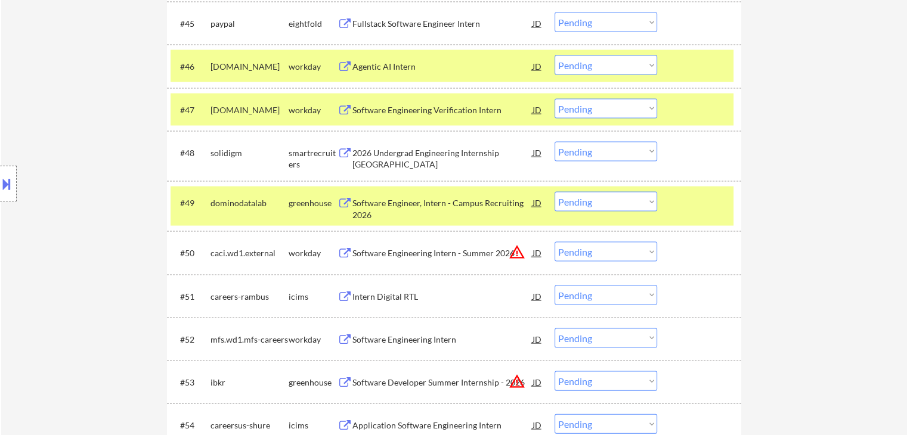
click at [620, 204] on select "Choose an option... Pending Applied Excluded (Questions) Excluded (Expired) Exc…" at bounding box center [605, 202] width 103 height 20
click at [554, 192] on select "Choose an option... Pending Applied Excluded (Questions) Excluded (Expired) Exc…" at bounding box center [605, 202] width 103 height 20
select select ""pending""
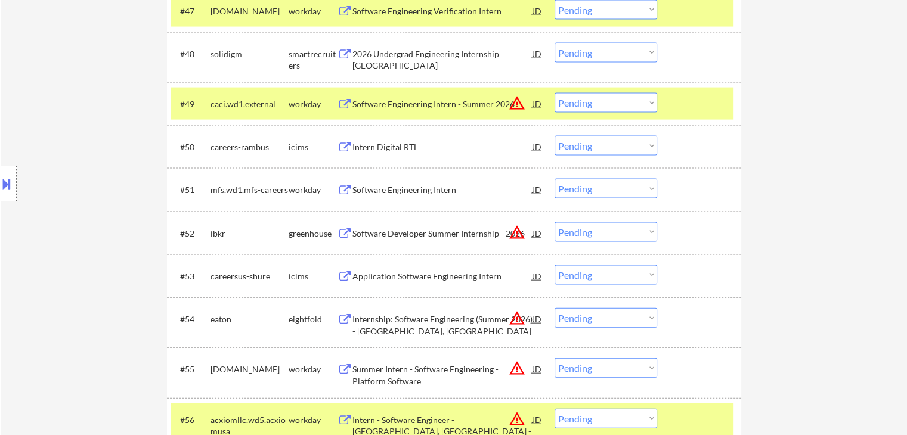
scroll to position [2625, 0]
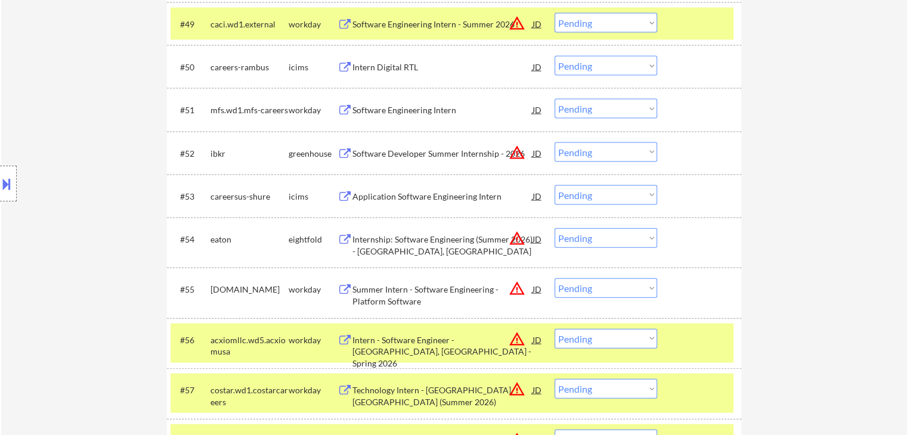
drag, startPoint x: 587, startPoint y: 151, endPoint x: 587, endPoint y: 159, distance: 7.8
click at [587, 151] on select "Choose an option... Pending Applied Excluded (Questions) Excluded (Expired) Exc…" at bounding box center [605, 152] width 103 height 20
click at [554, 142] on select "Choose an option... Pending Applied Excluded (Questions) Excluded (Expired) Exc…" at bounding box center [605, 152] width 103 height 20
select select ""pending""
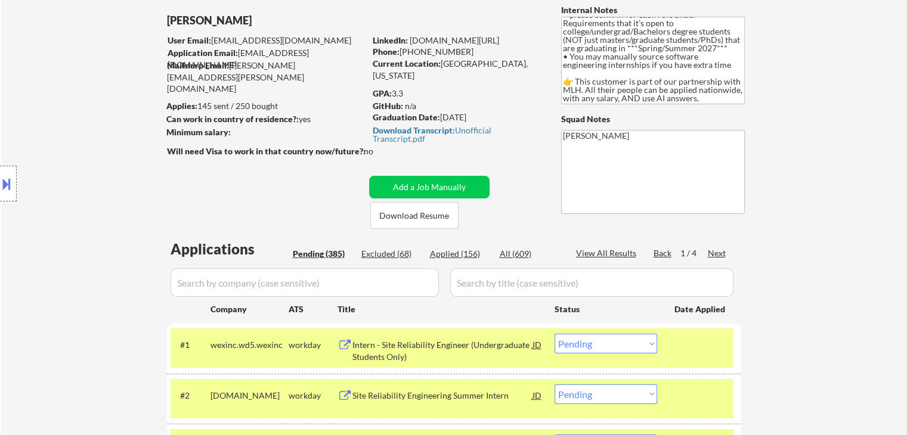
scroll to position [119, 0]
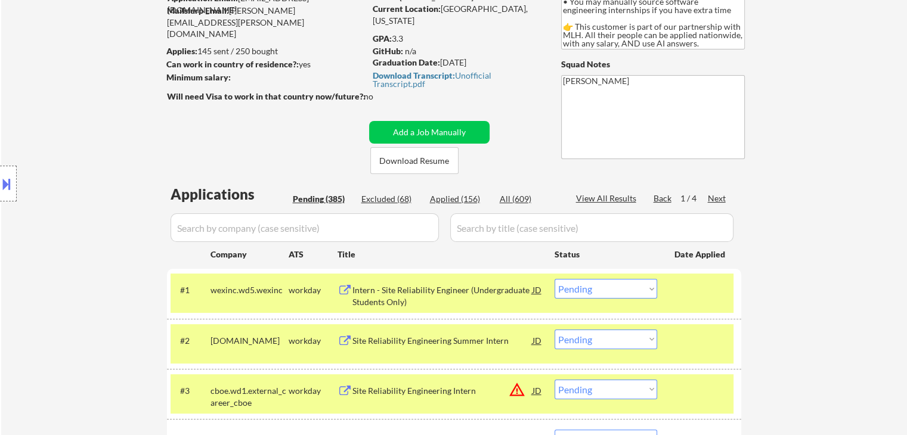
click at [715, 194] on div "Next" at bounding box center [717, 199] width 19 height 12
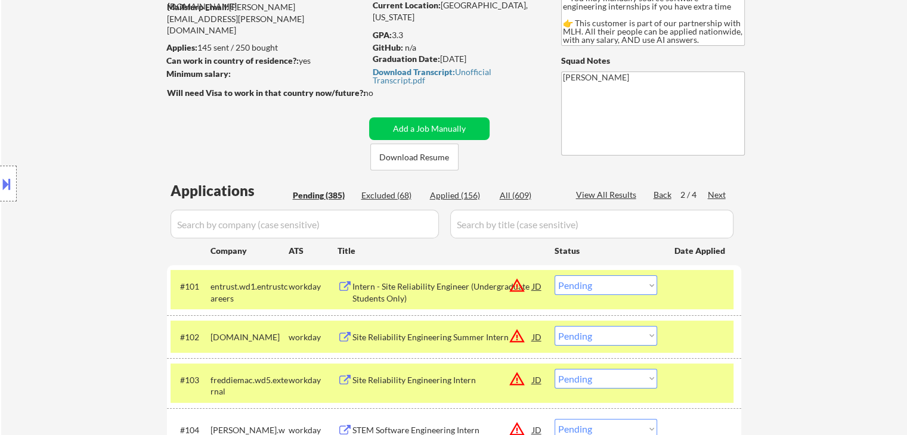
scroll to position [358, 0]
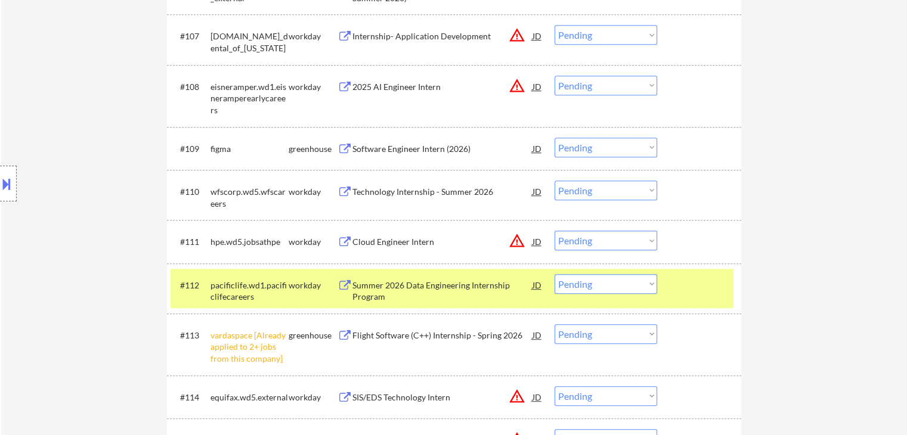
scroll to position [715, 0]
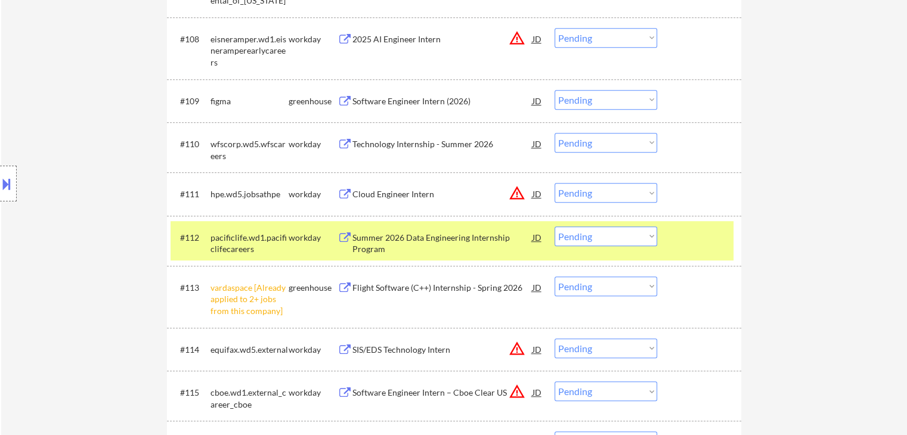
click at [421, 101] on div "Software Engineer Intern (2026)" at bounding box center [442, 101] width 180 height 12
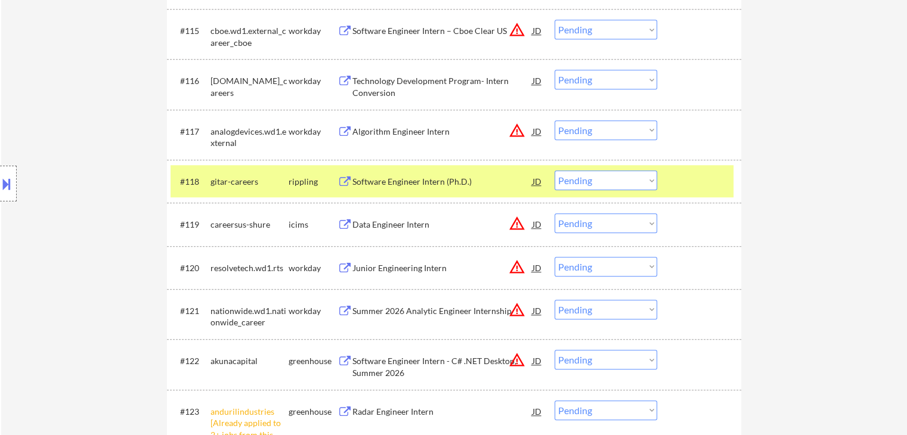
scroll to position [1133, 0]
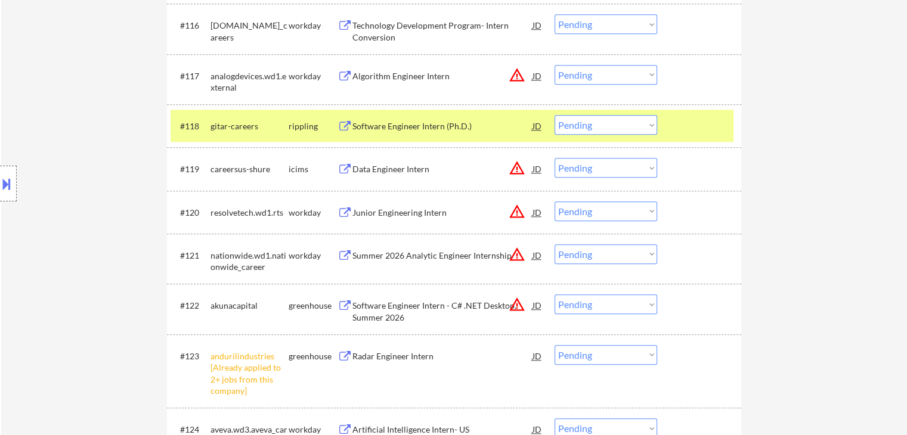
click at [396, 126] on div "Software Engineer Intern (Ph.D.)" at bounding box center [442, 126] width 180 height 12
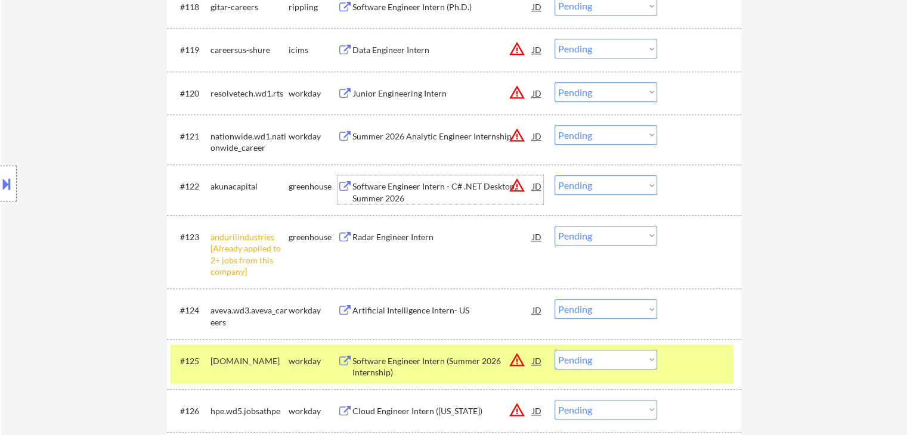
click at [374, 184] on div "Software Engineer Intern - C# .NET Desktop, Summer 2026" at bounding box center [442, 192] width 180 height 23
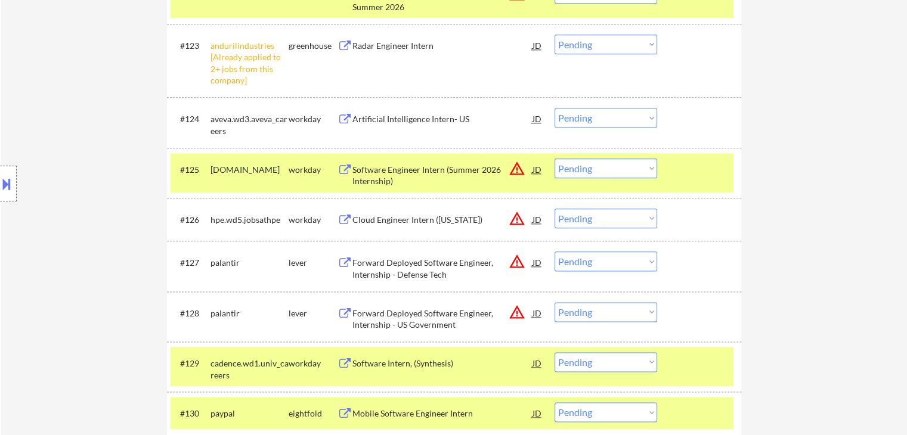
scroll to position [1431, 0]
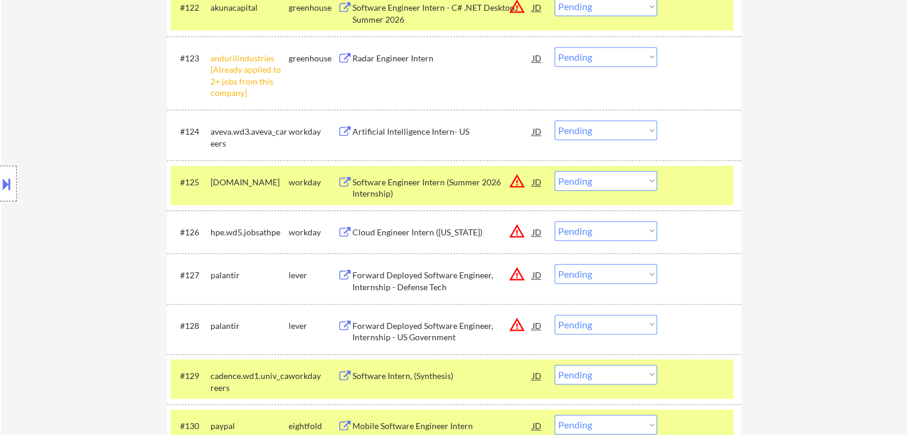
click at [587, 60] on select "Choose an option... Pending Applied Excluded (Questions) Excluded (Expired) Exc…" at bounding box center [605, 57] width 103 height 20
click at [554, 47] on select "Choose an option... Pending Applied Excluded (Questions) Excluded (Expired) Exc…" at bounding box center [605, 57] width 103 height 20
select select ""pending""
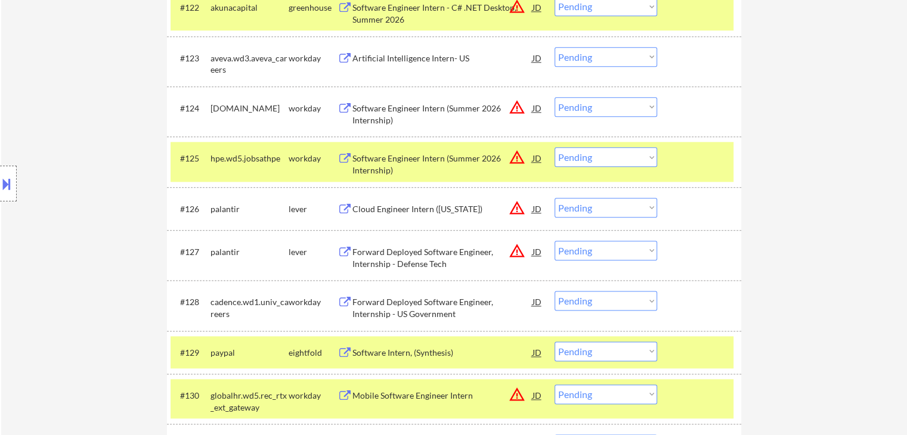
click at [382, 208] on div "Cloud Engineer Intern ([US_STATE])" at bounding box center [442, 209] width 180 height 12
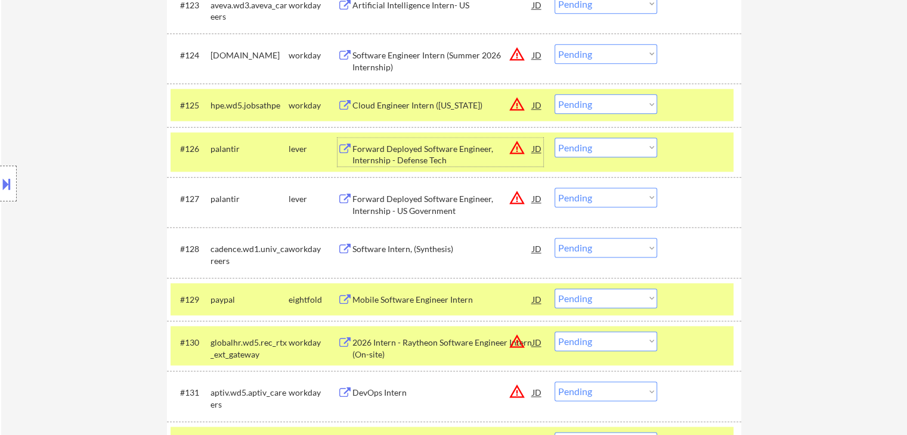
scroll to position [1490, 0]
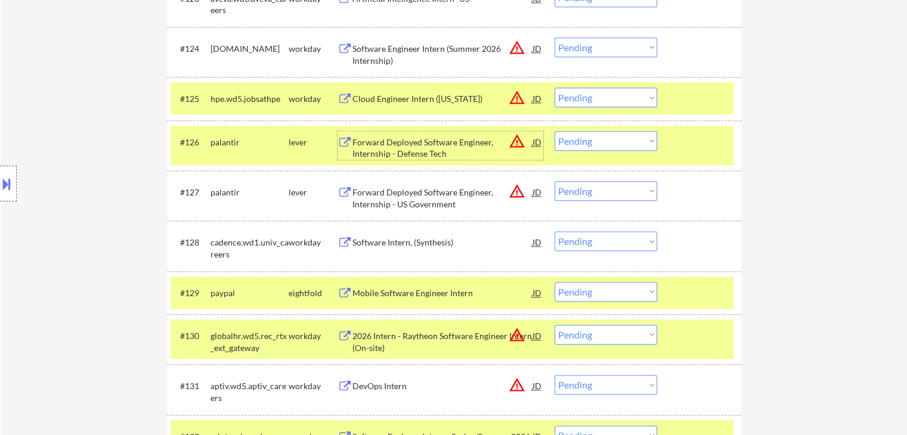
click at [377, 196] on div "Forward Deployed Software Engineer, Internship - US Government" at bounding box center [442, 198] width 180 height 23
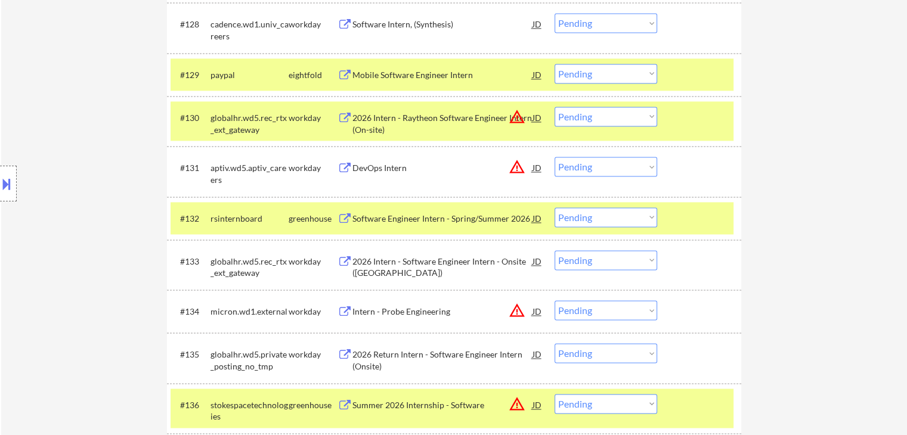
scroll to position [1729, 0]
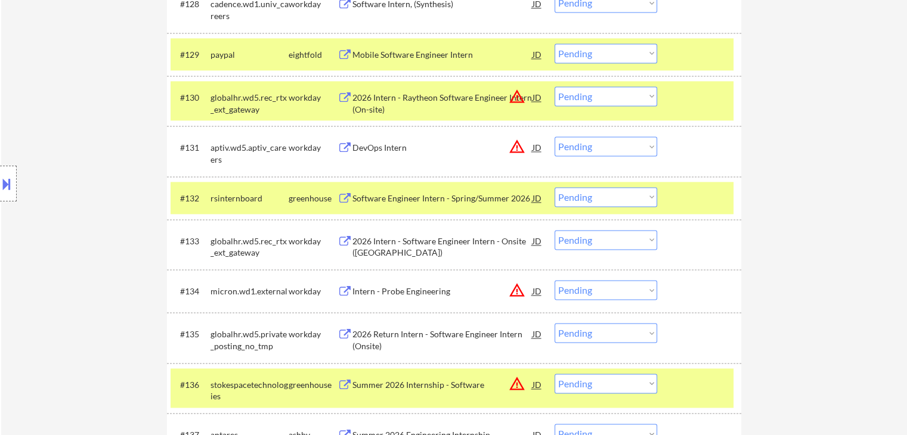
click at [401, 199] on div "Software Engineer Intern - Spring/Summer 2026" at bounding box center [442, 199] width 180 height 12
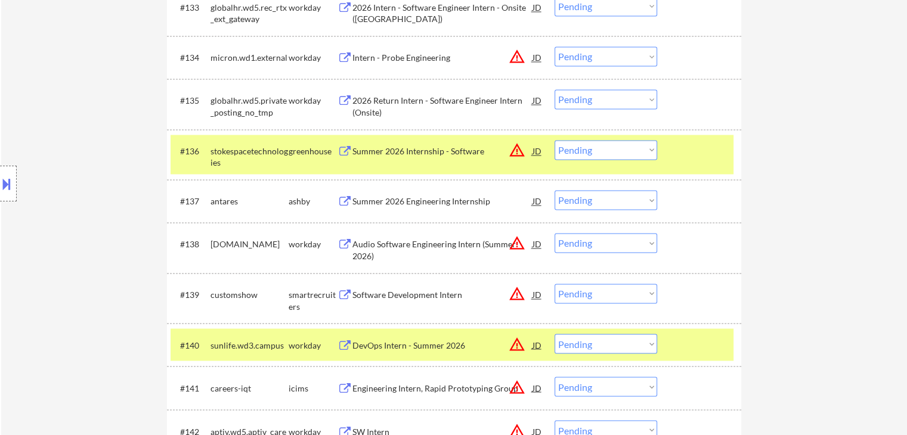
scroll to position [1967, 0]
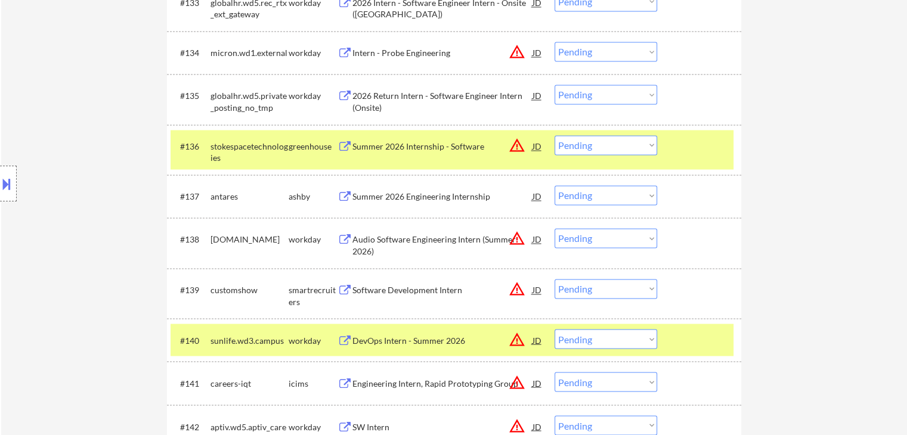
click at [384, 198] on div "Summer 2026 Engineering Internship" at bounding box center [442, 197] width 180 height 12
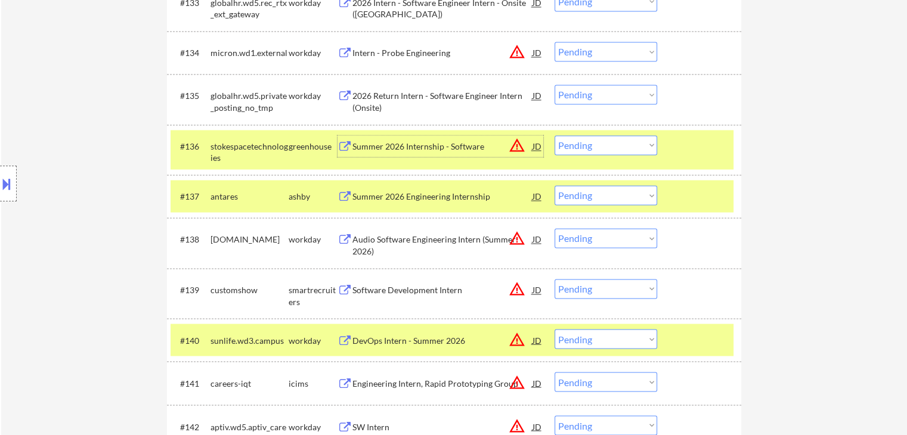
click at [408, 147] on div "Summer 2026 Internship - Software" at bounding box center [442, 147] width 180 height 12
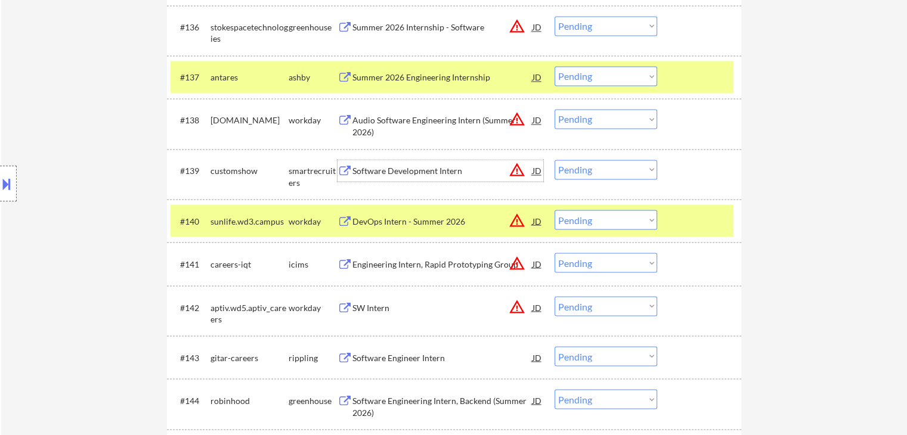
click at [397, 170] on div "Software Development Intern" at bounding box center [442, 171] width 180 height 12
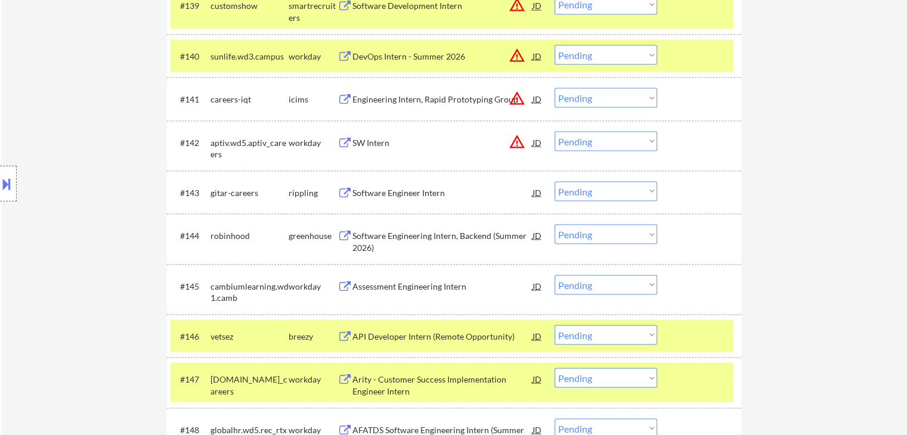
scroll to position [2265, 0]
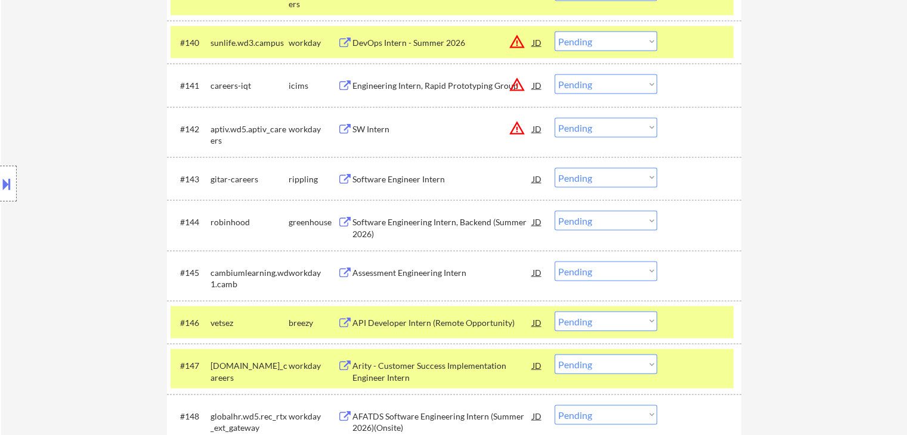
click at [391, 175] on div "Software Engineer Intern" at bounding box center [442, 179] width 180 height 12
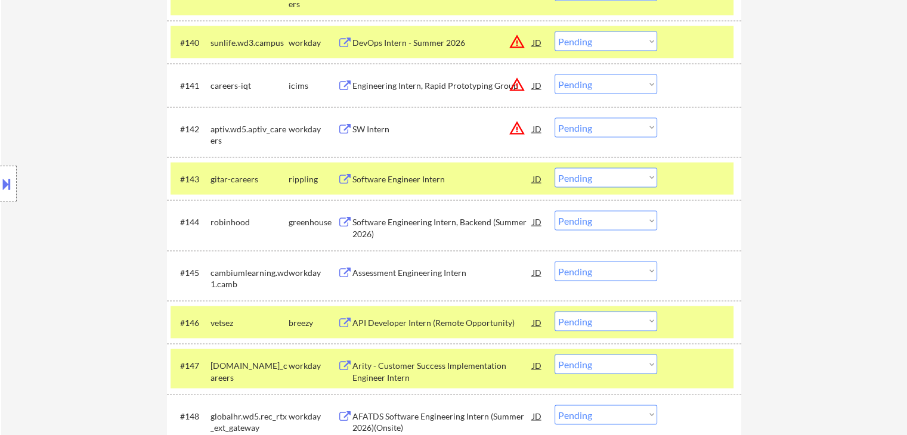
drag, startPoint x: 386, startPoint y: 221, endPoint x: 382, endPoint y: 235, distance: 15.5
click at [386, 220] on div "Software Engineering Intern, Backend (Summer 2026)" at bounding box center [442, 227] width 180 height 23
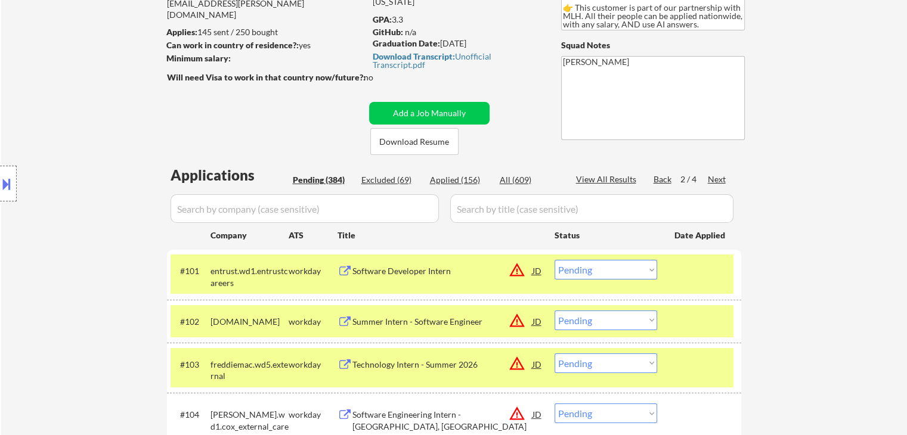
scroll to position [179, 0]
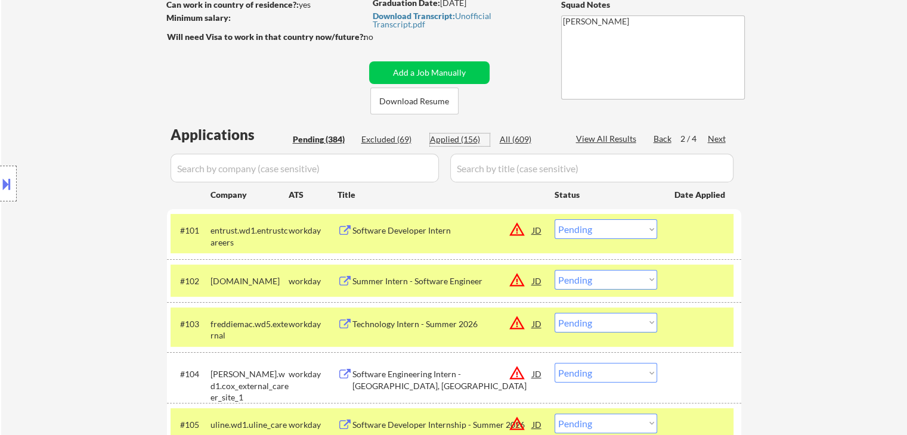
click at [457, 138] on div "Applied (156)" at bounding box center [460, 140] width 60 height 12
select select ""applied""
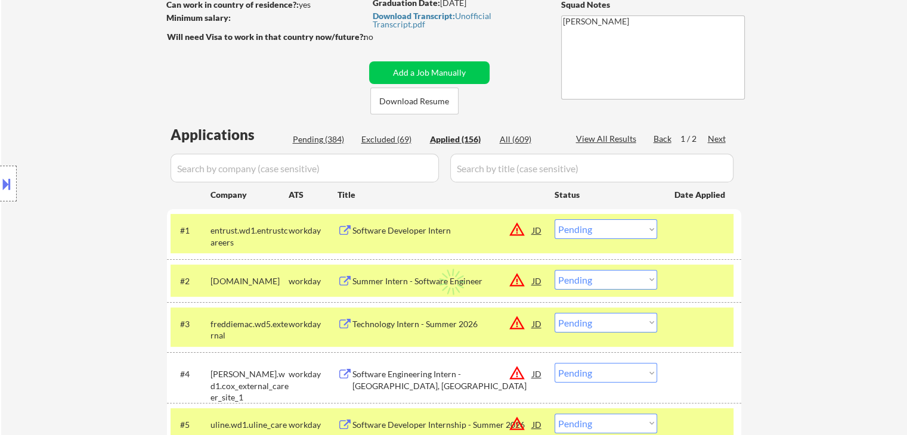
select select ""applied""
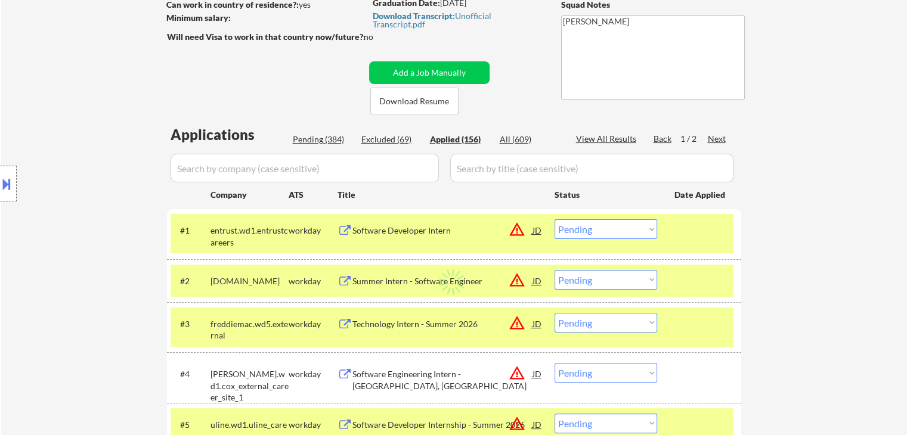
select select ""applied""
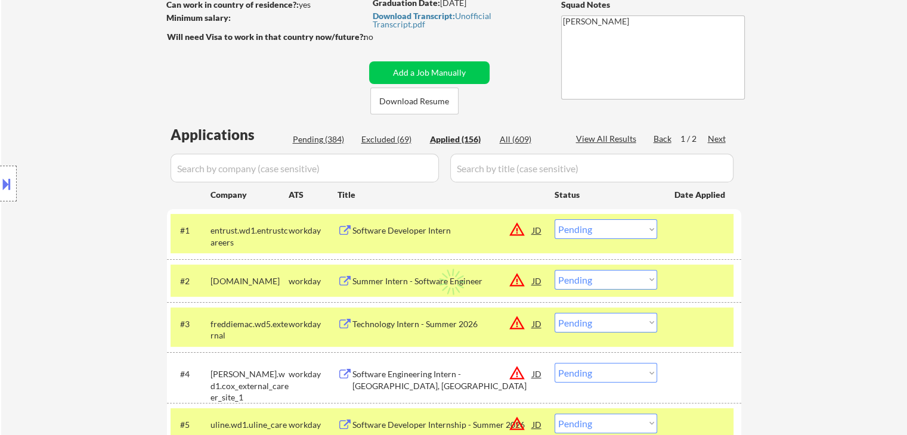
select select ""applied""
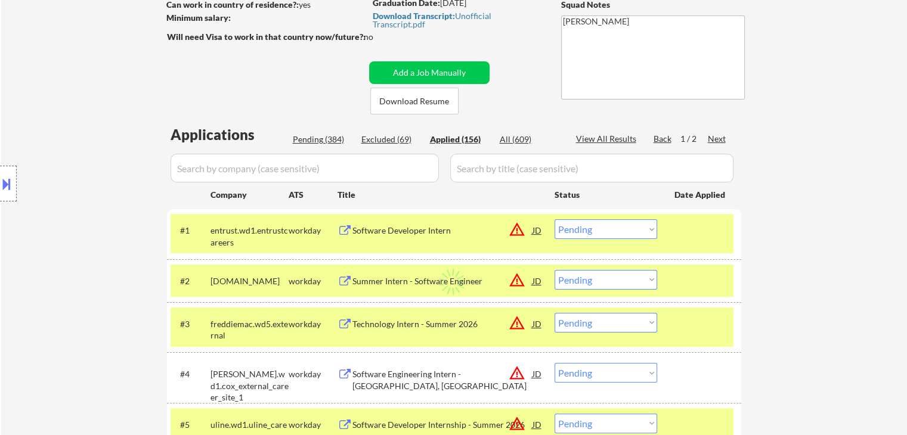
select select ""applied""
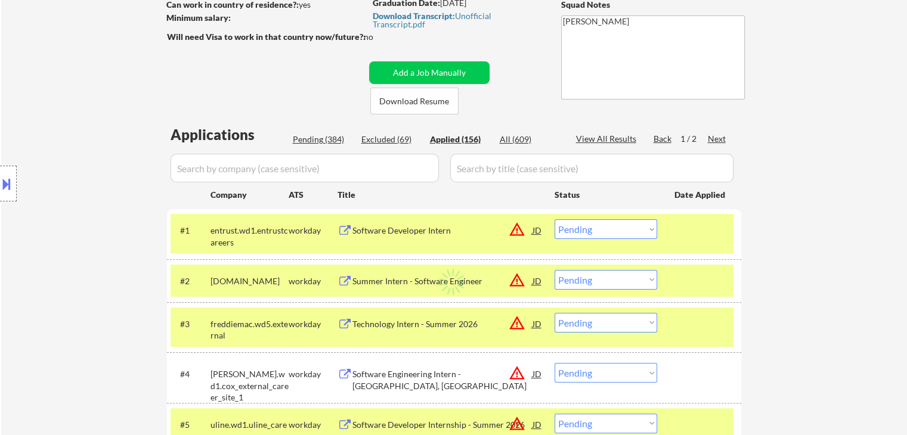
select select ""applied""
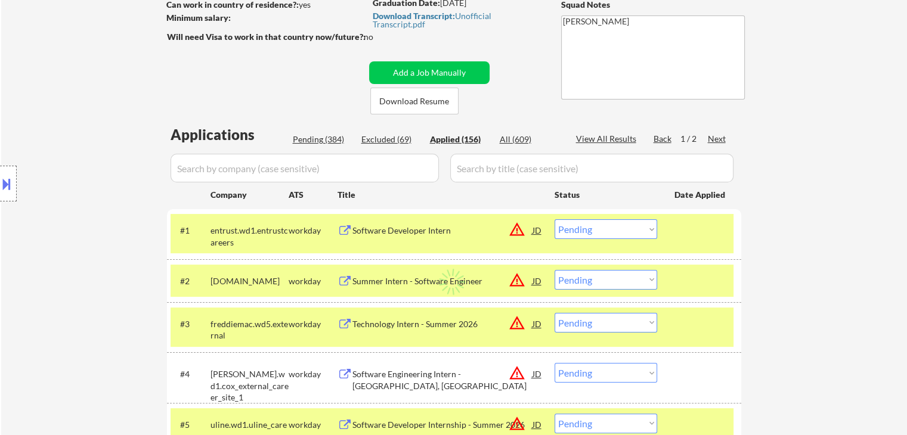
select select ""applied""
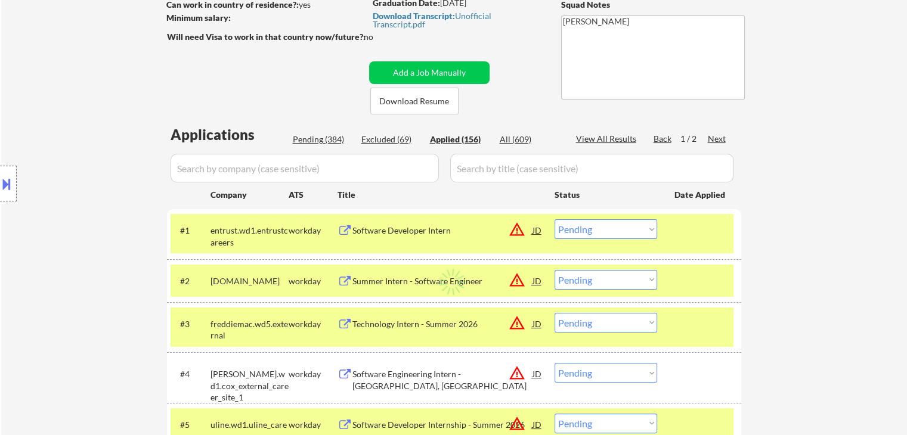
select select ""applied""
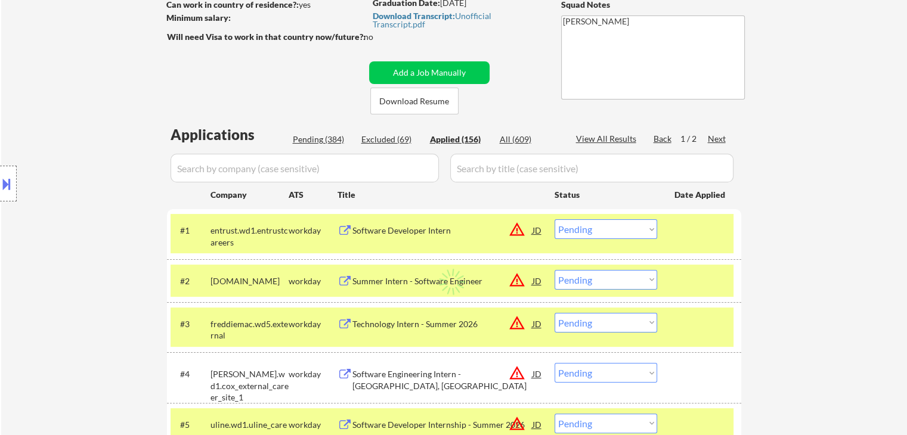
select select ""applied""
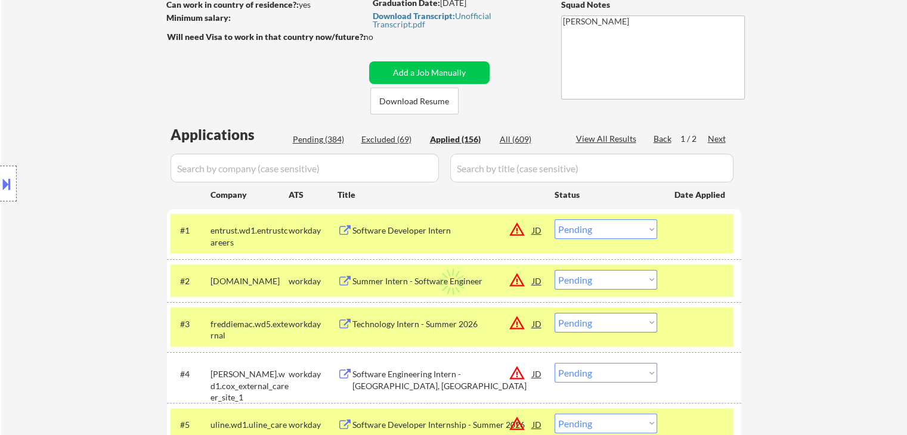
select select ""applied""
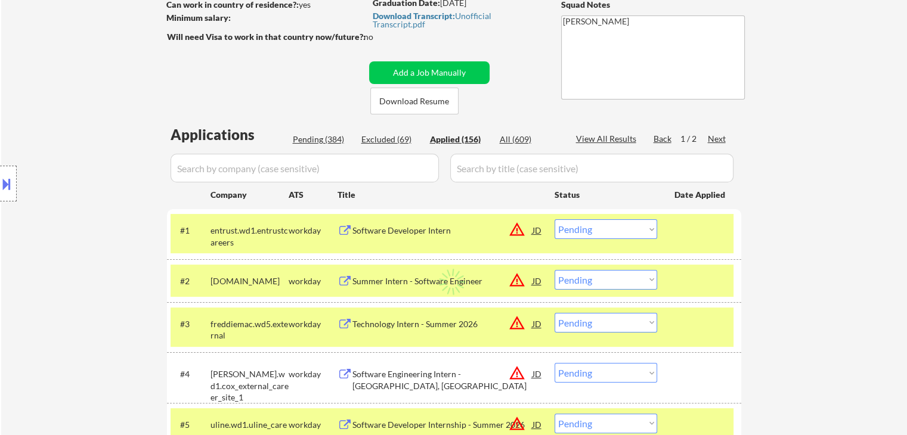
select select ""applied""
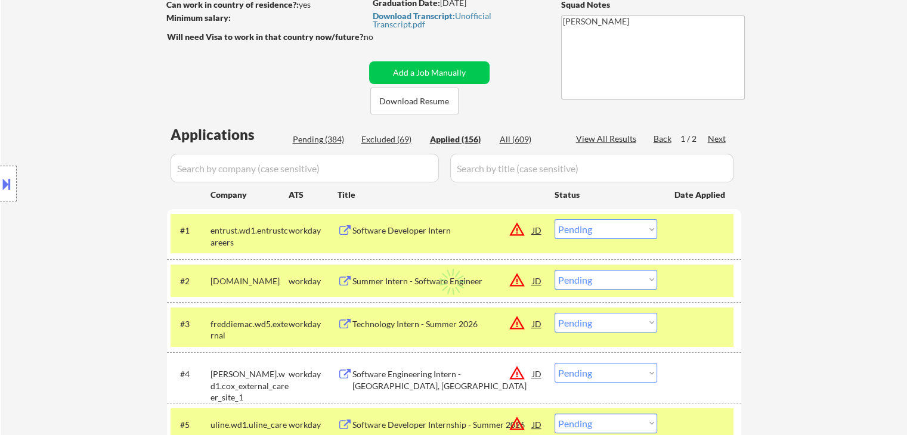
select select ""applied""
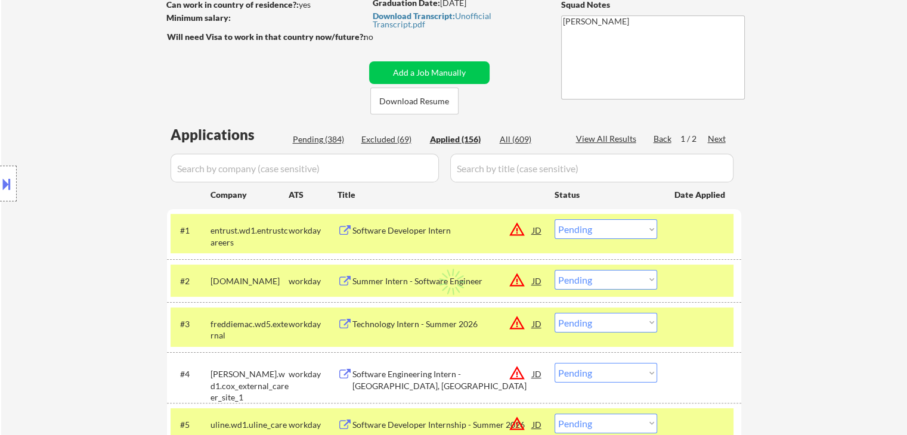
select select ""applied""
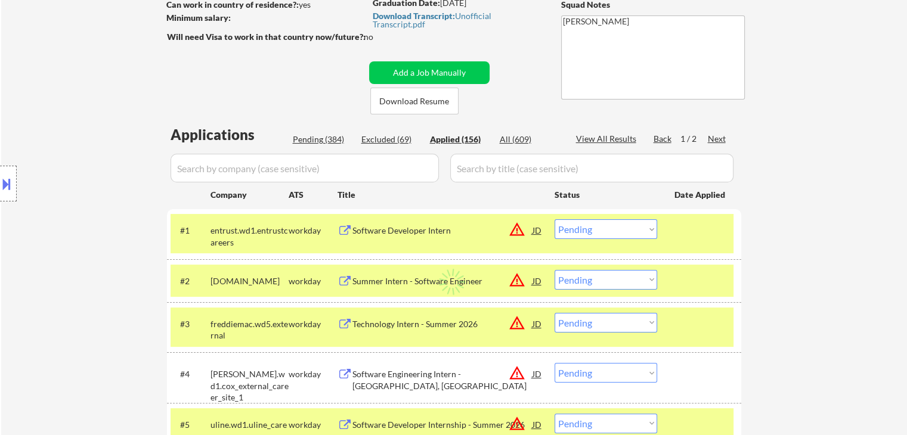
select select ""applied""
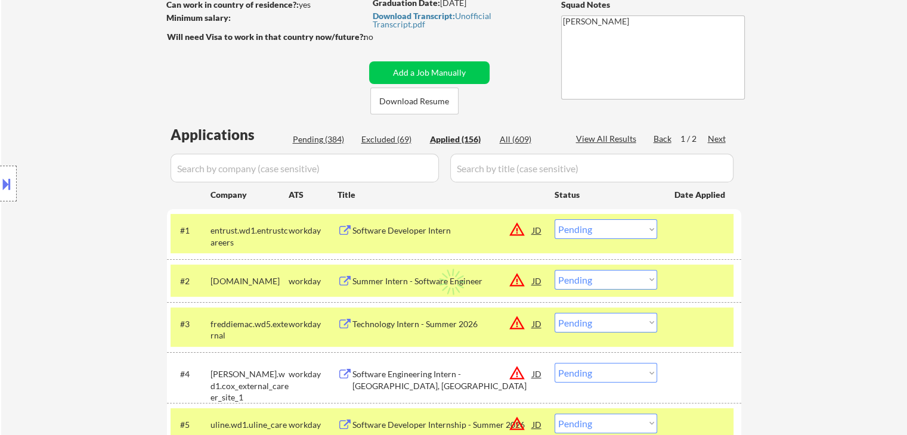
select select ""applied""
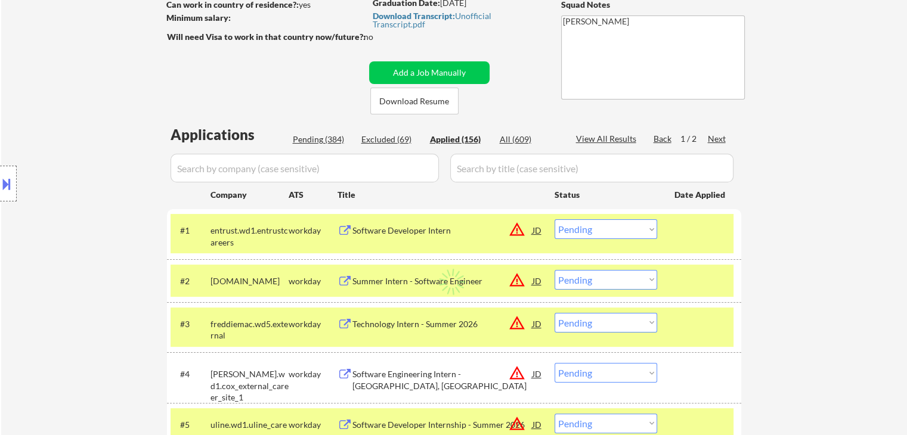
select select ""applied""
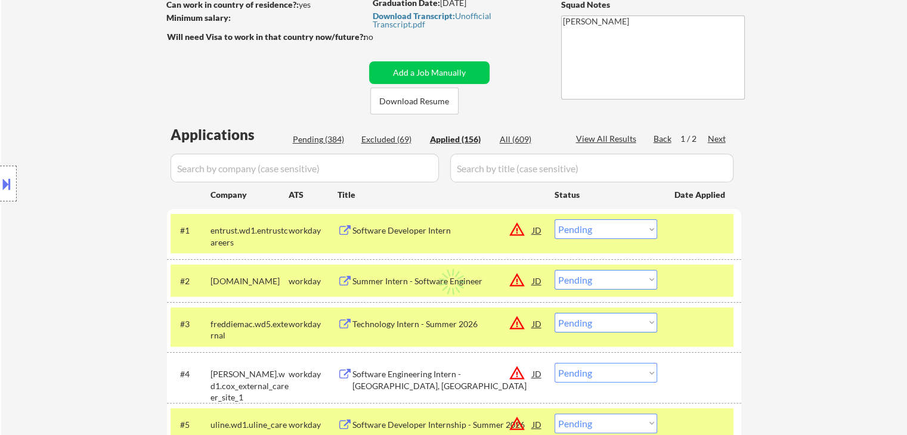
select select ""applied""
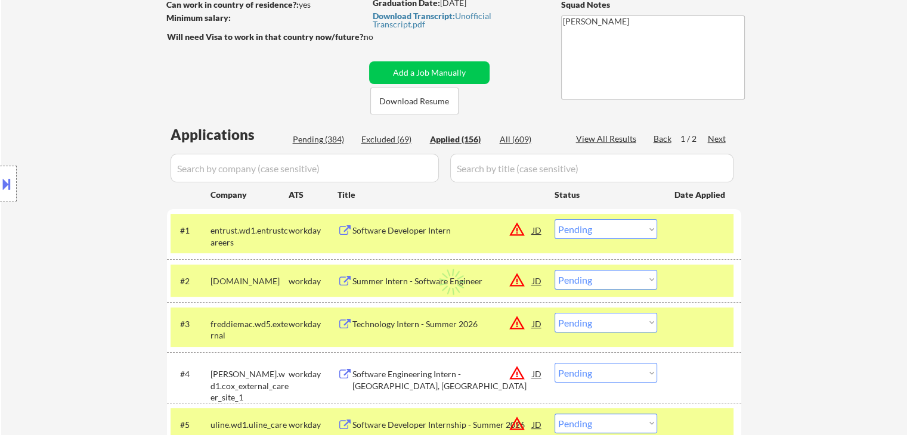
select select ""applied""
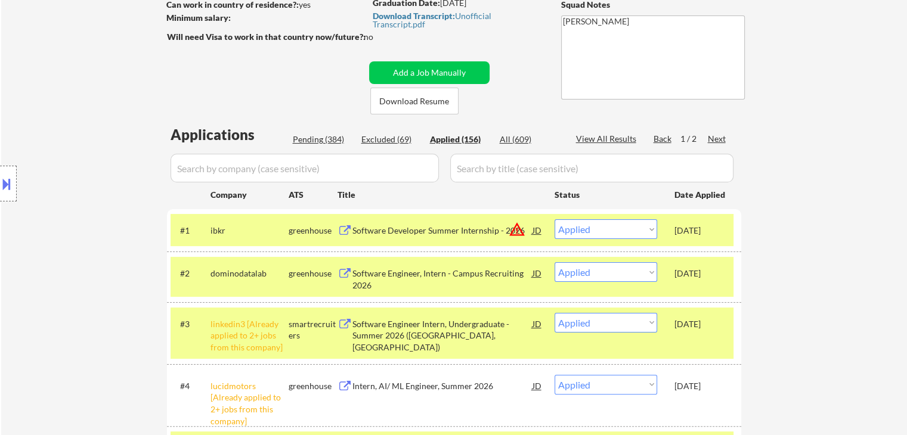
click at [321, 137] on div "Pending (384)" at bounding box center [323, 140] width 60 height 12
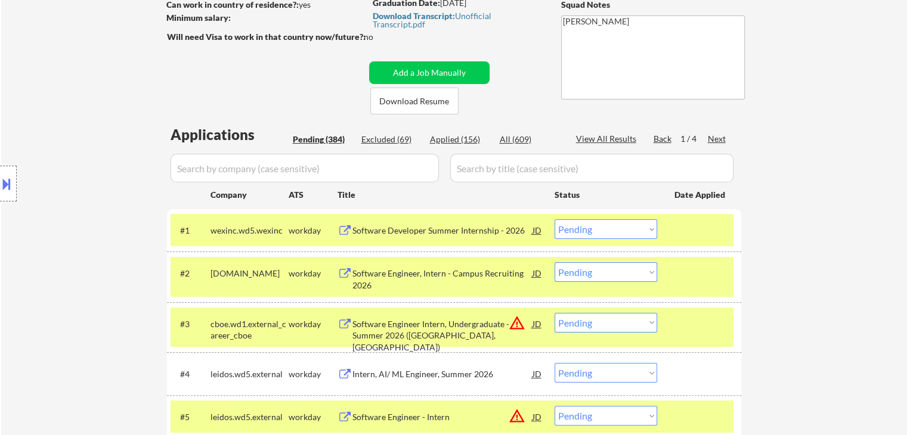
click at [718, 137] on div "Next" at bounding box center [717, 139] width 19 height 12
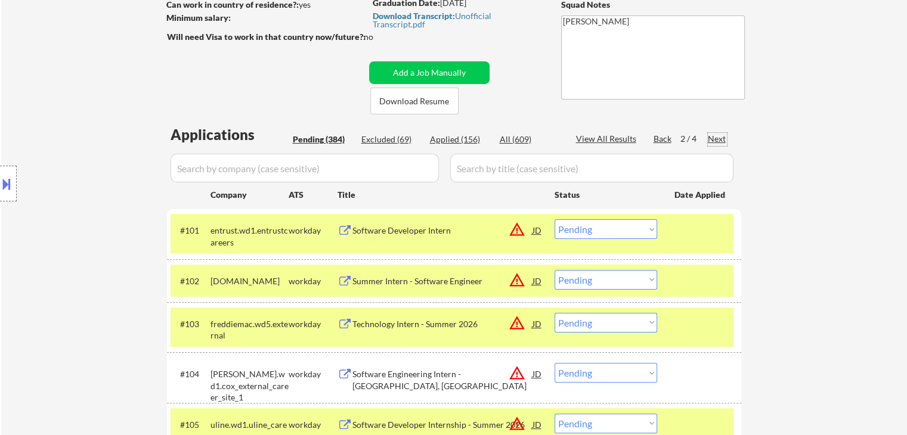
click at [659, 139] on div "Back" at bounding box center [662, 139] width 19 height 12
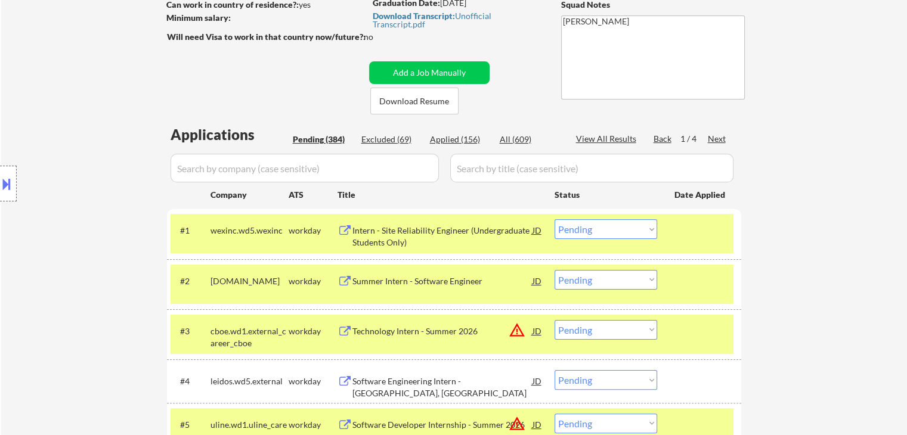
click at [126, 175] on div "Location Inclusions: country:[GEOGRAPHIC_DATA]" at bounding box center [106, 183] width 213 height 221
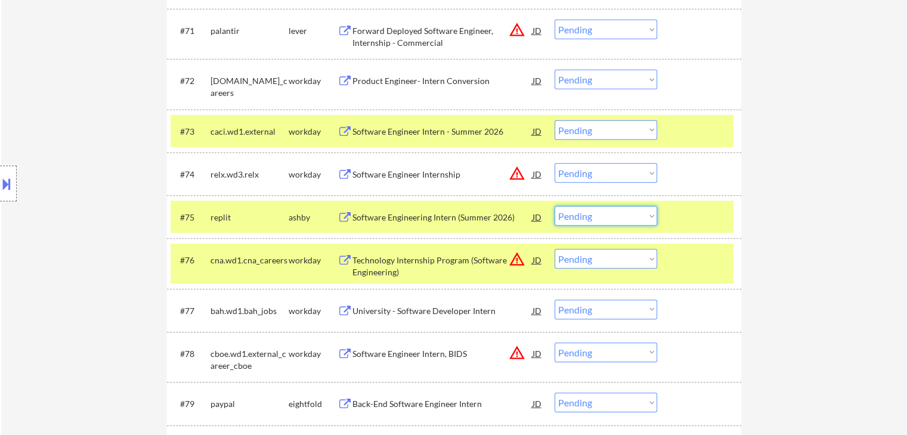
click at [622, 219] on select "Choose an option... Pending Applied Excluded (Questions) Excluded (Expired) Exc…" at bounding box center [605, 216] width 103 height 20
click at [554, 206] on select "Choose an option... Pending Applied Excluded (Questions) Excluded (Expired) Exc…" at bounding box center [605, 216] width 103 height 20
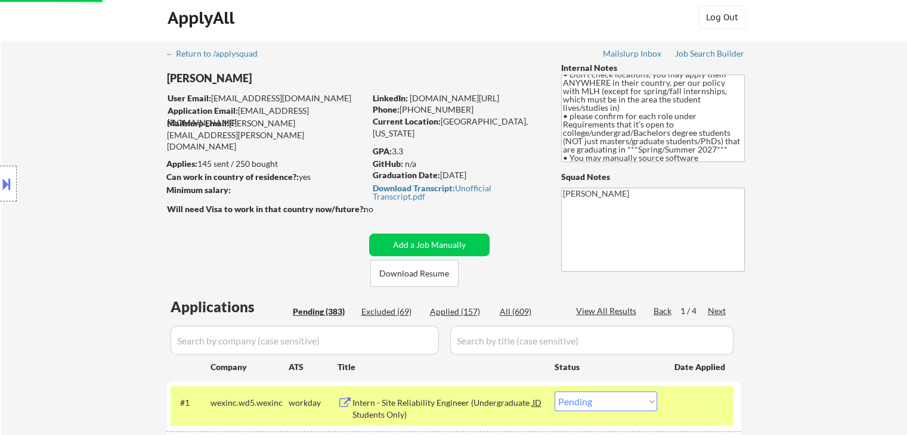
scroll to position [0, 0]
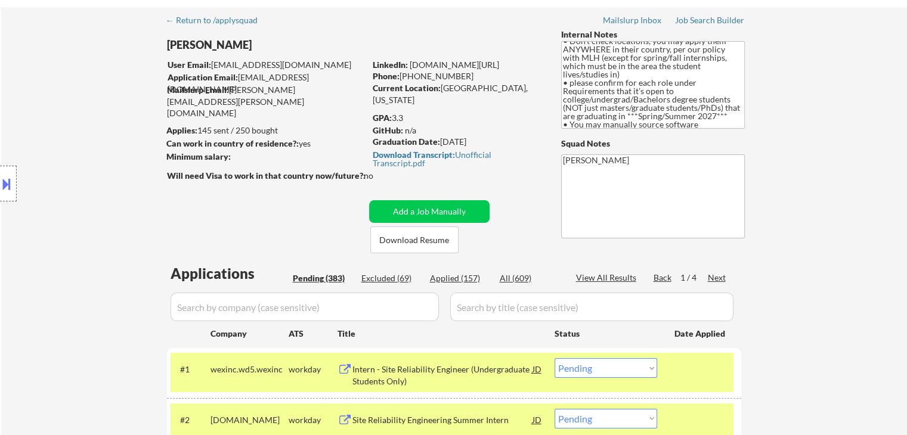
scroll to position [60, 0]
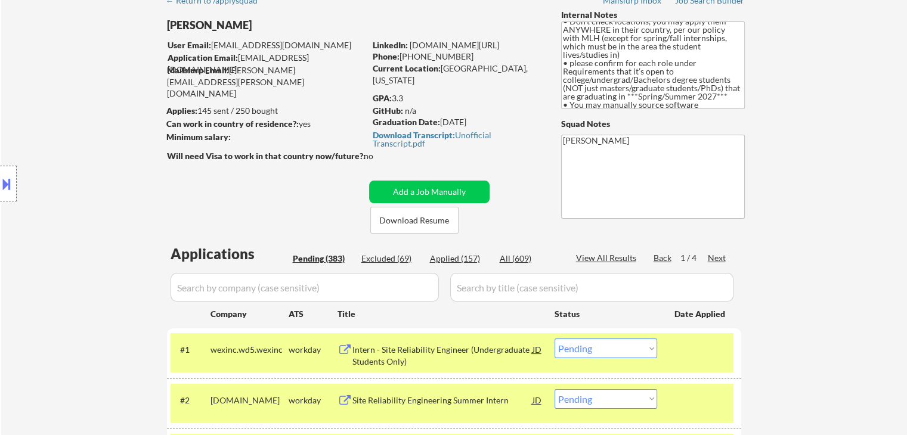
drag, startPoint x: 722, startPoint y: 256, endPoint x: 711, endPoint y: 274, distance: 20.7
click at [722, 256] on div "Next" at bounding box center [717, 258] width 19 height 12
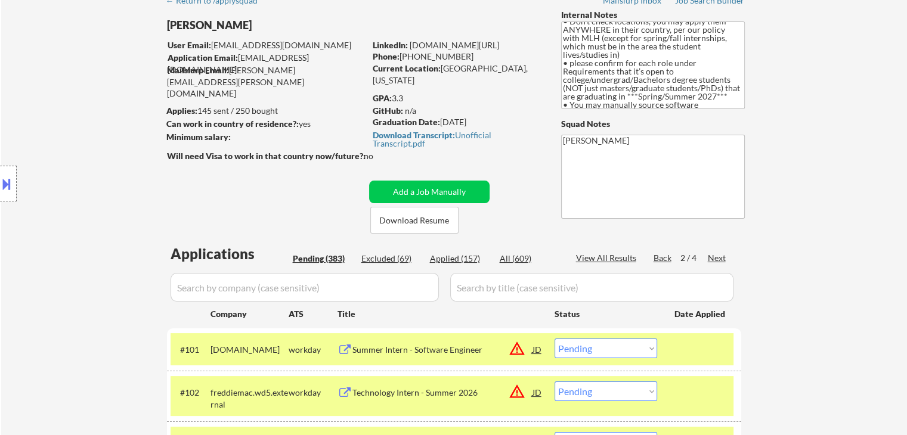
scroll to position [1877, 0]
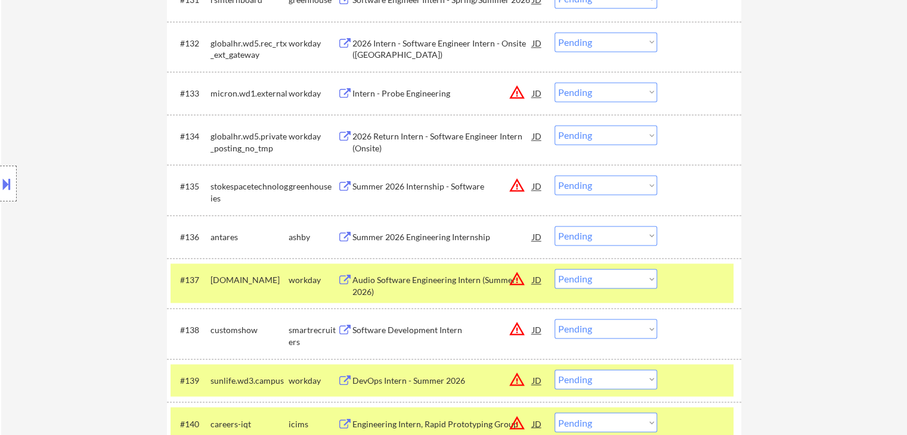
click at [597, 237] on select "Choose an option... Pending Applied Excluded (Questions) Excluded (Expired) Exc…" at bounding box center [605, 236] width 103 height 20
click at [554, 226] on select "Choose an option... Pending Applied Excluded (Questions) Excluded (Expired) Exc…" at bounding box center [605, 236] width 103 height 20
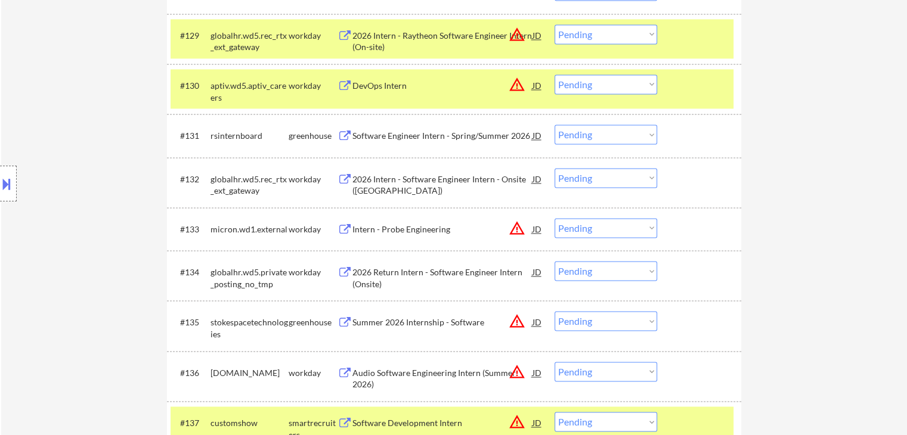
scroll to position [1698, 0]
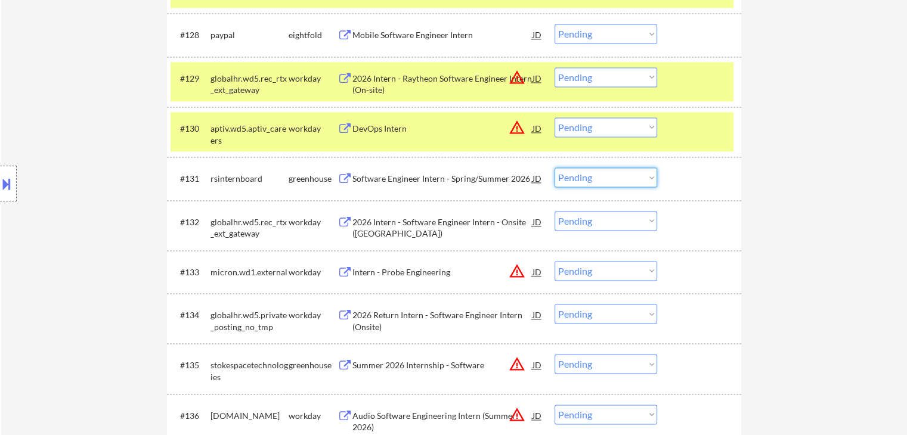
drag, startPoint x: 589, startPoint y: 174, endPoint x: 582, endPoint y: 173, distance: 7.2
click at [590, 173] on select "Choose an option... Pending Applied Excluded (Questions) Excluded (Expired) Exc…" at bounding box center [605, 178] width 103 height 20
click at [554, 168] on select "Choose an option... Pending Applied Excluded (Questions) Excluded (Expired) Exc…" at bounding box center [605, 178] width 103 height 20
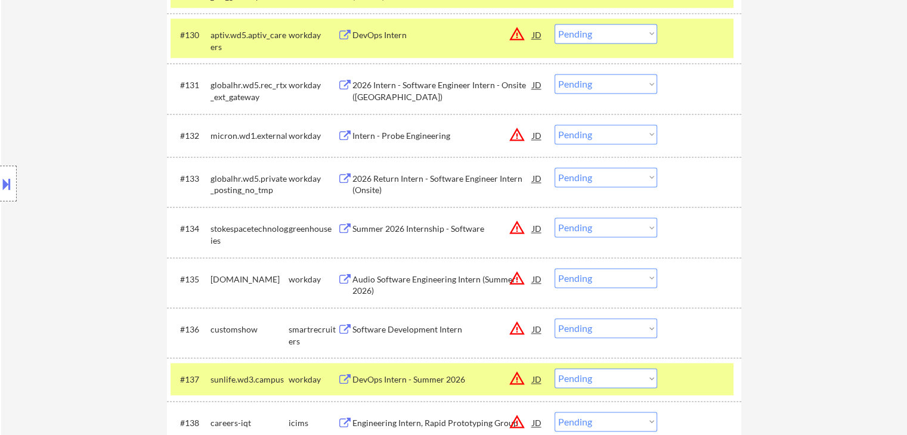
scroll to position [1877, 0]
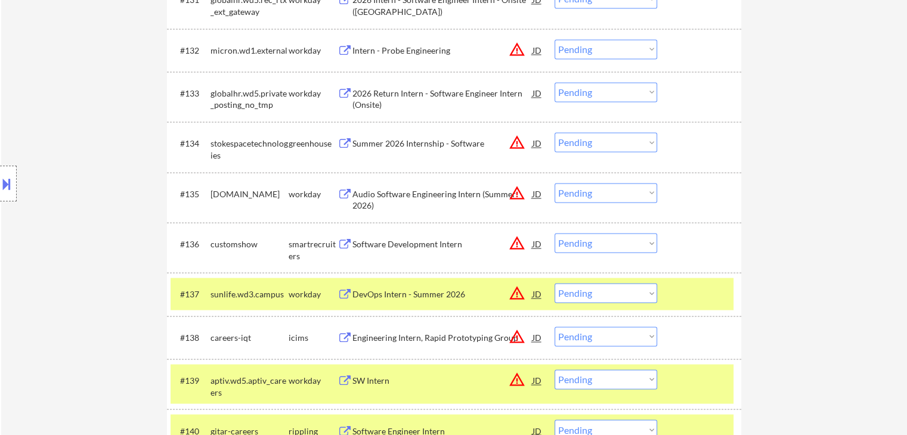
click at [604, 243] on select "Choose an option... Pending Applied Excluded (Questions) Excluded (Expired) Exc…" at bounding box center [605, 243] width 103 height 20
click at [554, 233] on select "Choose an option... Pending Applied Excluded (Questions) Excluded (Expired) Exc…" at bounding box center [605, 243] width 103 height 20
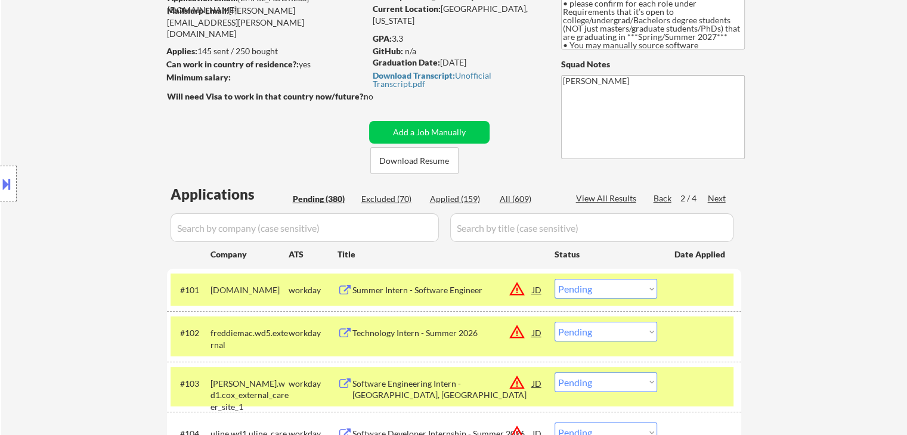
scroll to position [2039, 0]
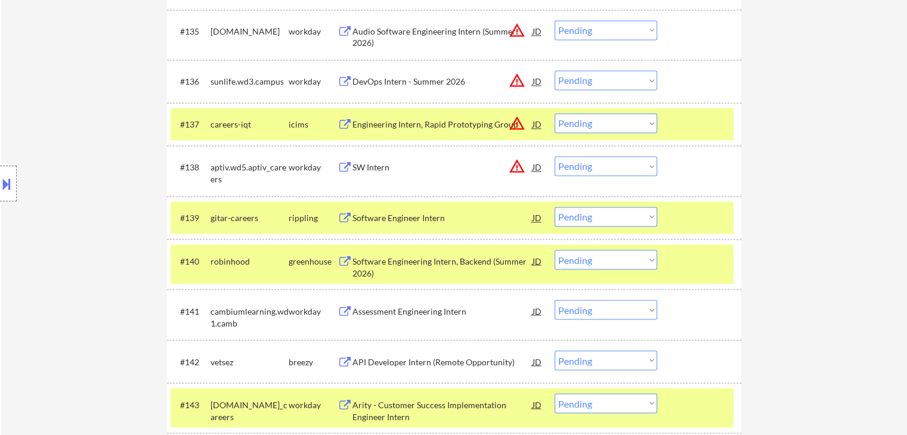
drag, startPoint x: 618, startPoint y: 217, endPoint x: 623, endPoint y: 224, distance: 8.6
click at [619, 216] on select "Choose an option... Pending Applied Excluded (Questions) Excluded (Expired) Exc…" at bounding box center [605, 217] width 103 height 20
click at [554, 207] on select "Choose an option... Pending Applied Excluded (Questions) Excluded (Expired) Exc…" at bounding box center [605, 217] width 103 height 20
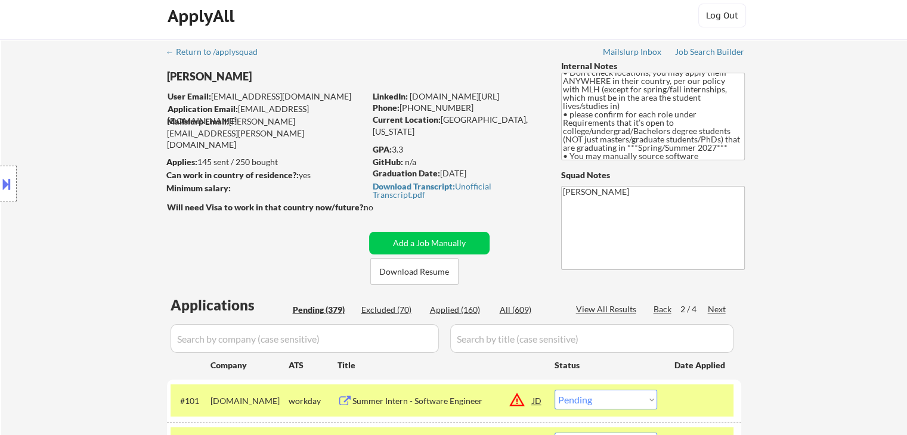
scroll to position [0, 0]
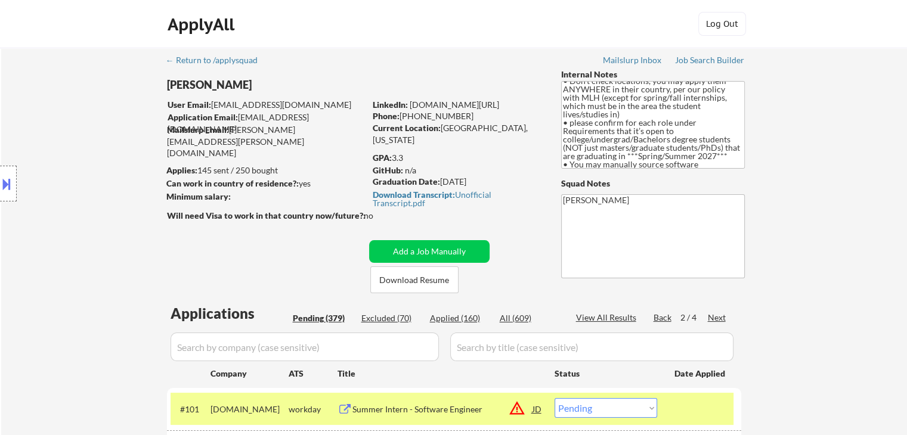
drag, startPoint x: 467, startPoint y: 317, endPoint x: 511, endPoint y: 112, distance: 209.0
click at [469, 317] on div "Applied (160)" at bounding box center [460, 318] width 60 height 12
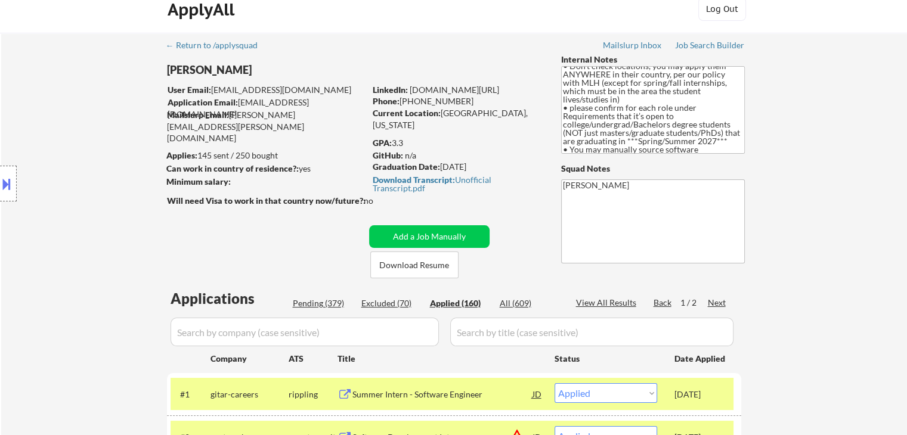
scroll to position [60, 0]
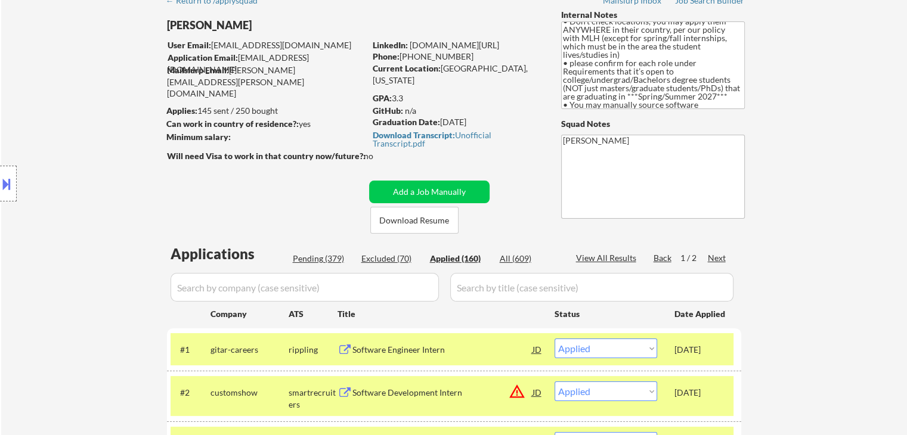
drag, startPoint x: 24, startPoint y: 175, endPoint x: 321, endPoint y: 253, distance: 307.7
click at [24, 175] on div "Location Inclusions: country:[GEOGRAPHIC_DATA]" at bounding box center [106, 183] width 213 height 221
click at [114, 204] on div "Location Inclusions: country:[GEOGRAPHIC_DATA]" at bounding box center [106, 183] width 213 height 221
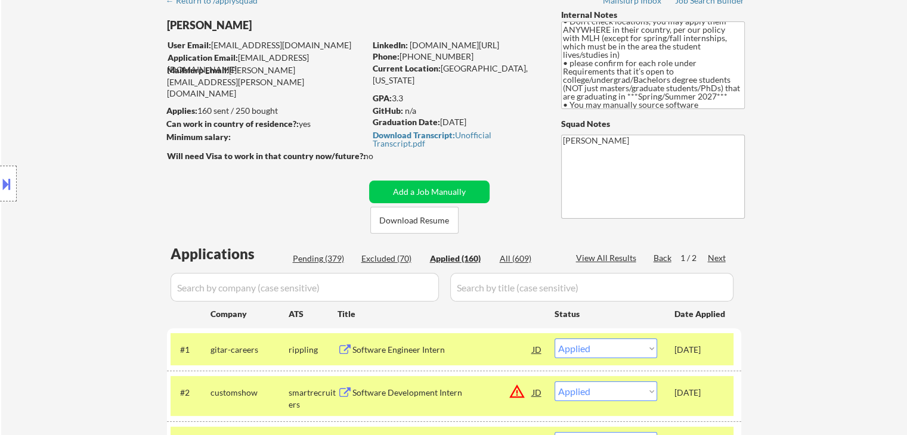
click at [84, 138] on div "Location Inclusions: country:[GEOGRAPHIC_DATA]" at bounding box center [106, 183] width 213 height 221
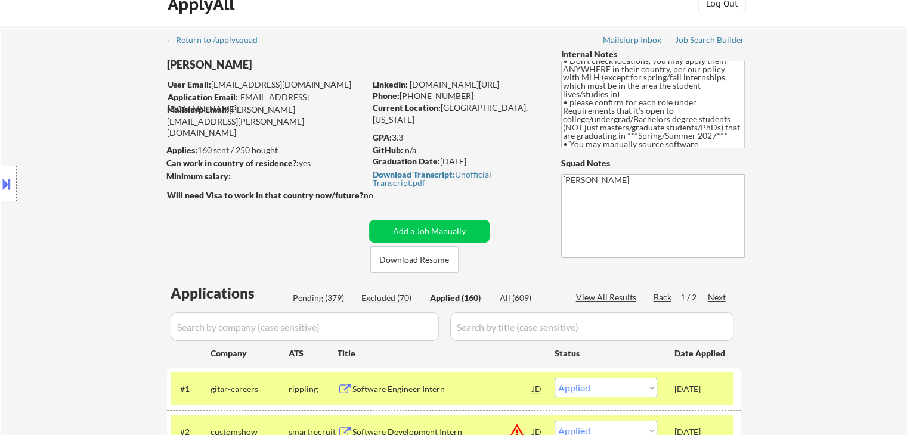
scroll to position [0, 0]
